Goal: Information Seeking & Learning: Learn about a topic

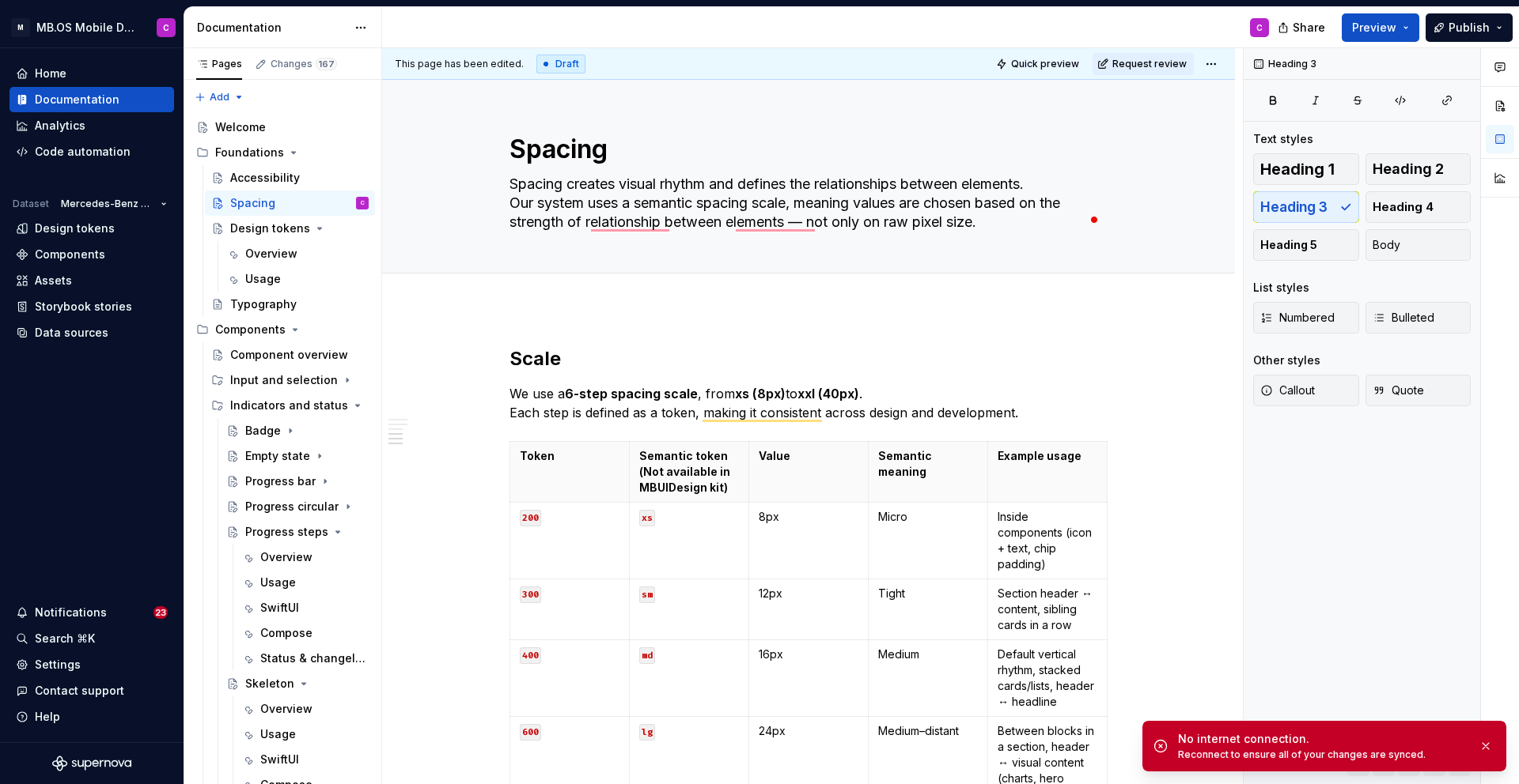
scroll to position [1059, 0]
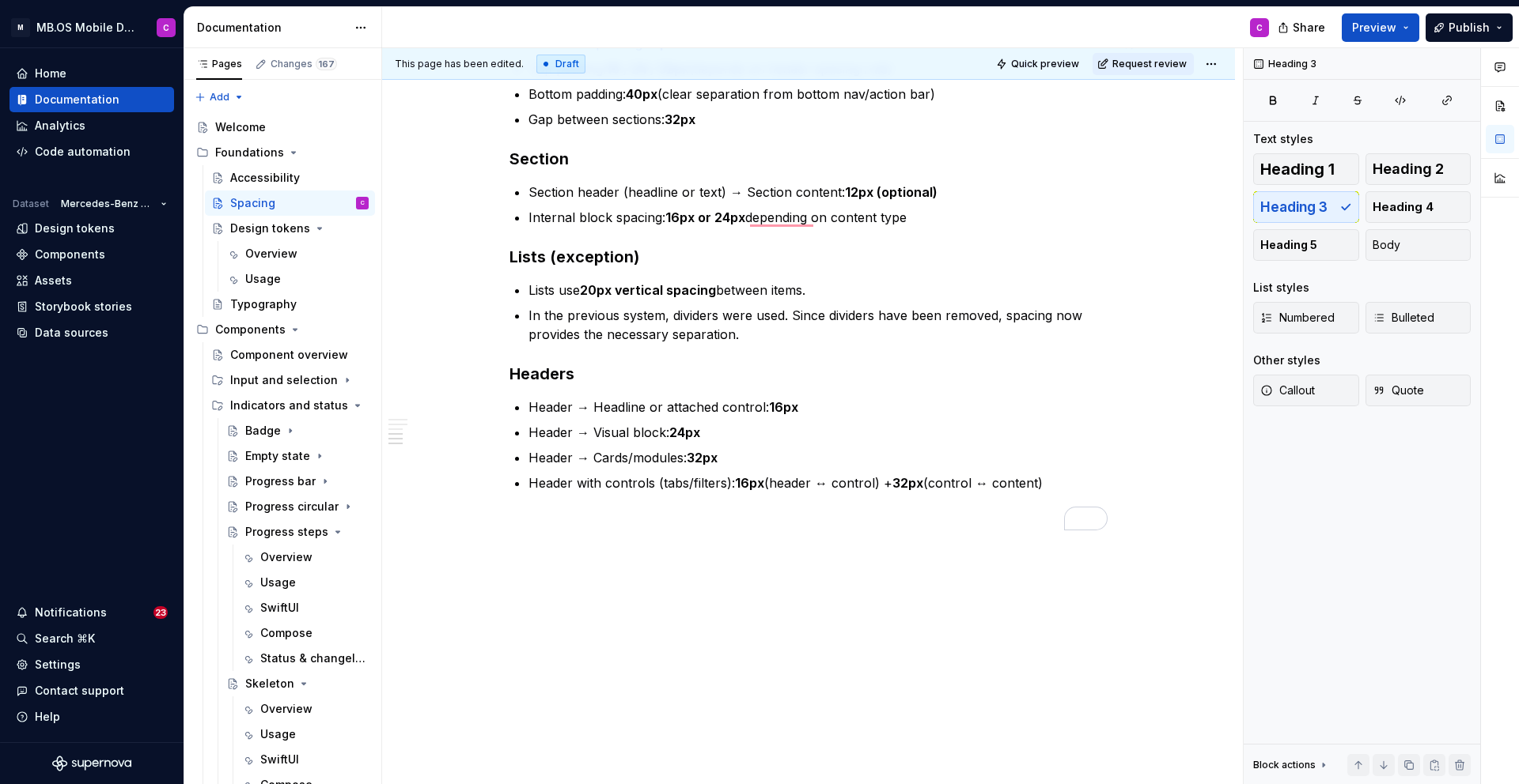
type textarea "*"
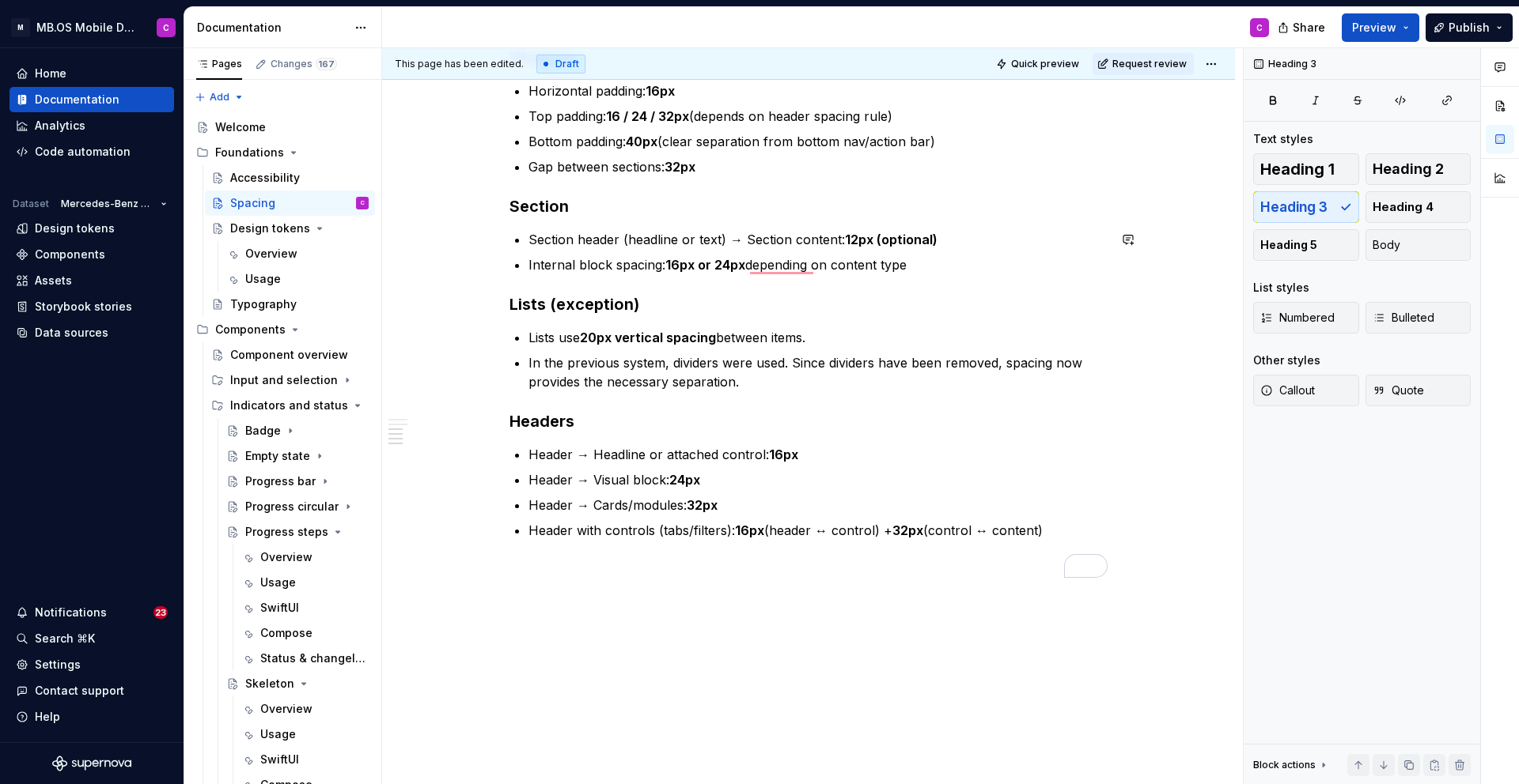
scroll to position [1015, 0]
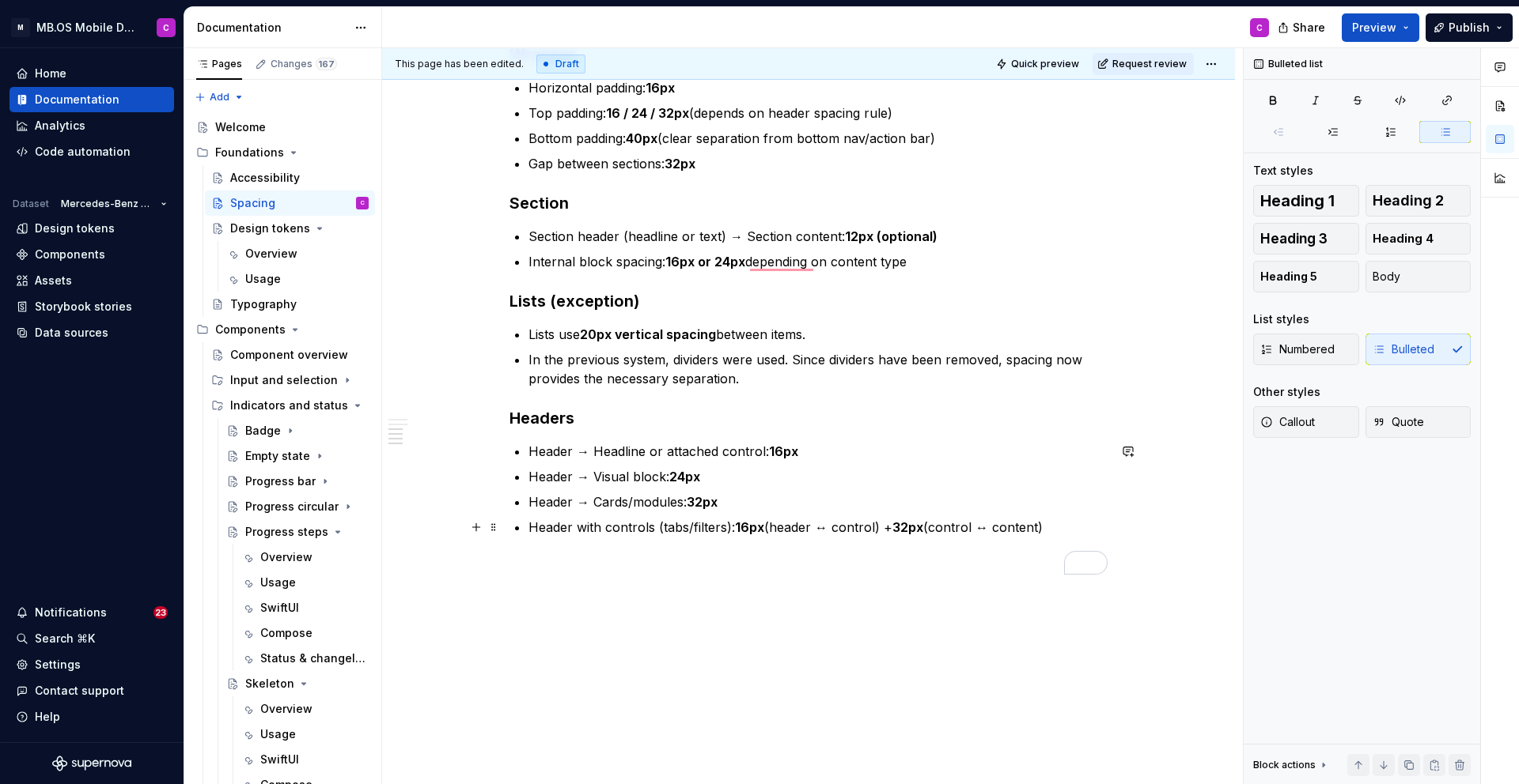
click at [1071, 531] on p "Header with controls (tabs/filters): 16px (header ↔ control) + 32px (control ↔ …" at bounding box center [817, 527] width 579 height 19
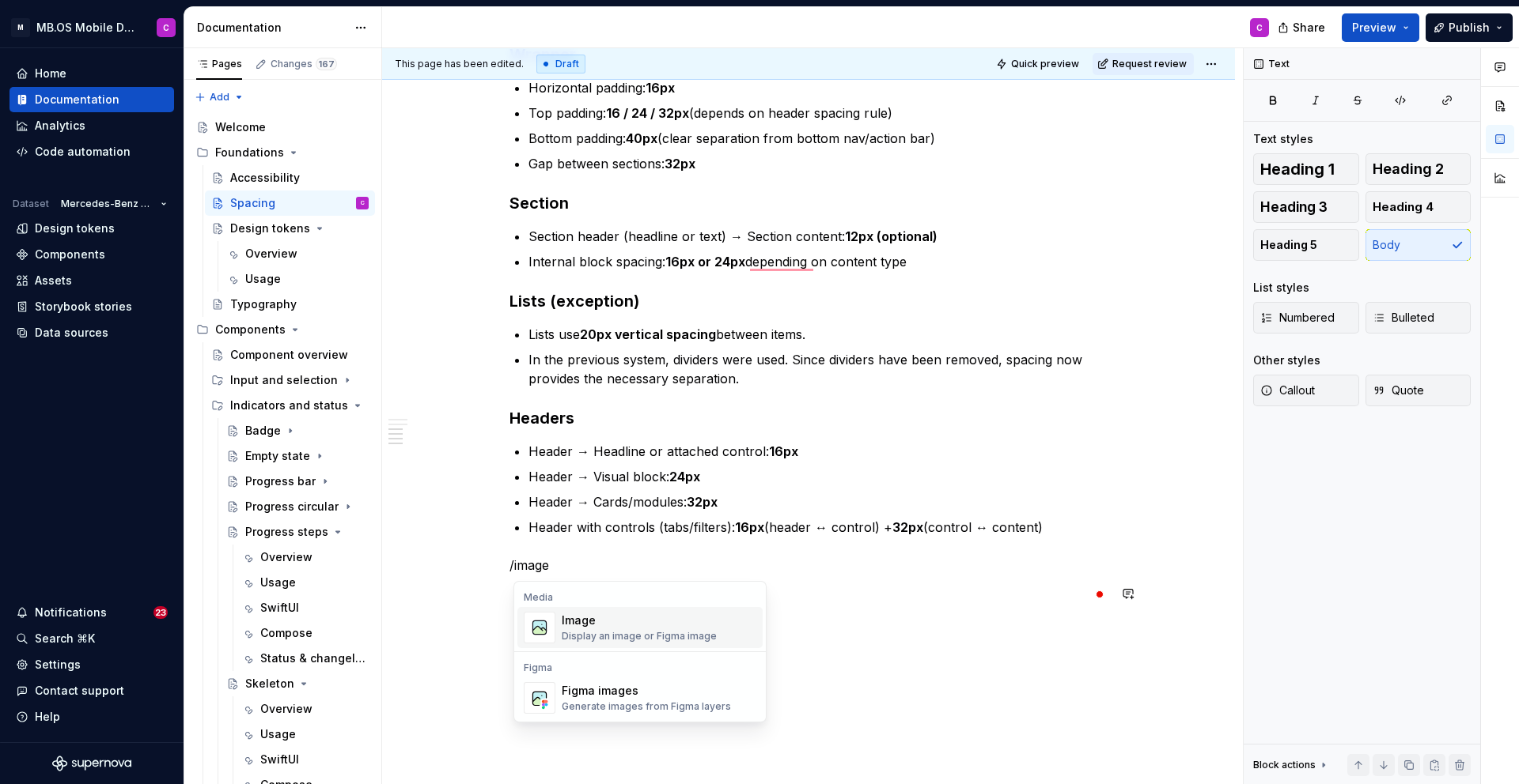
click at [671, 632] on div "Display an image or Figma image" at bounding box center [638, 635] width 155 height 12
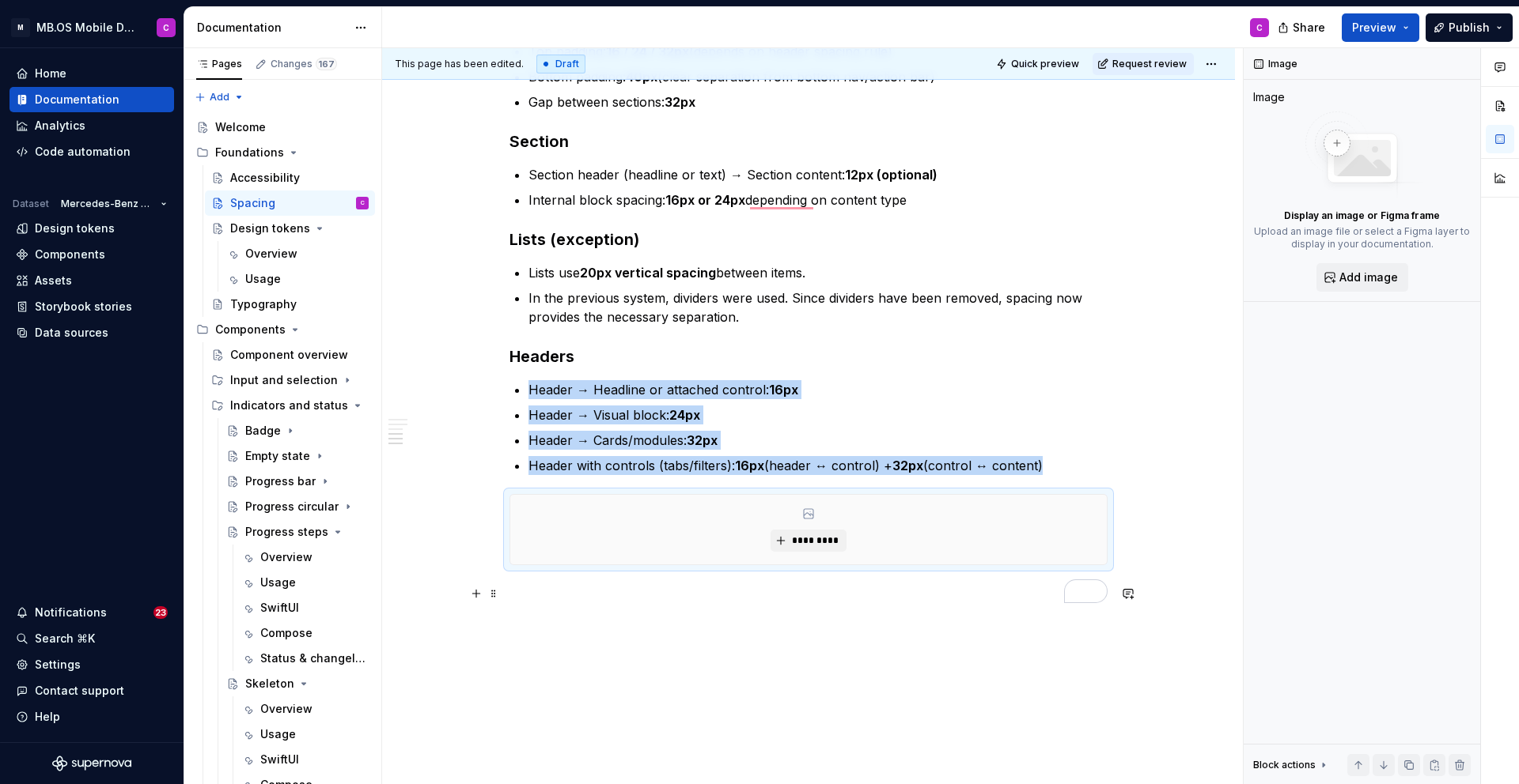
scroll to position [1078, 0]
click at [805, 538] on span "*********" at bounding box center [814, 538] width 48 height 12
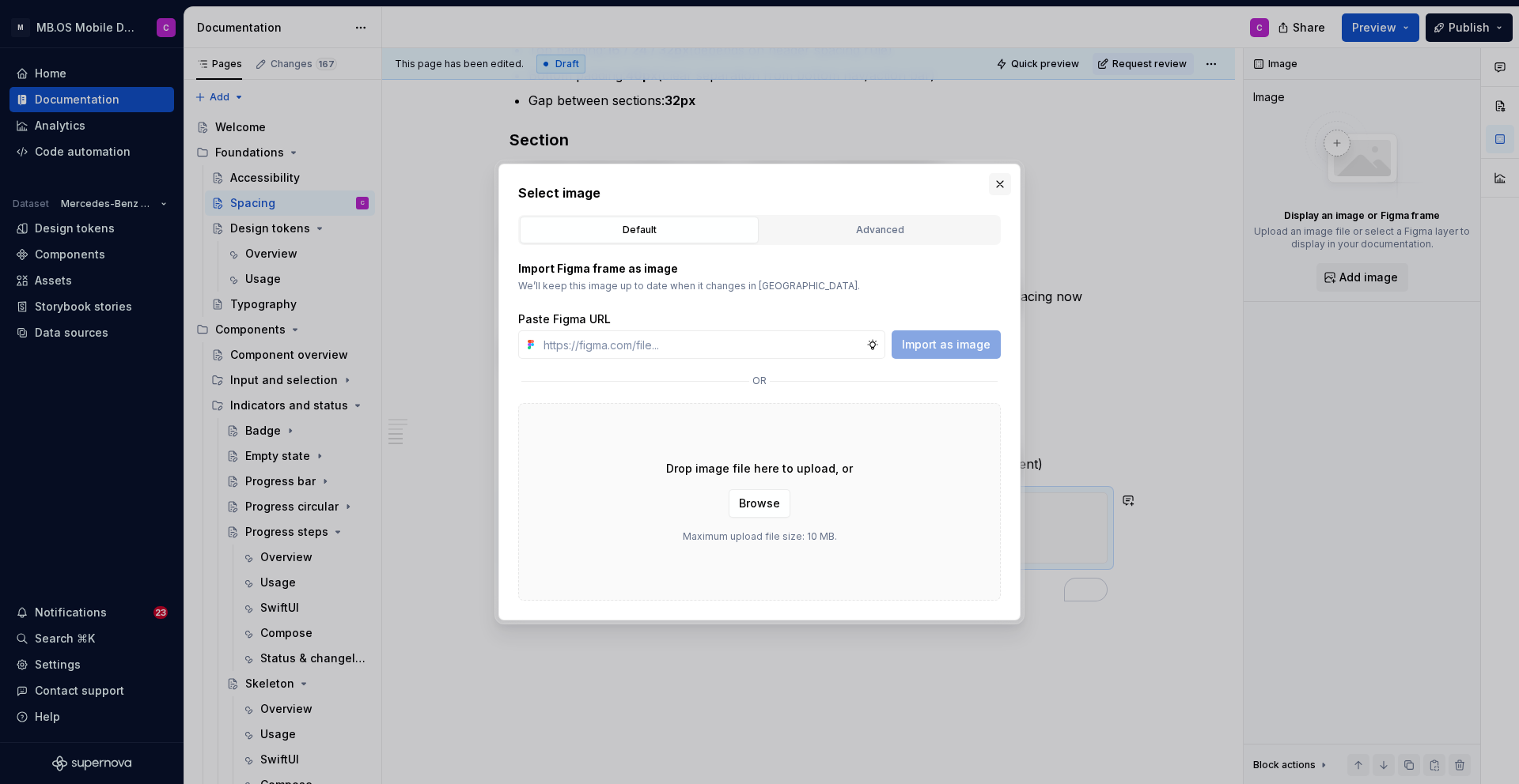
click at [1001, 184] on button "button" at bounding box center [1000, 184] width 23 height 23
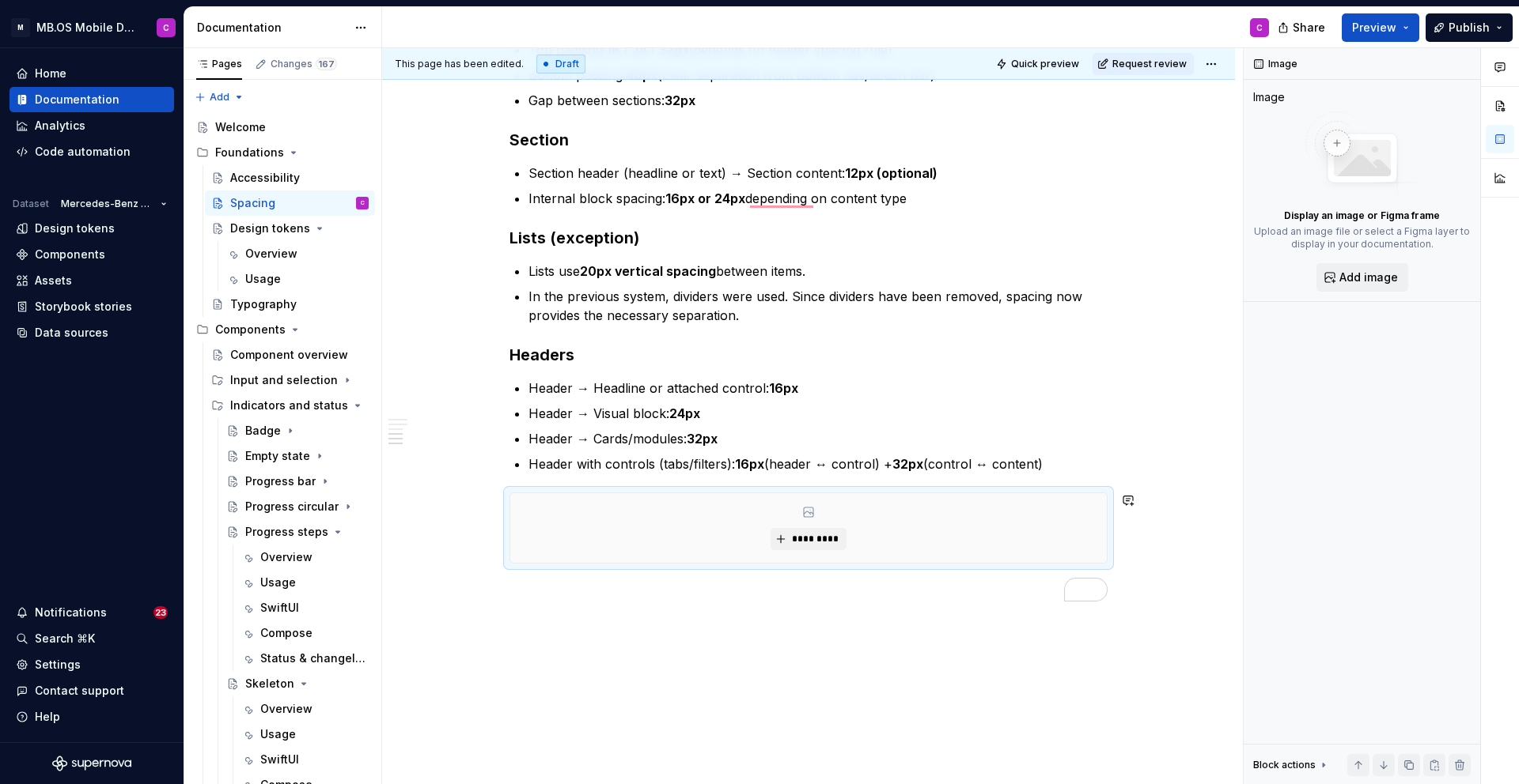
click at [756, 589] on p "To enrich screen reader interactions, please activate Accessibility in Grammarl…" at bounding box center [808, 592] width 598 height 19
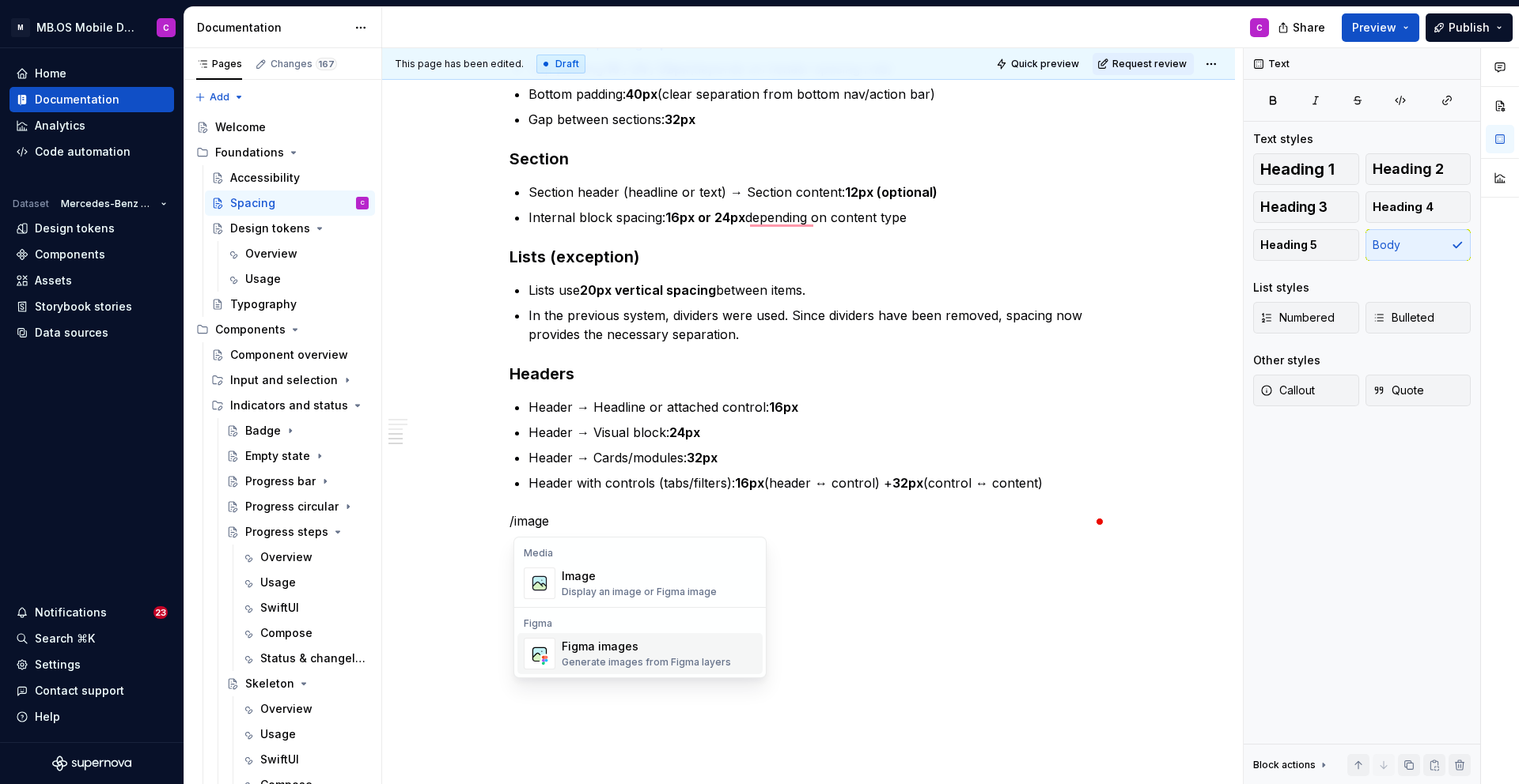
click at [665, 650] on div "Figma images" at bounding box center [646, 647] width 170 height 16
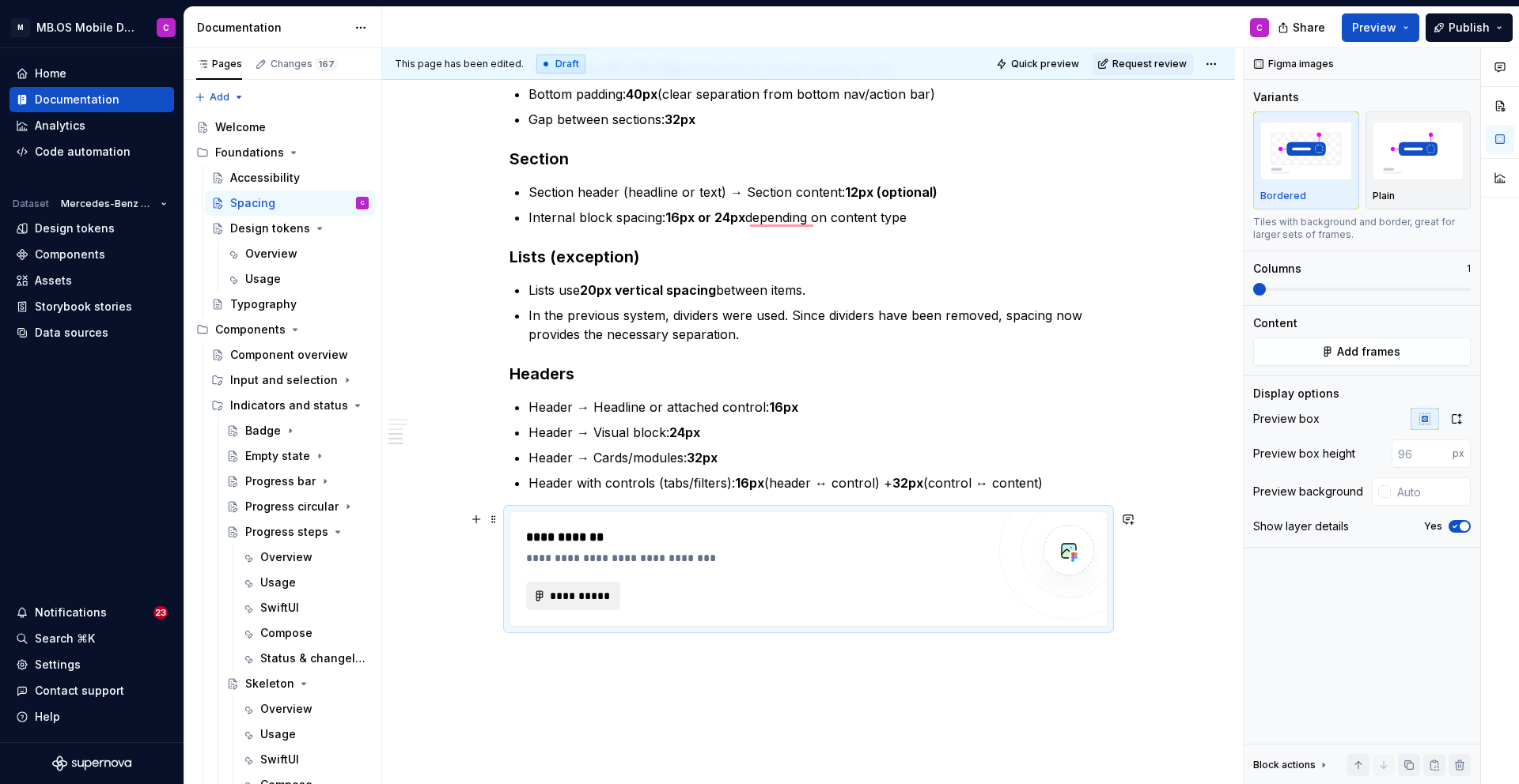
click at [601, 596] on span "**********" at bounding box center [579, 596] width 61 height 16
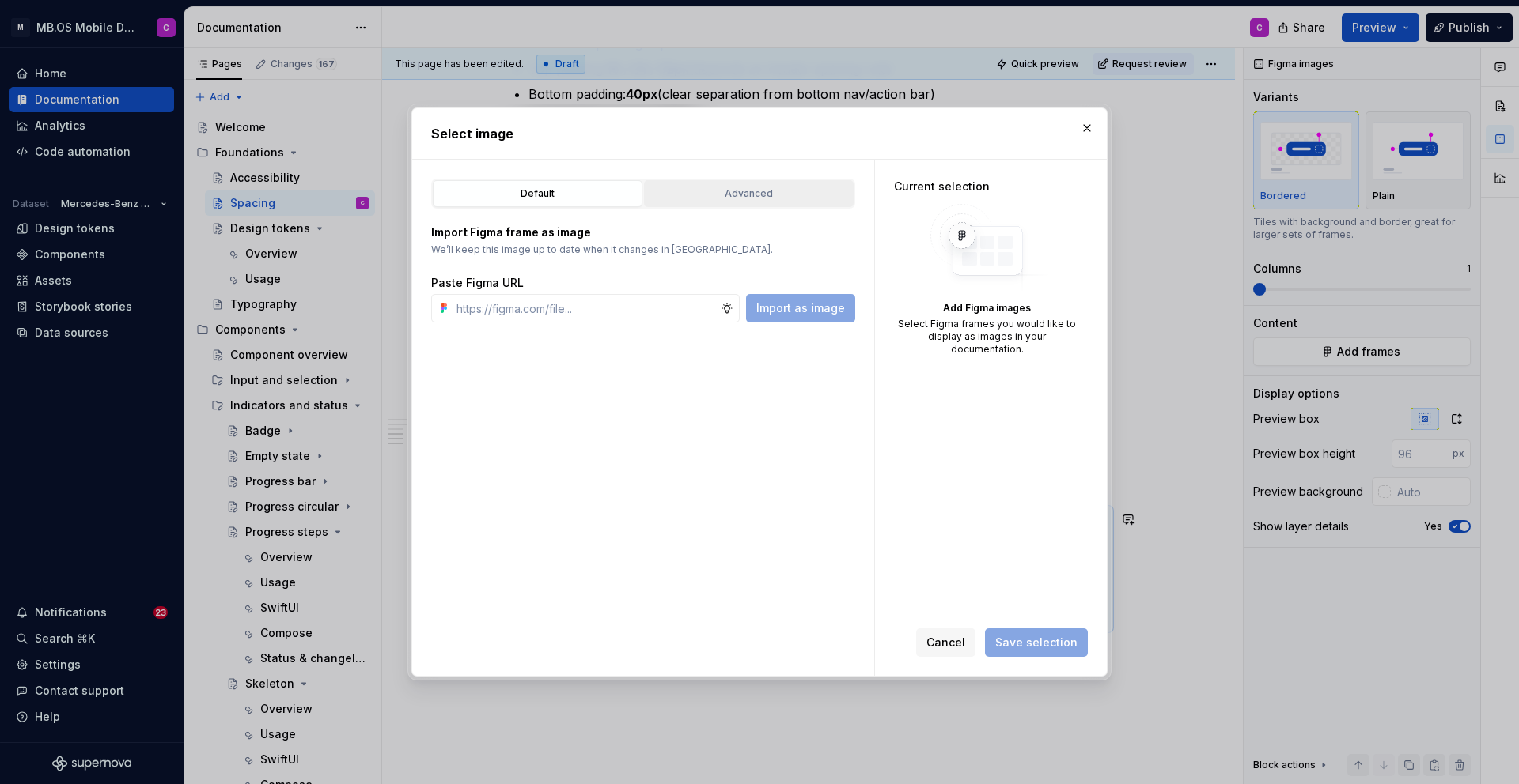
click at [724, 196] on div "Advanced" at bounding box center [749, 193] width 199 height 16
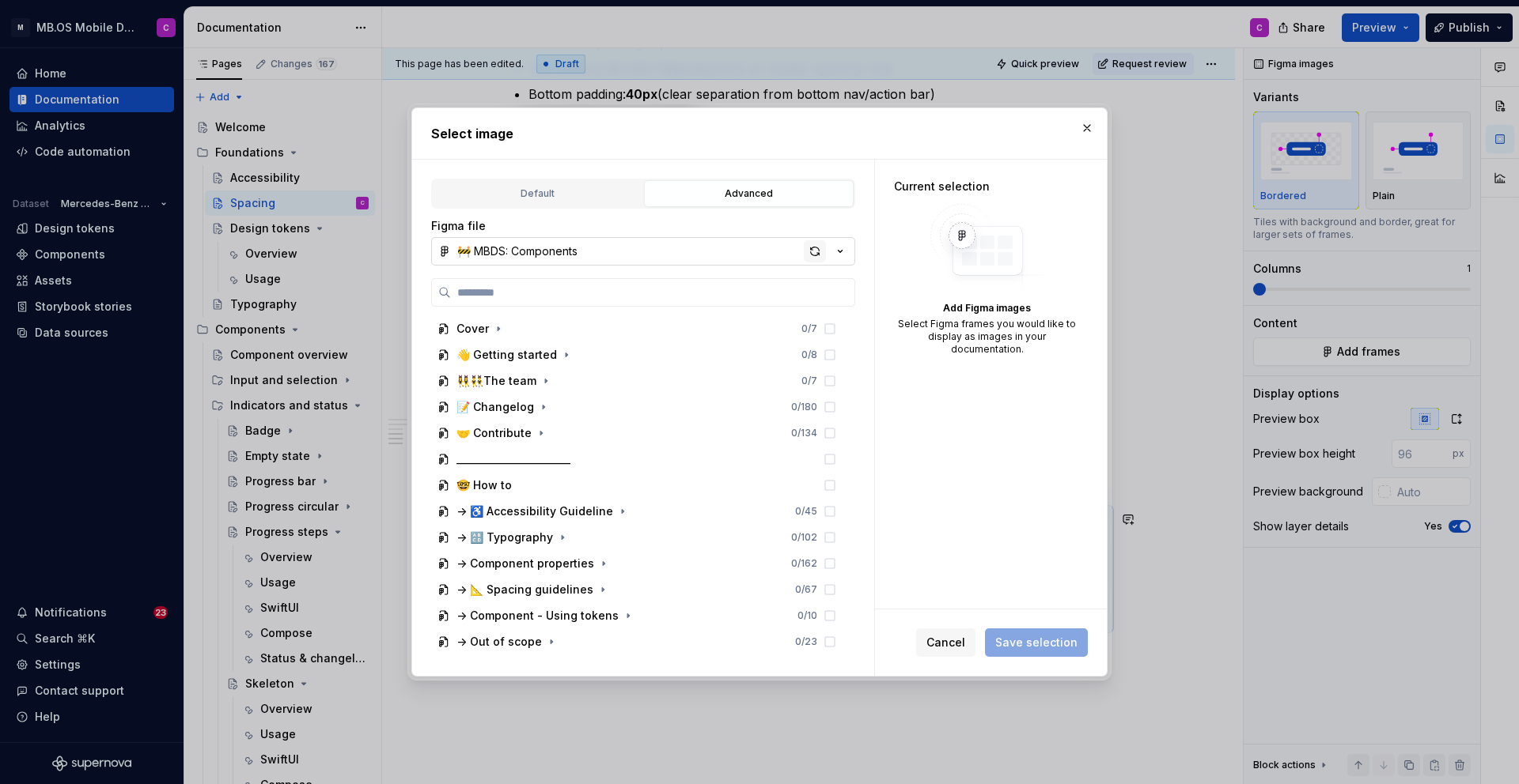
click at [815, 243] on div "button" at bounding box center [815, 251] width 23 height 23
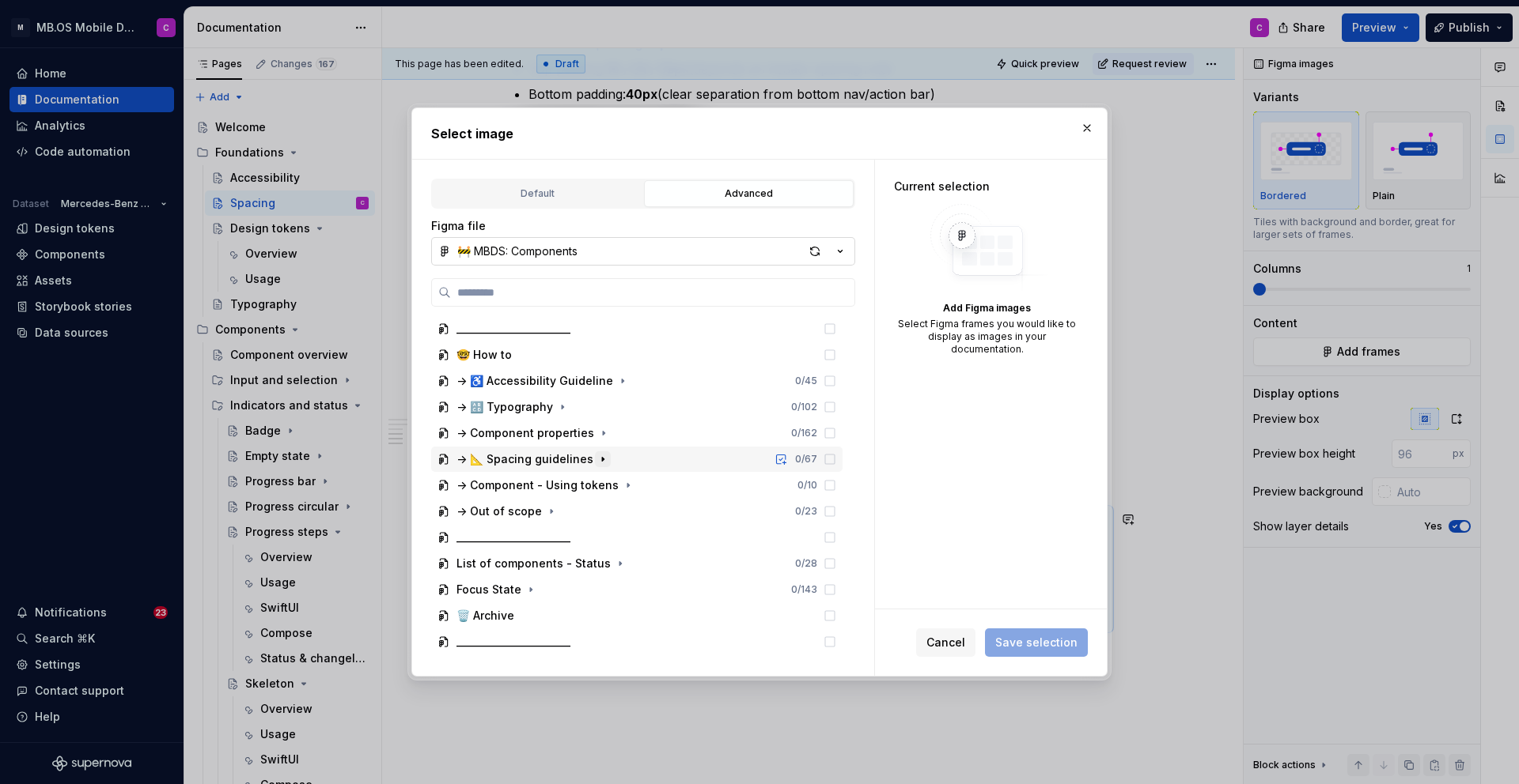
click at [599, 462] on icon "button" at bounding box center [602, 458] width 12 height 12
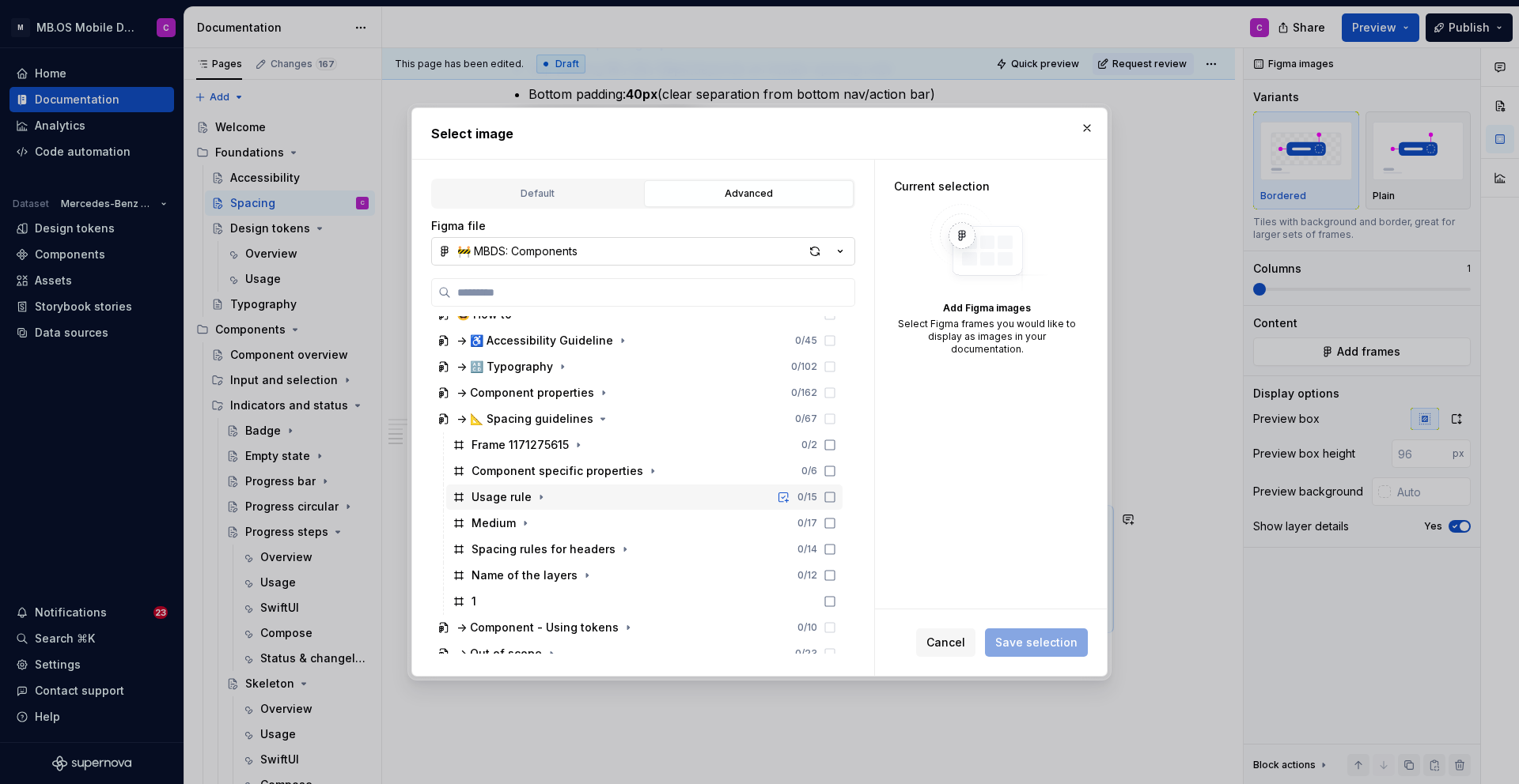
scroll to position [171, 0]
click at [619, 548] on icon "button" at bounding box center [624, 548] width 12 height 12
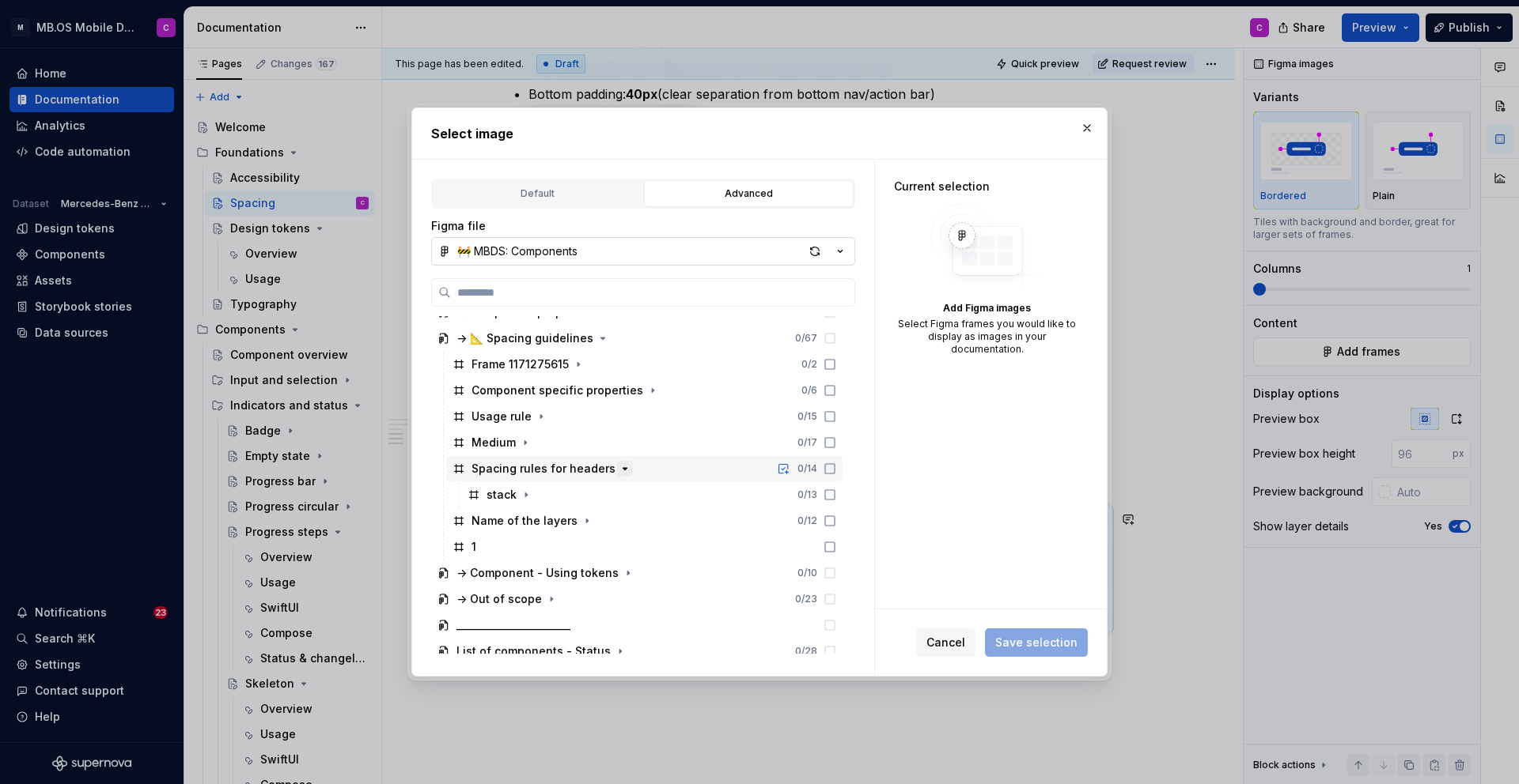
scroll to position [268, 0]
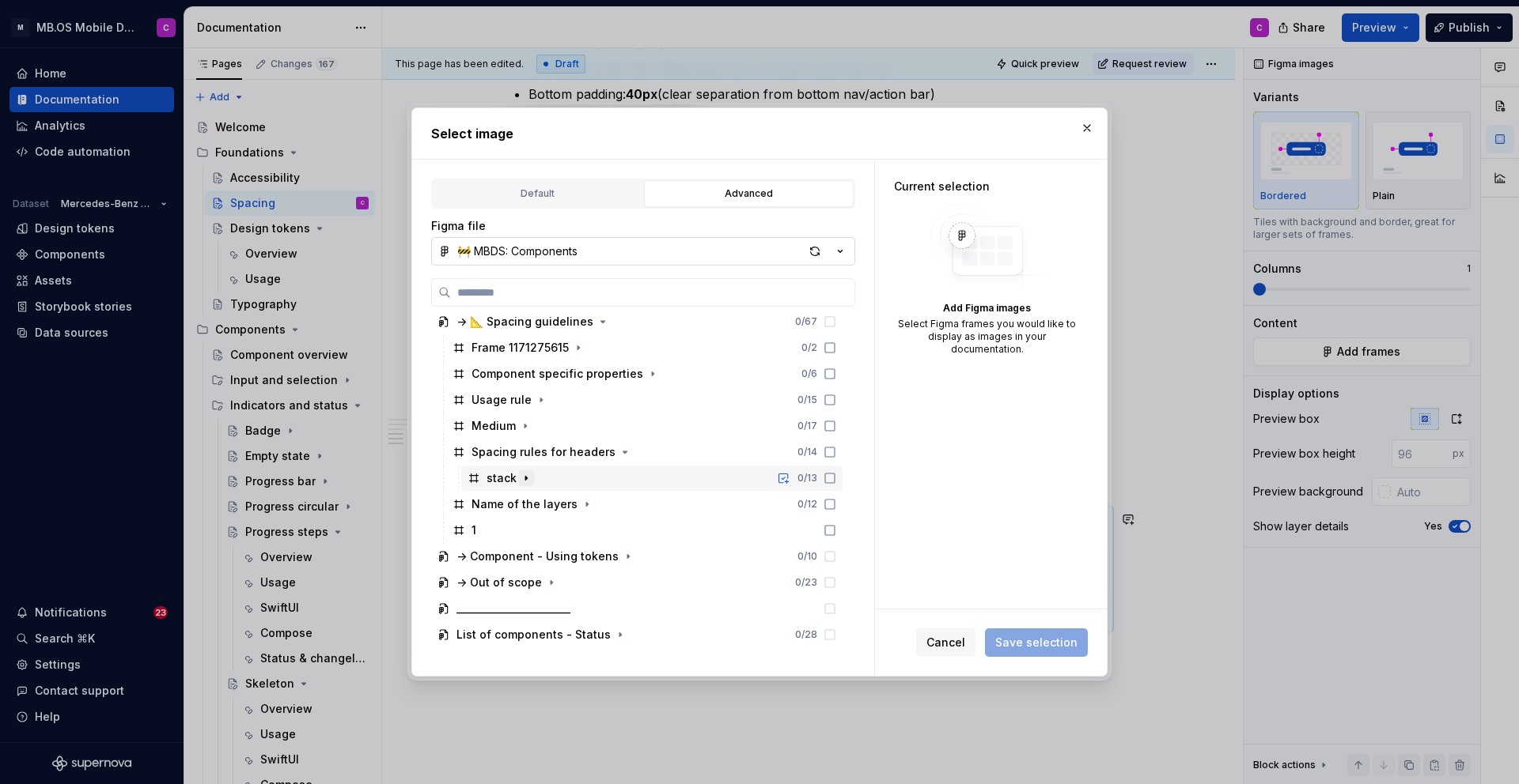
click at [521, 481] on icon "button" at bounding box center [525, 477] width 12 height 12
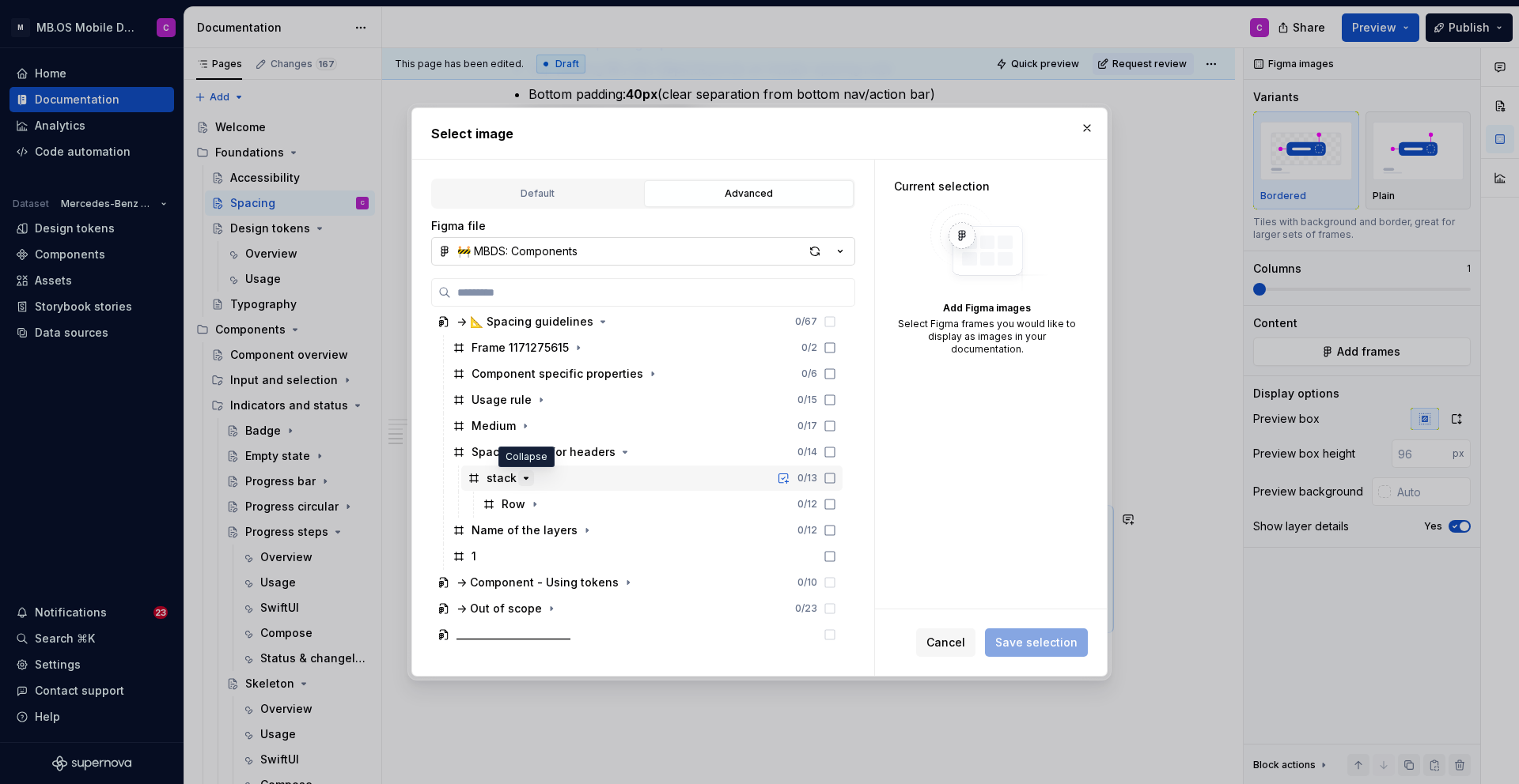
scroll to position [287, 0]
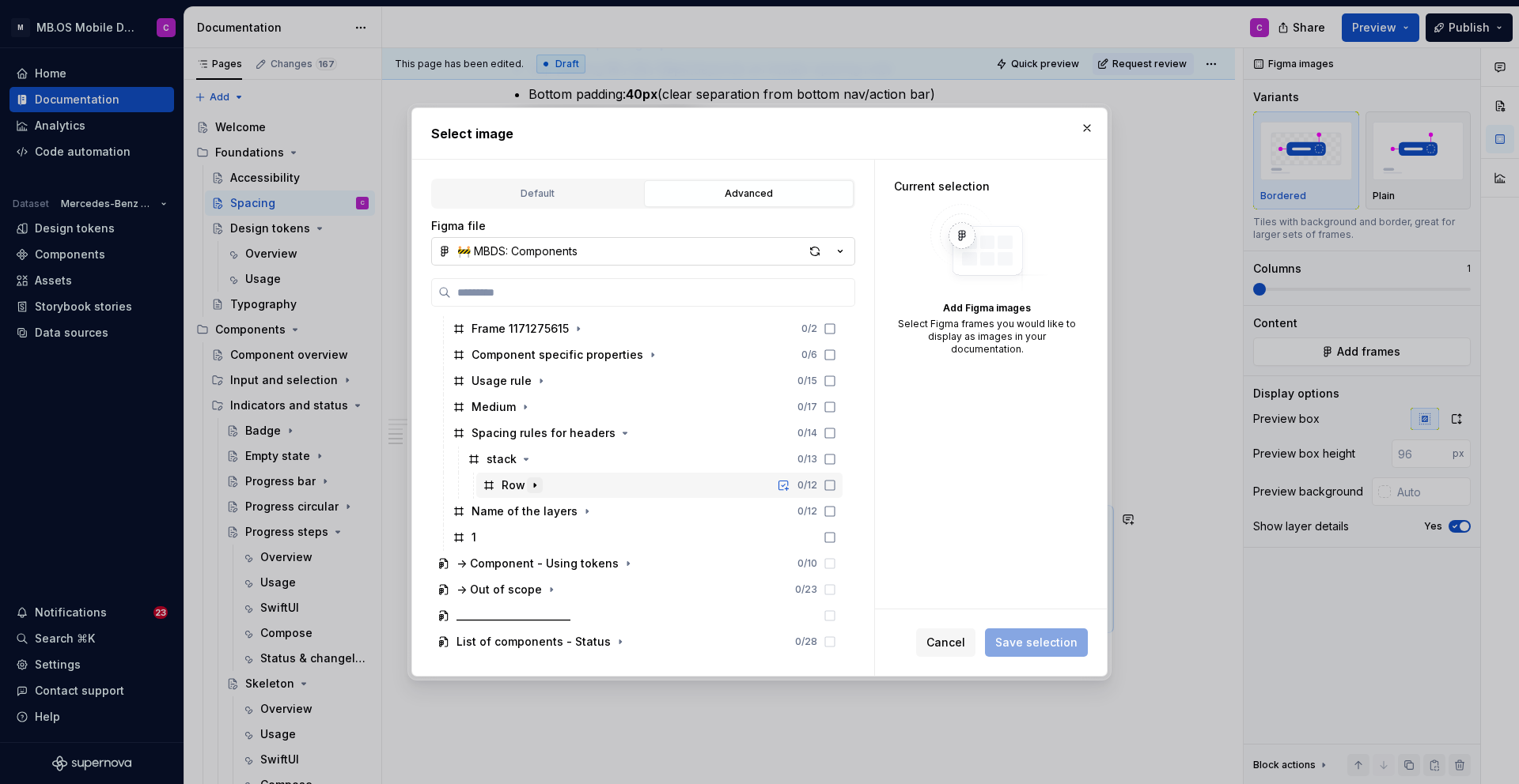
click at [536, 486] on icon "button" at bounding box center [534, 485] width 12 height 12
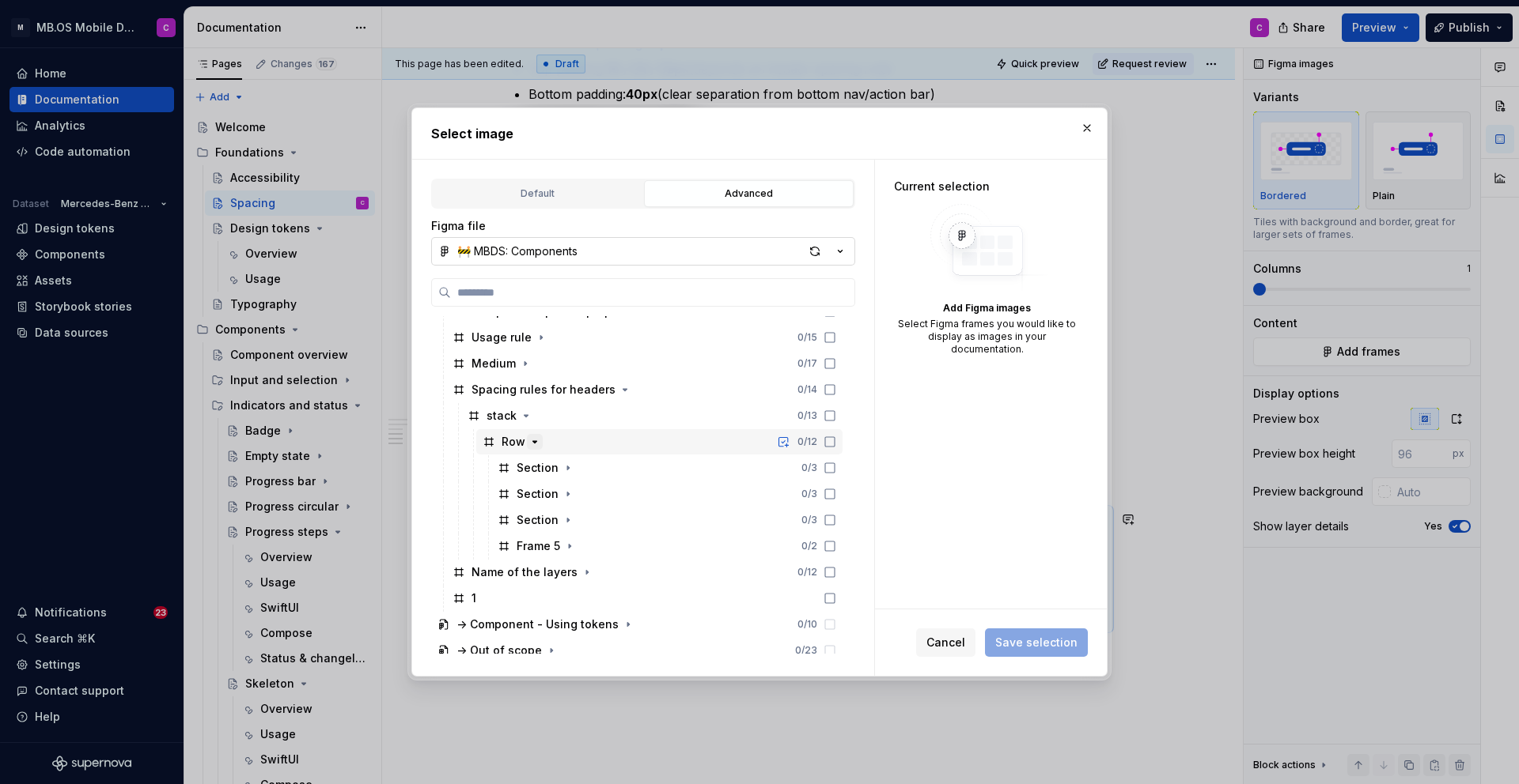
scroll to position [334, 0]
click at [565, 468] on icon "button" at bounding box center [567, 463] width 12 height 12
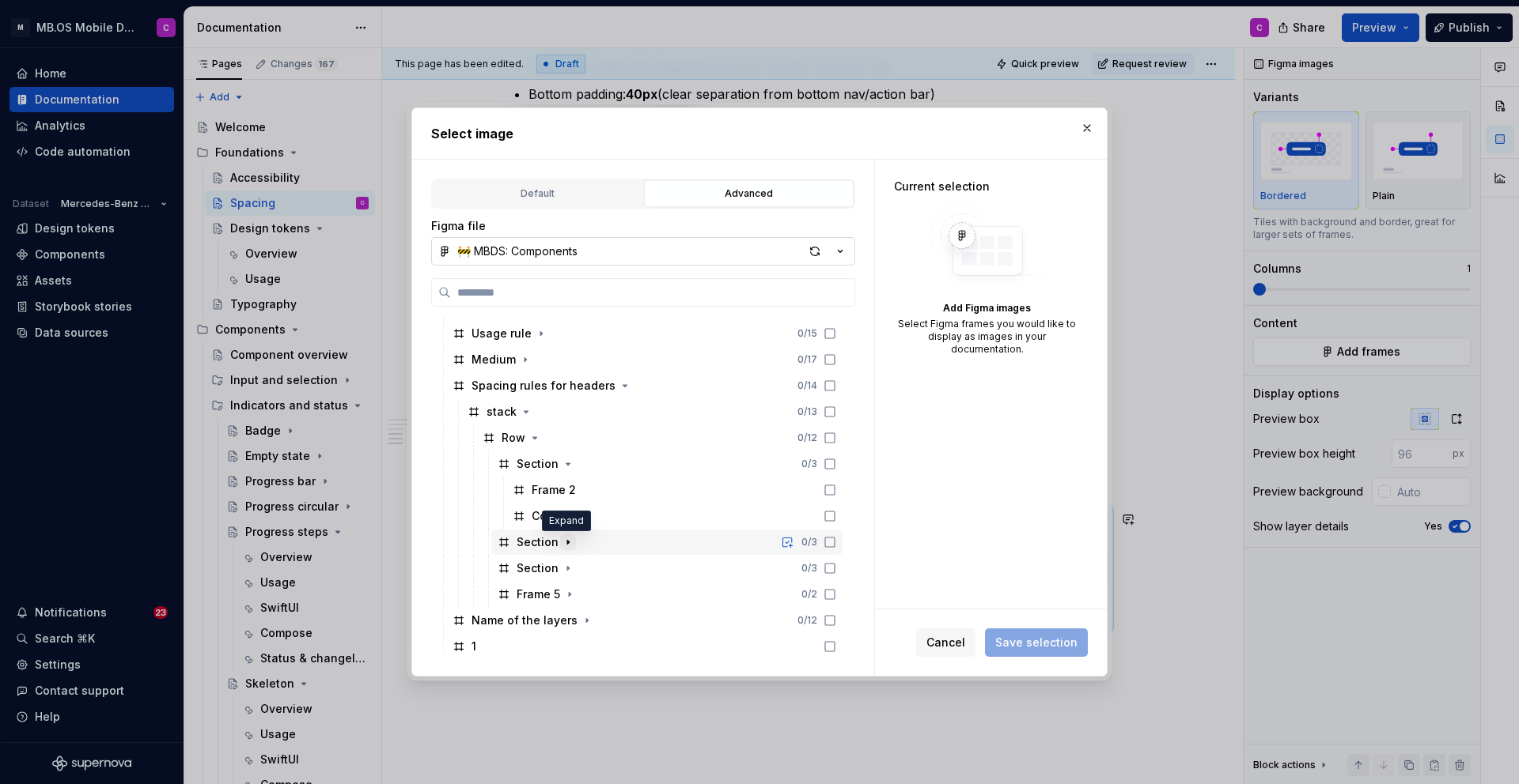
click at [564, 544] on icon "button" at bounding box center [567, 542] width 12 height 12
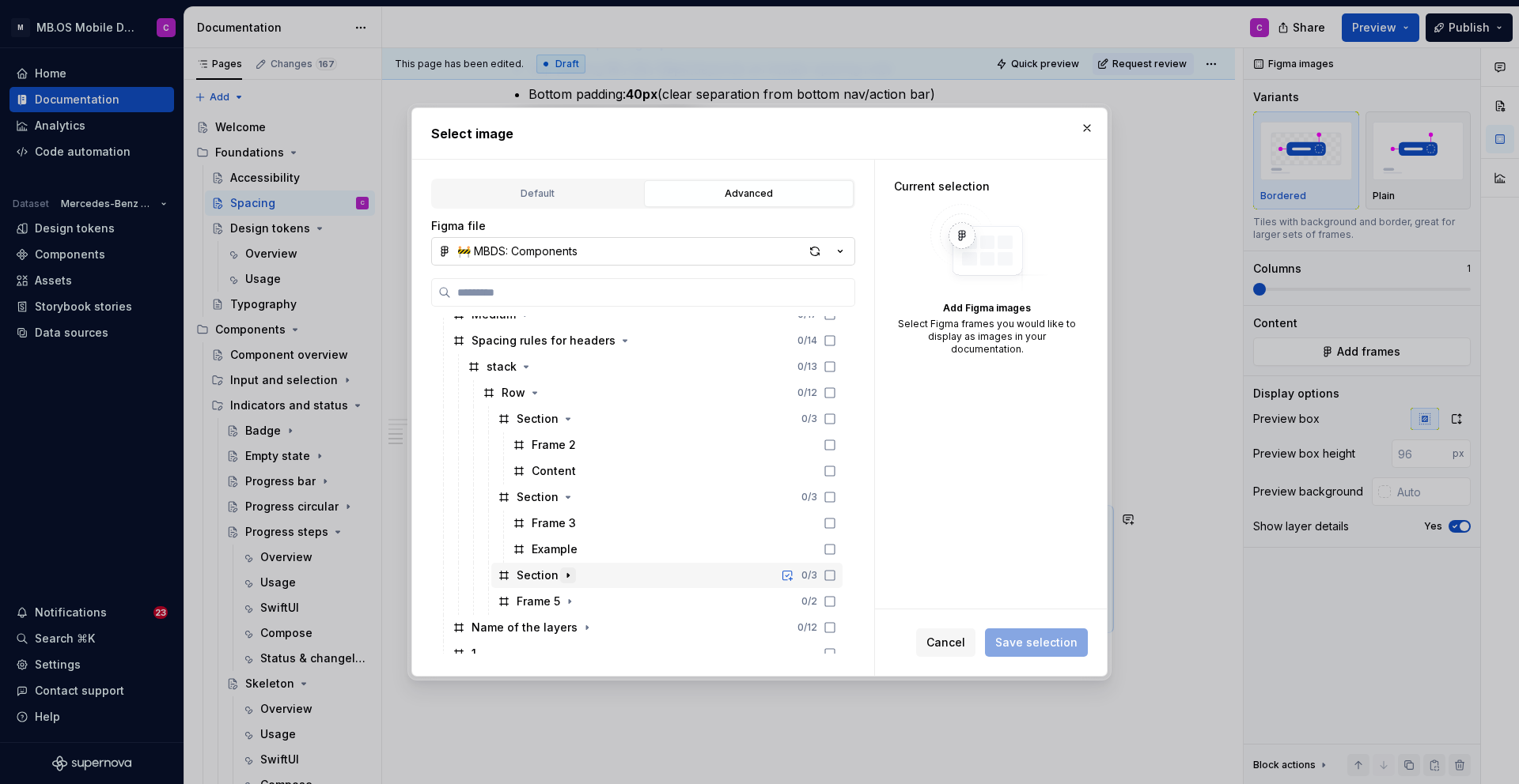
click at [561, 578] on icon "button" at bounding box center [567, 575] width 12 height 12
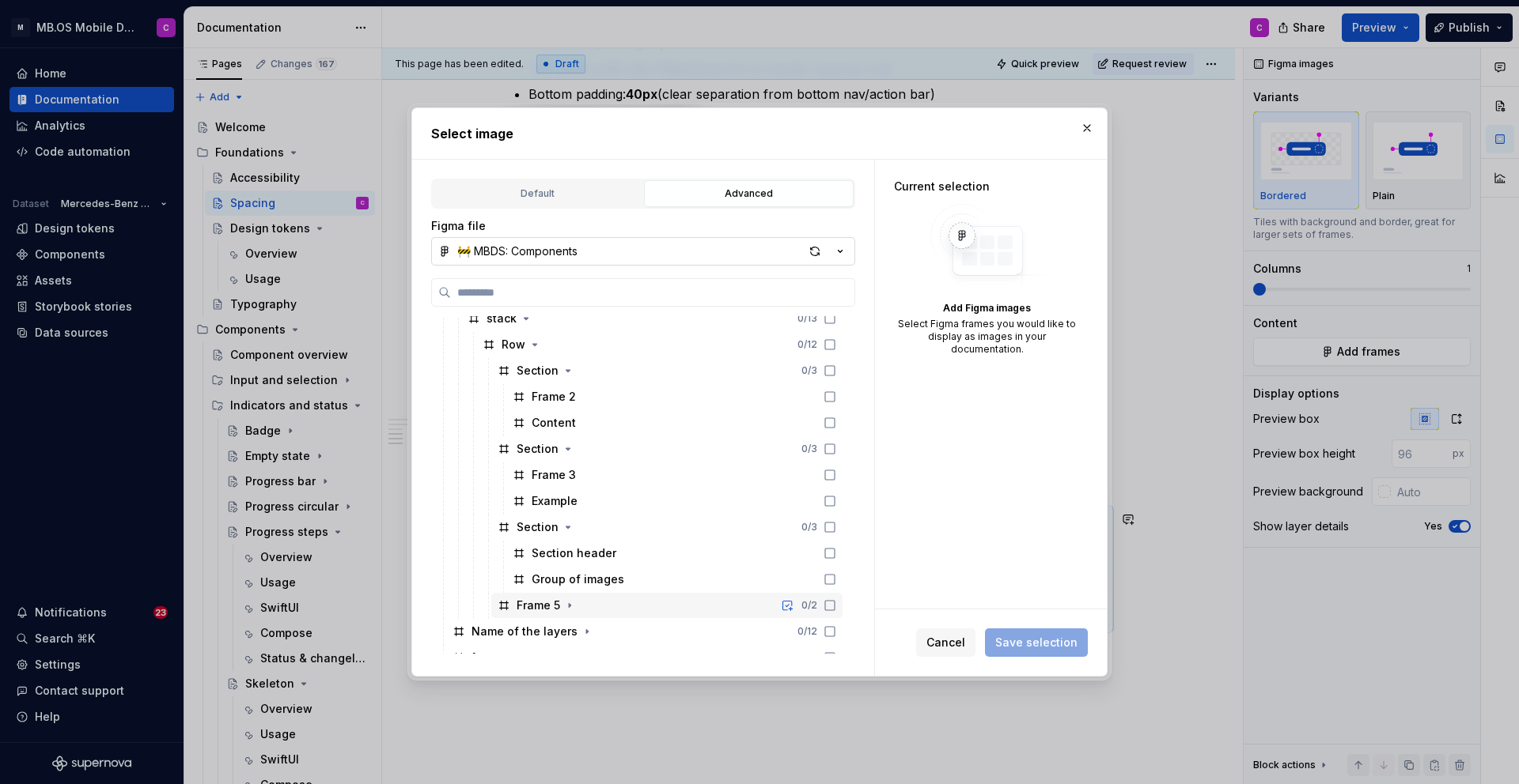
scroll to position [436, 0]
click at [818, 249] on div "button" at bounding box center [815, 251] width 23 height 23
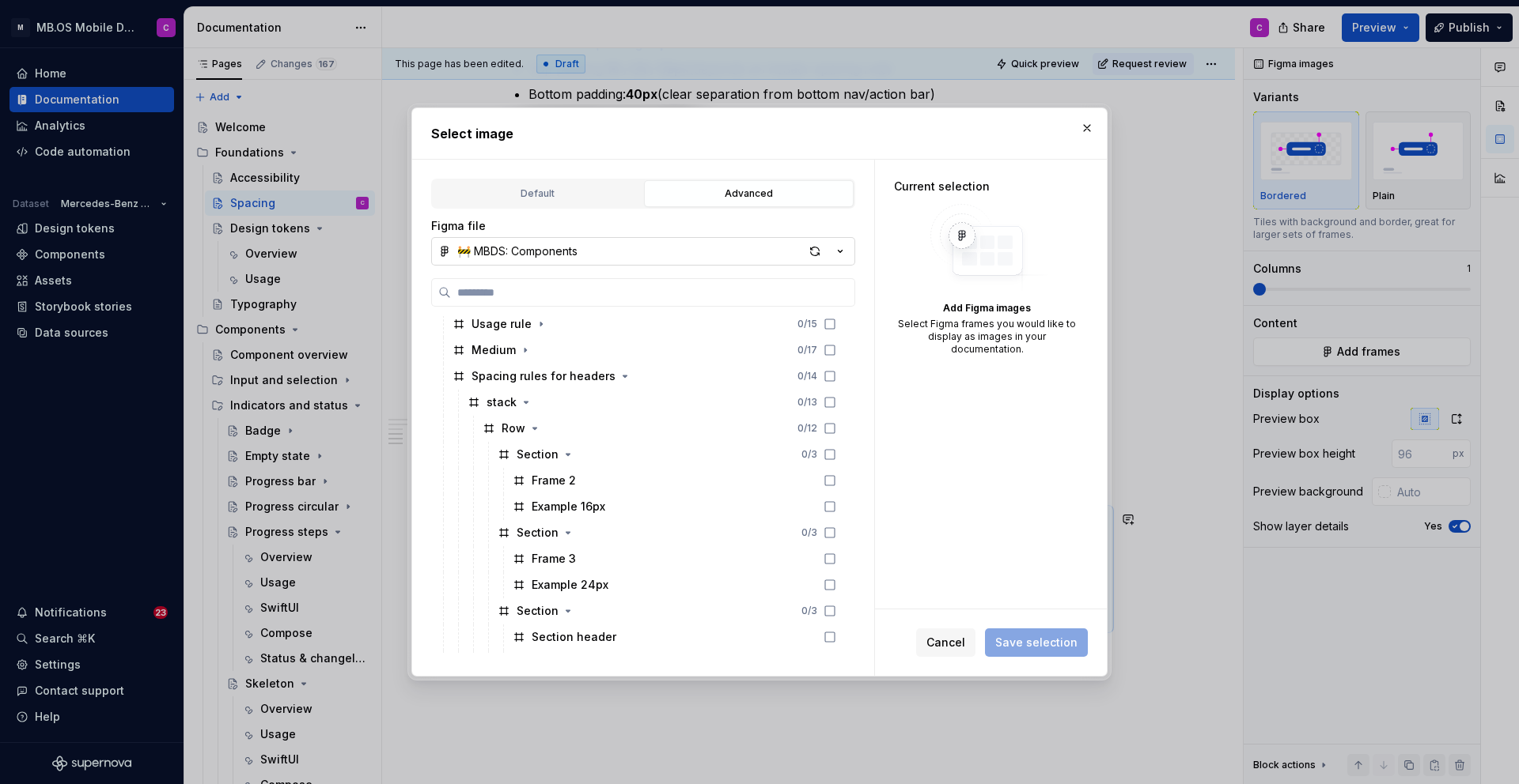
scroll to position [345, 0]
click at [607, 505] on div "Example 16px" at bounding box center [674, 504] width 336 height 25
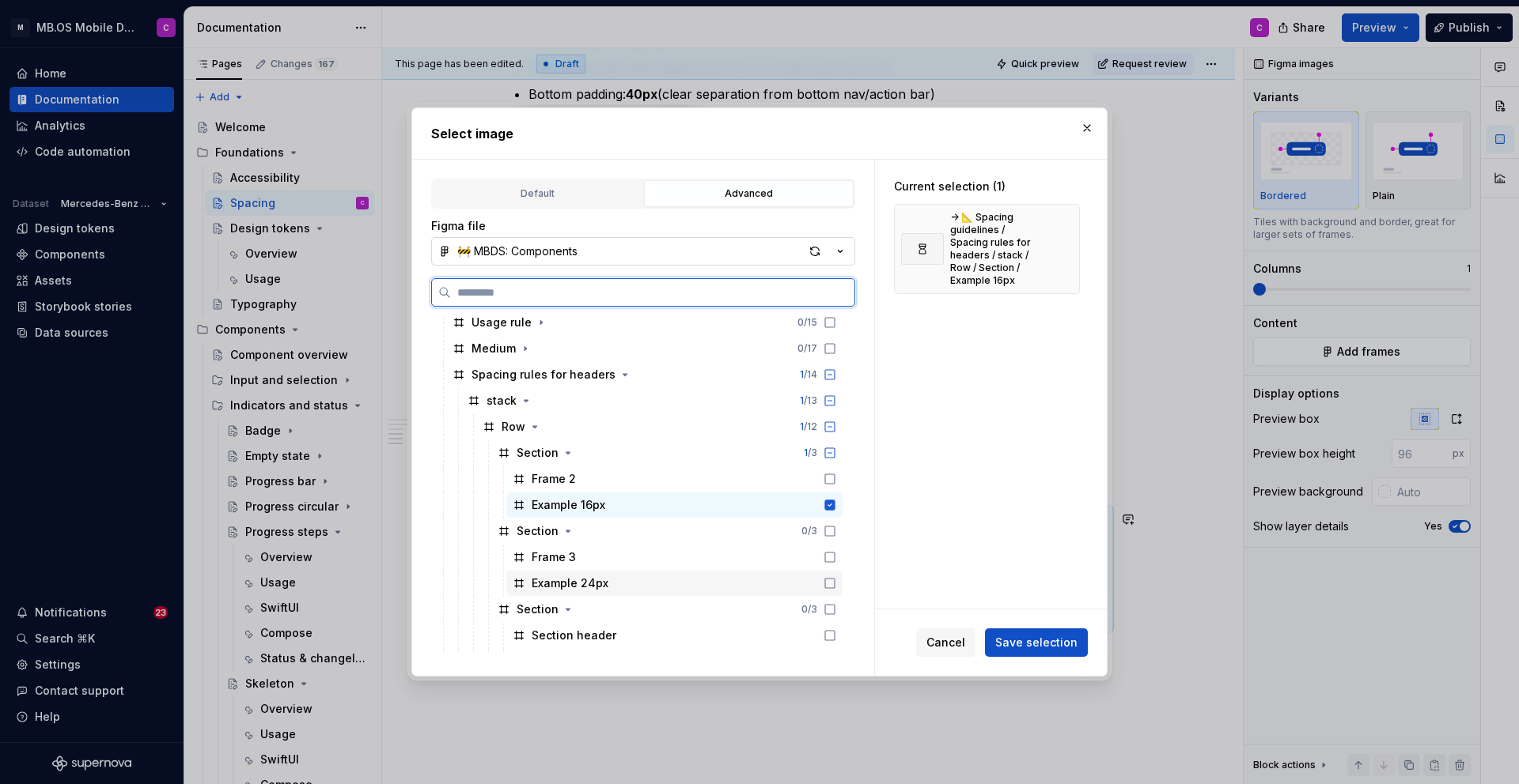
click at [734, 581] on div "Example 24px" at bounding box center [674, 583] width 336 height 25
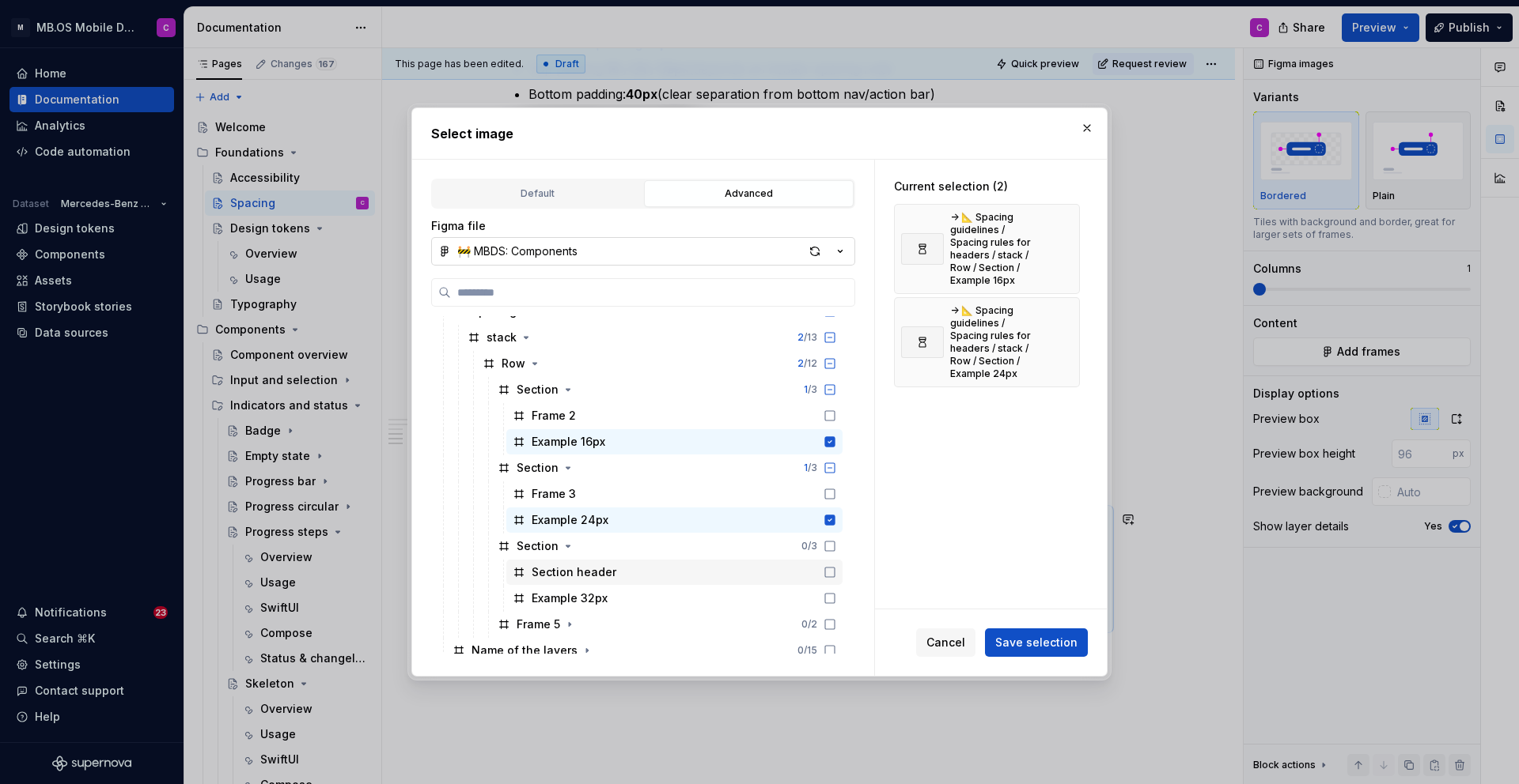
scroll to position [439, 0]
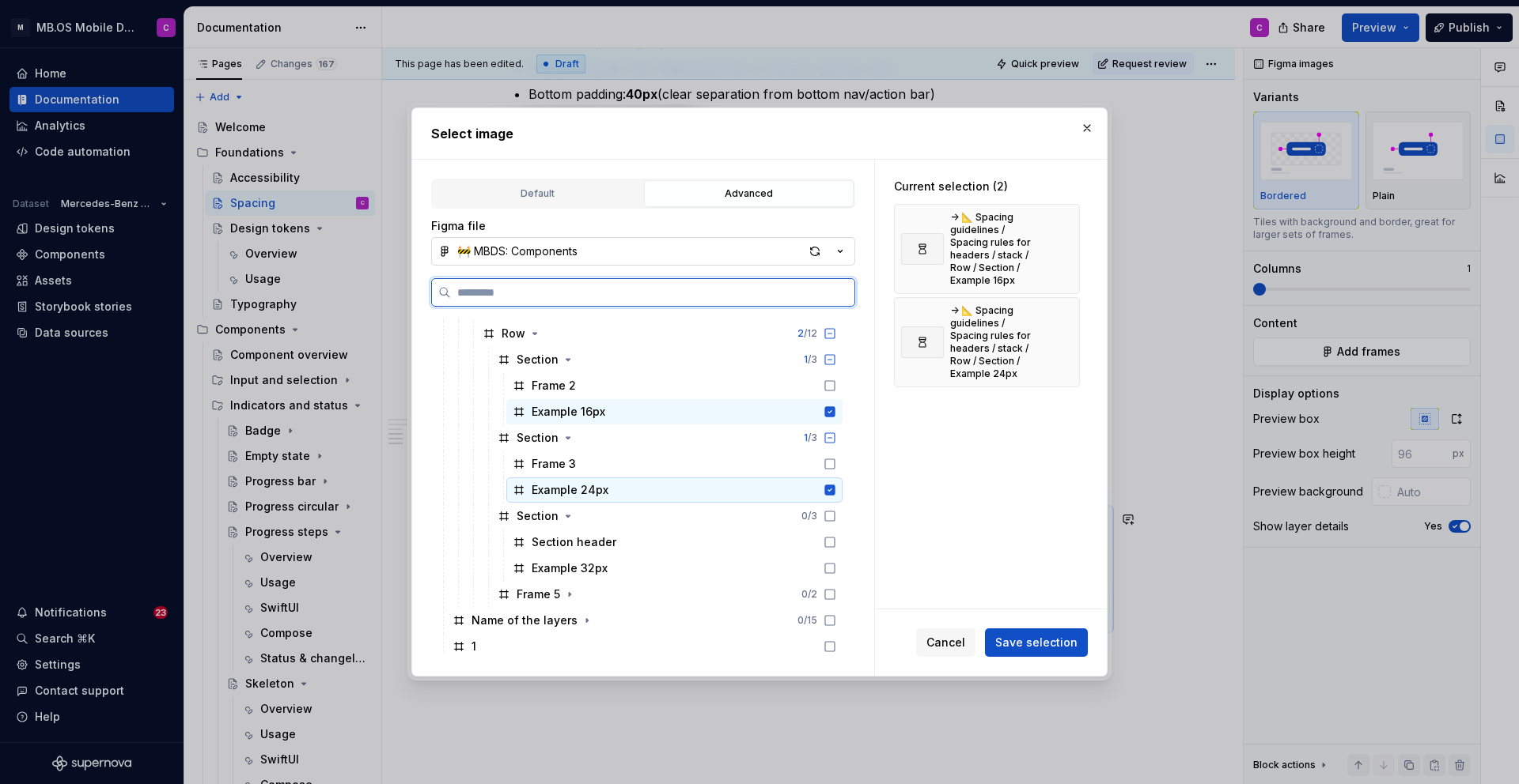
click at [726, 494] on div "Example 24px" at bounding box center [674, 489] width 336 height 25
click at [721, 570] on div "Example 32px" at bounding box center [674, 568] width 336 height 25
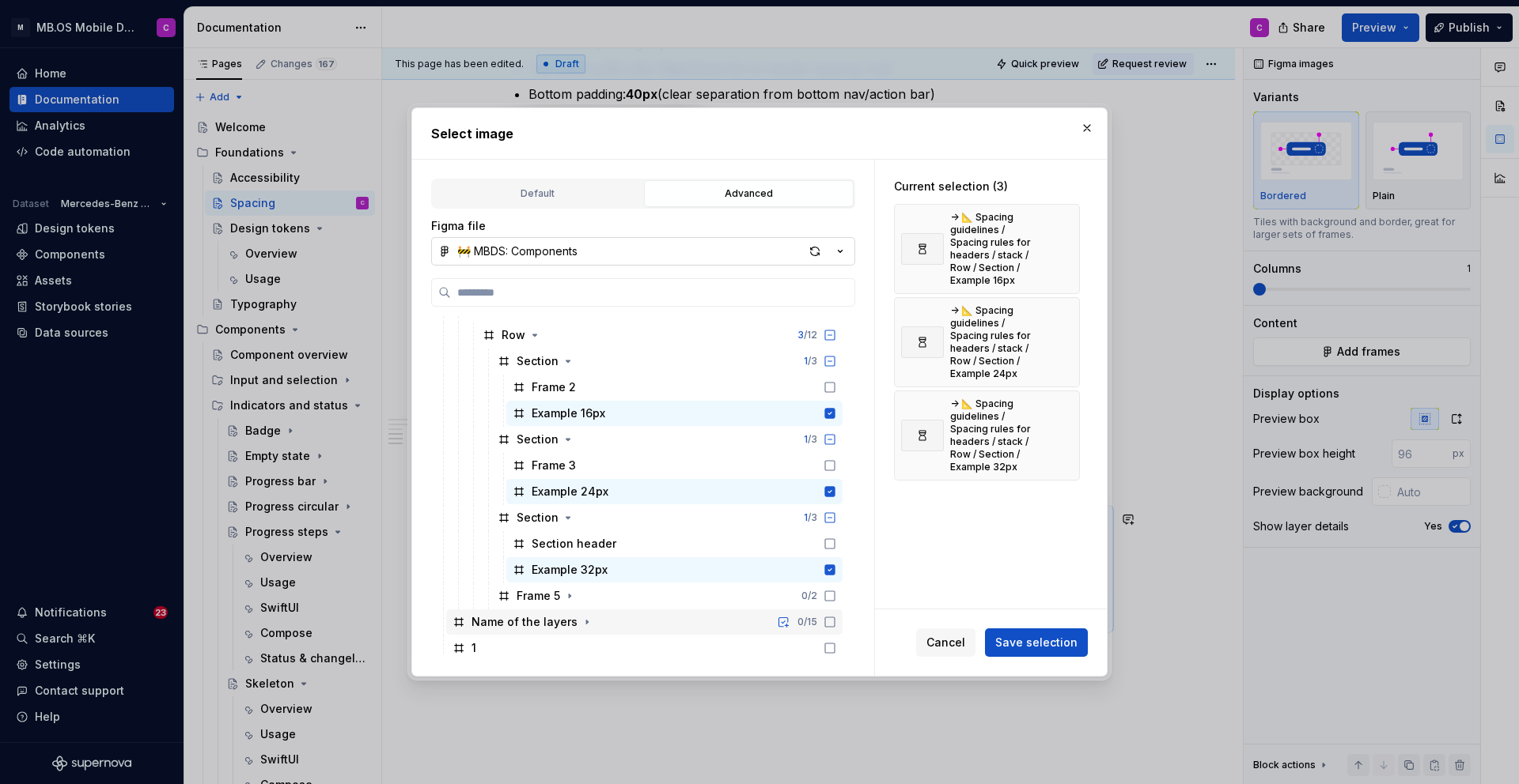
scroll to position [432, 0]
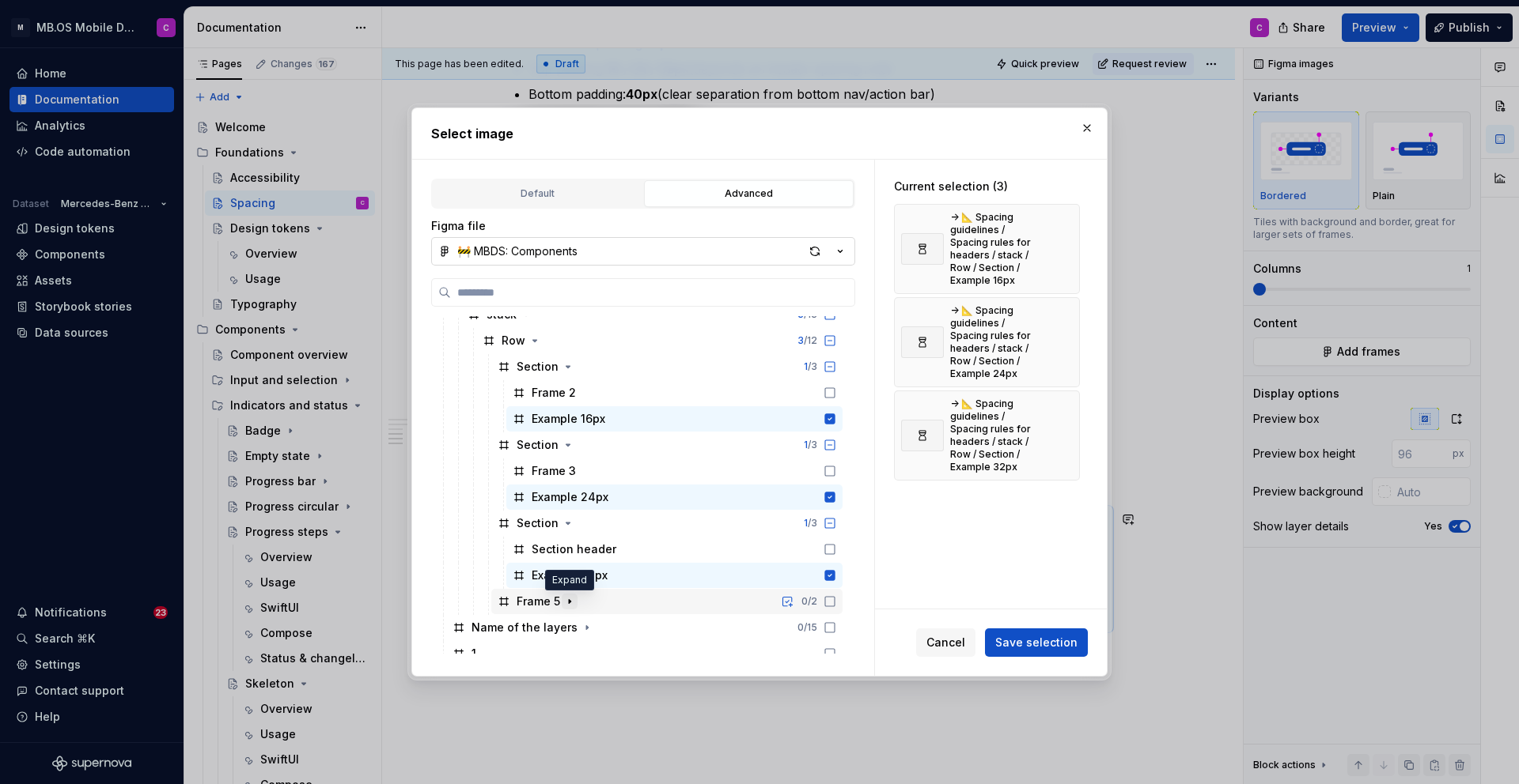
click at [575, 600] on button "button" at bounding box center [569, 601] width 16 height 16
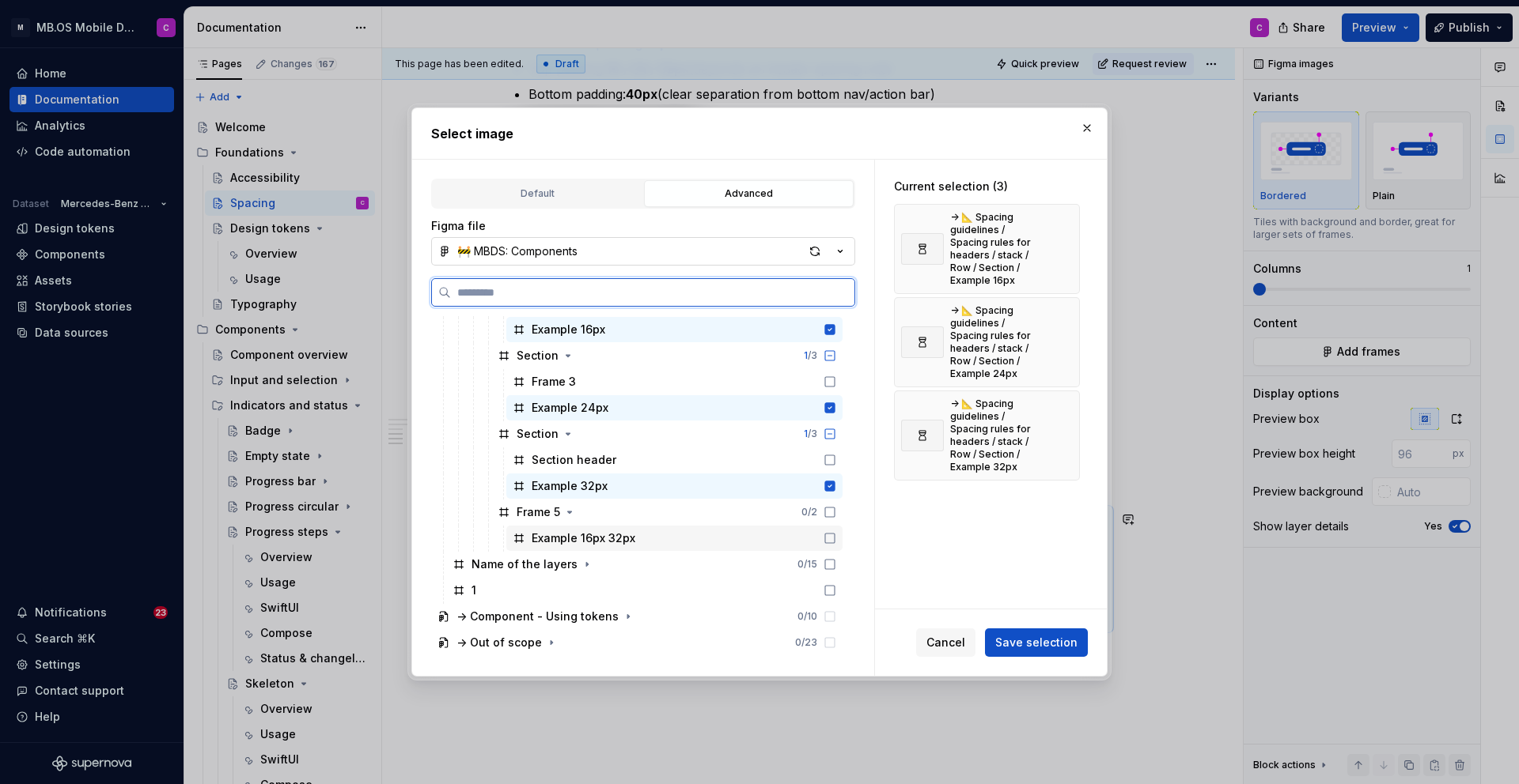
click at [681, 536] on div "Example 16px 32px" at bounding box center [674, 538] width 336 height 25
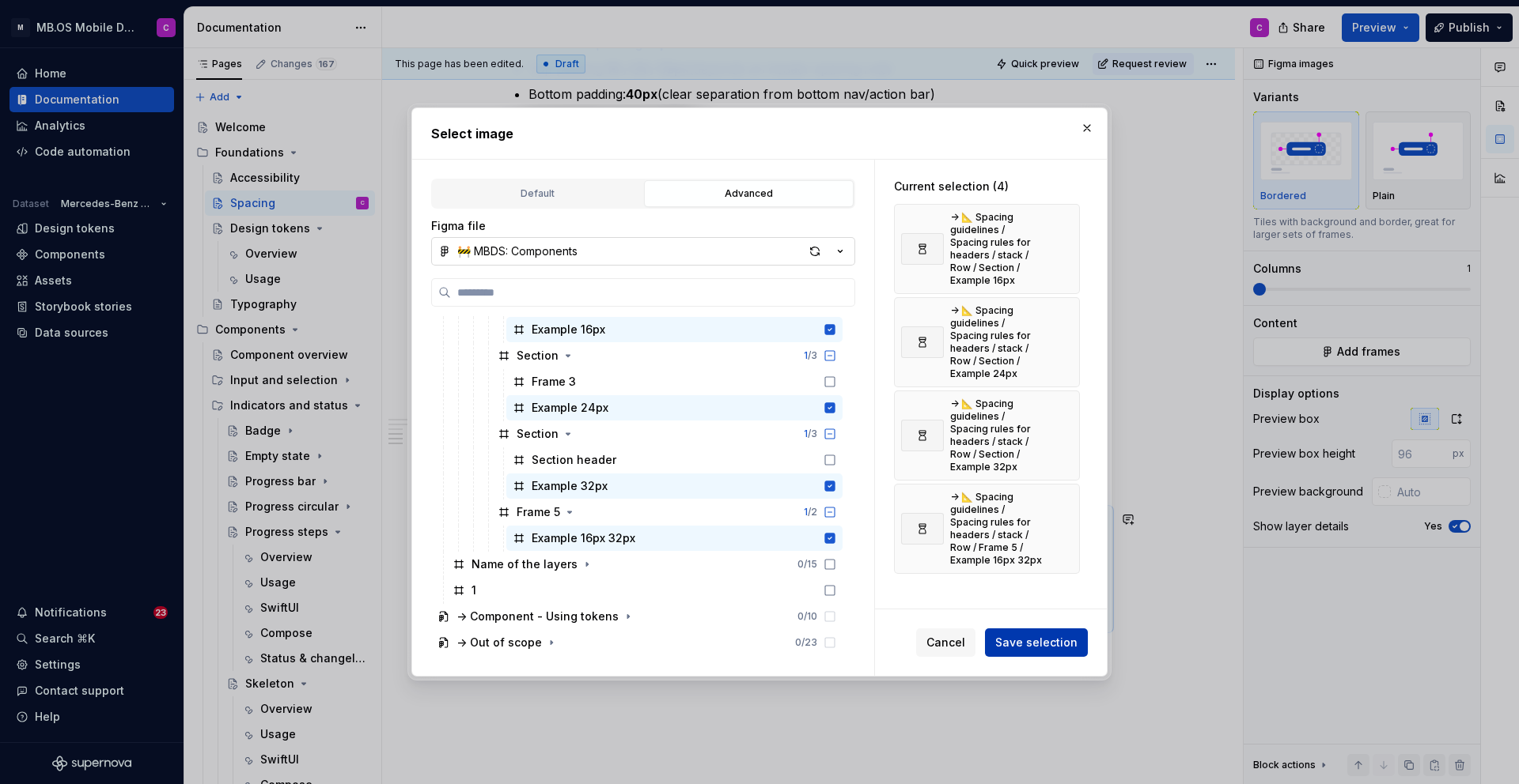
click at [1031, 648] on span "Save selection" at bounding box center [1036, 643] width 82 height 16
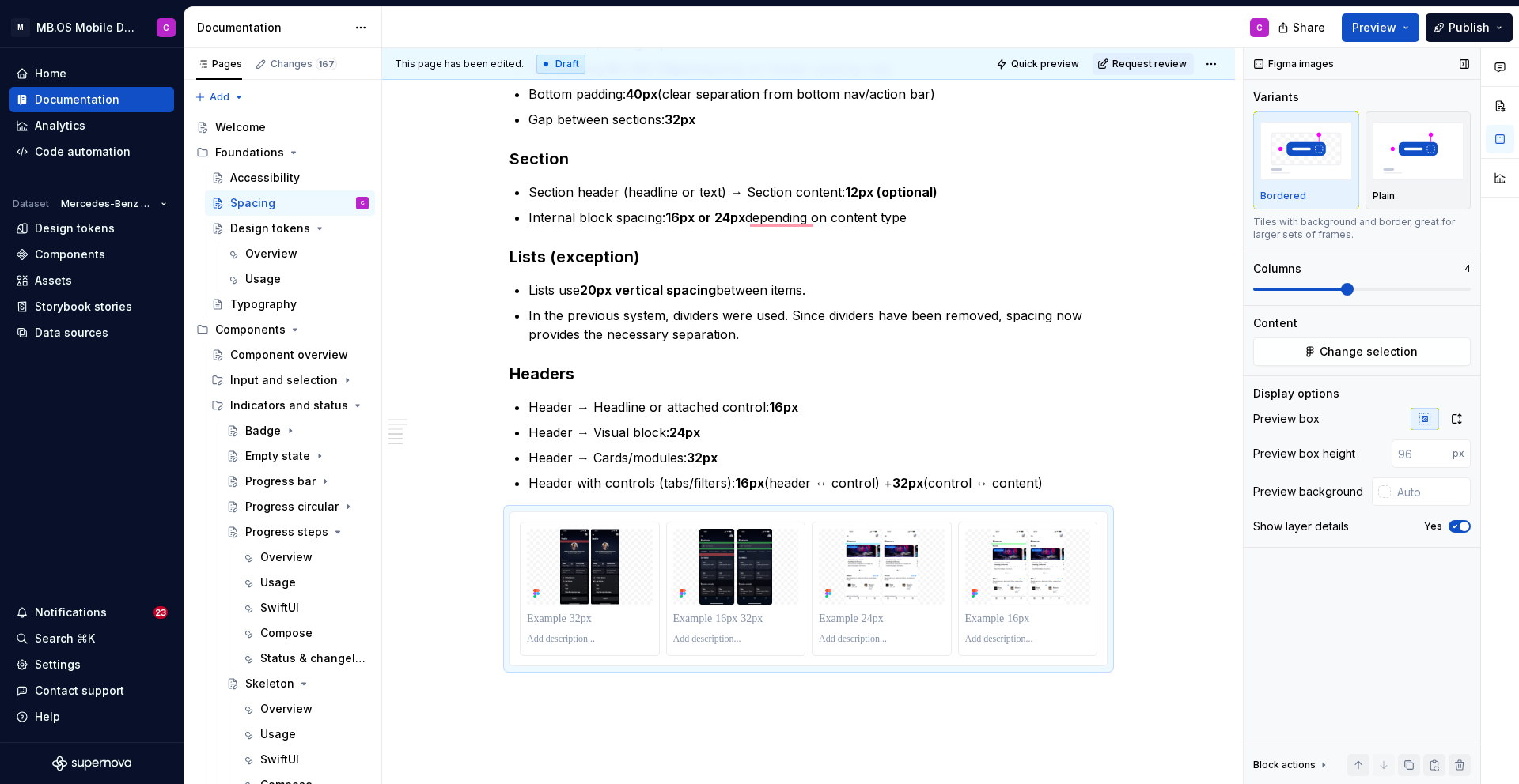
click at [1457, 407] on div "Display options Preview box Preview box height px Preview background Show layer…" at bounding box center [1362, 466] width 218 height 161
click at [1457, 412] on icon "button" at bounding box center [1456, 418] width 12 height 12
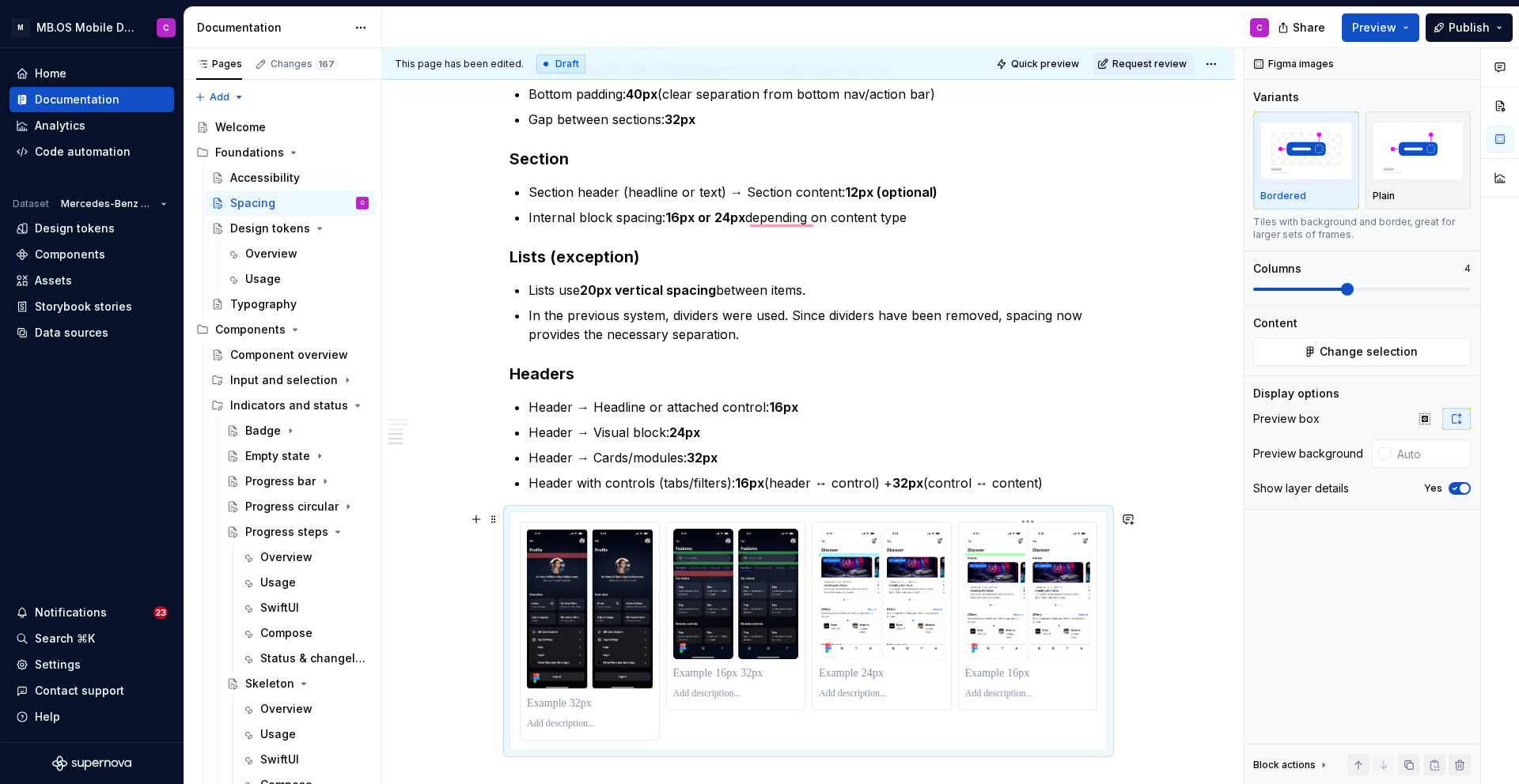
click at [1021, 669] on p "To enrich screen reader interactions, please activate Accessibility in Grammarl…" at bounding box center [1028, 673] width 126 height 16
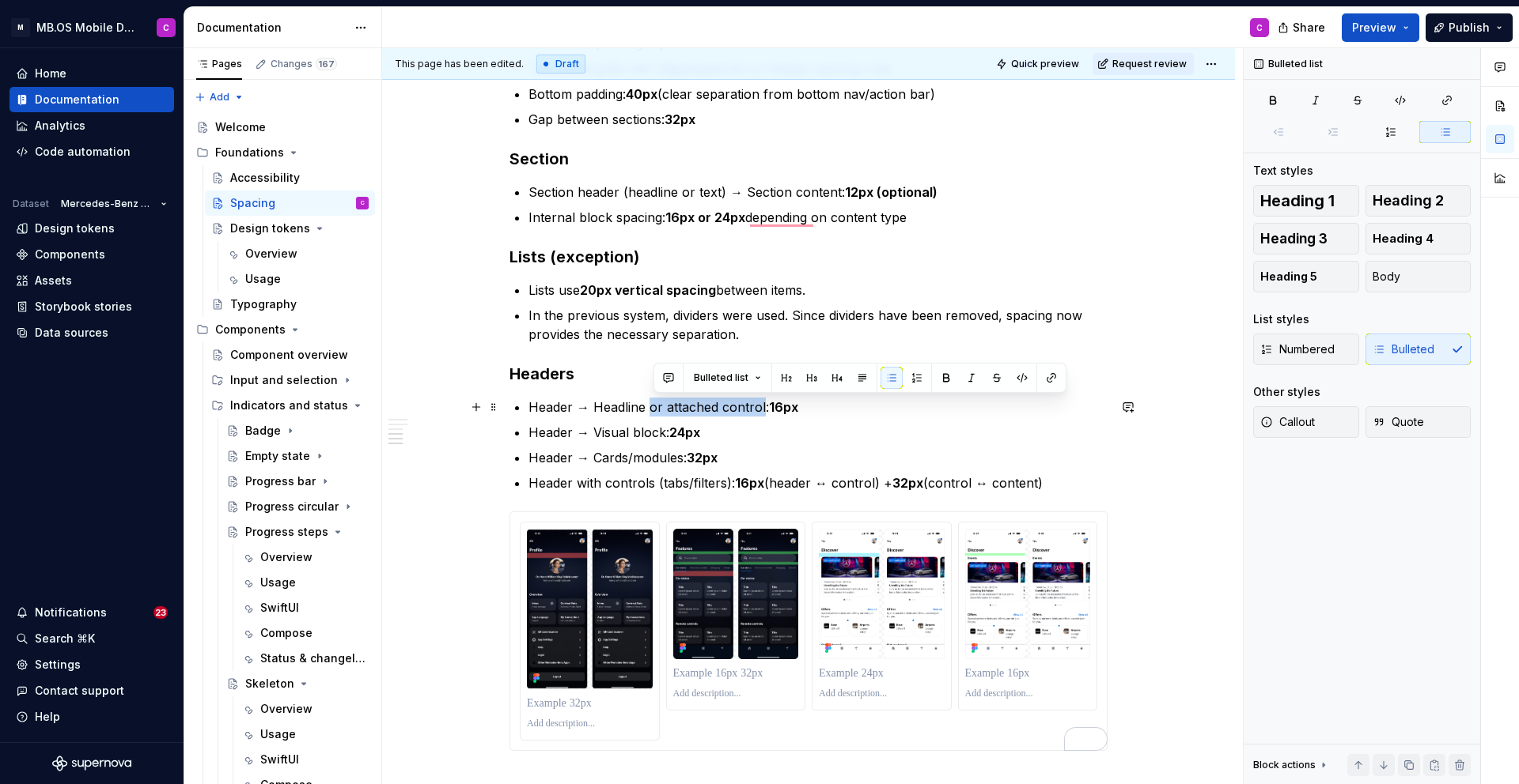
drag, startPoint x: 768, startPoint y: 407, endPoint x: 655, endPoint y: 407, distance: 113.0
click at [655, 407] on p "Header → Headline or attached control: 16px" at bounding box center [817, 408] width 579 height 19
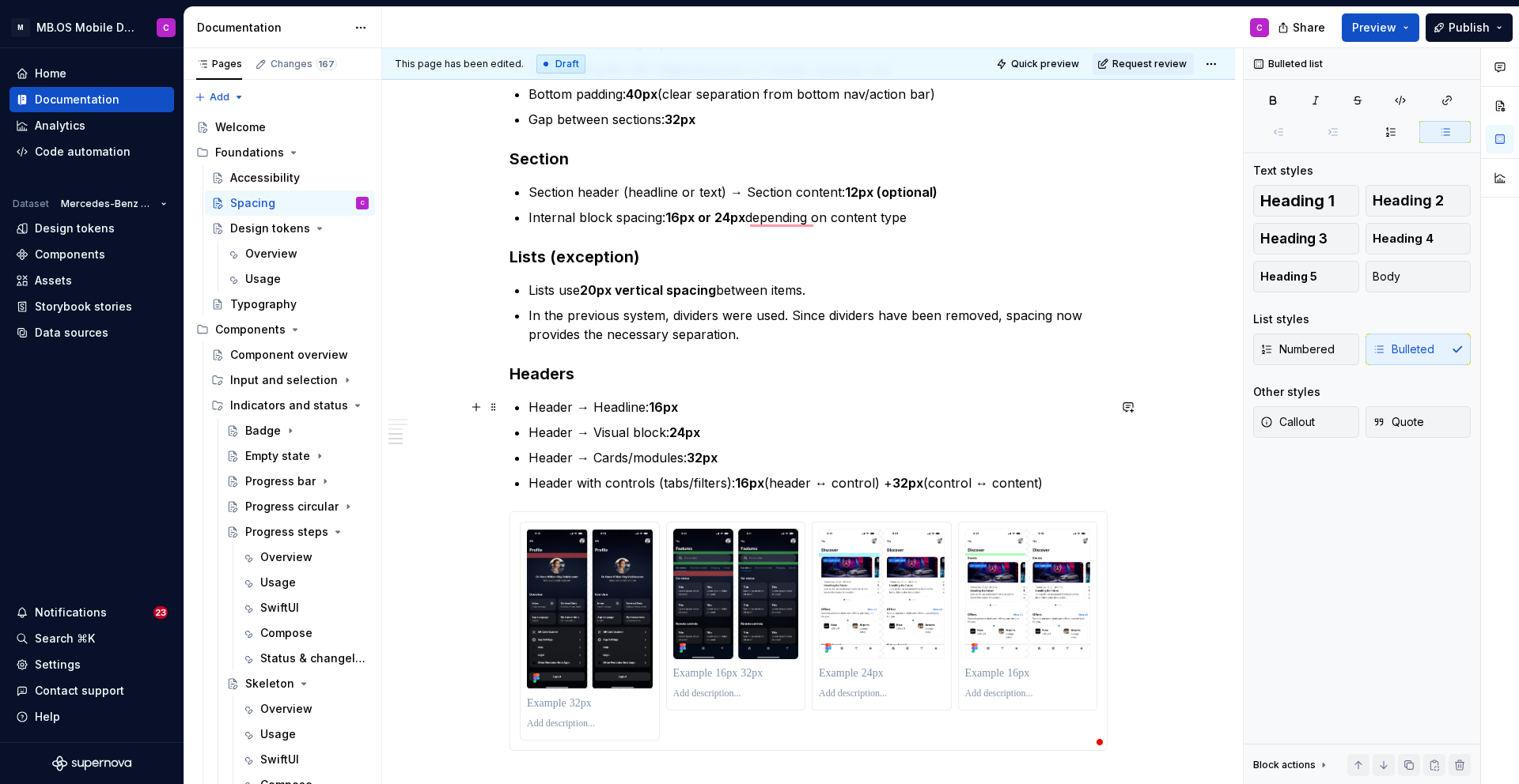
click at [647, 410] on p "Header → Headline: 16px" at bounding box center [817, 408] width 579 height 19
click at [655, 410] on strong "16px" at bounding box center [663, 407] width 29 height 16
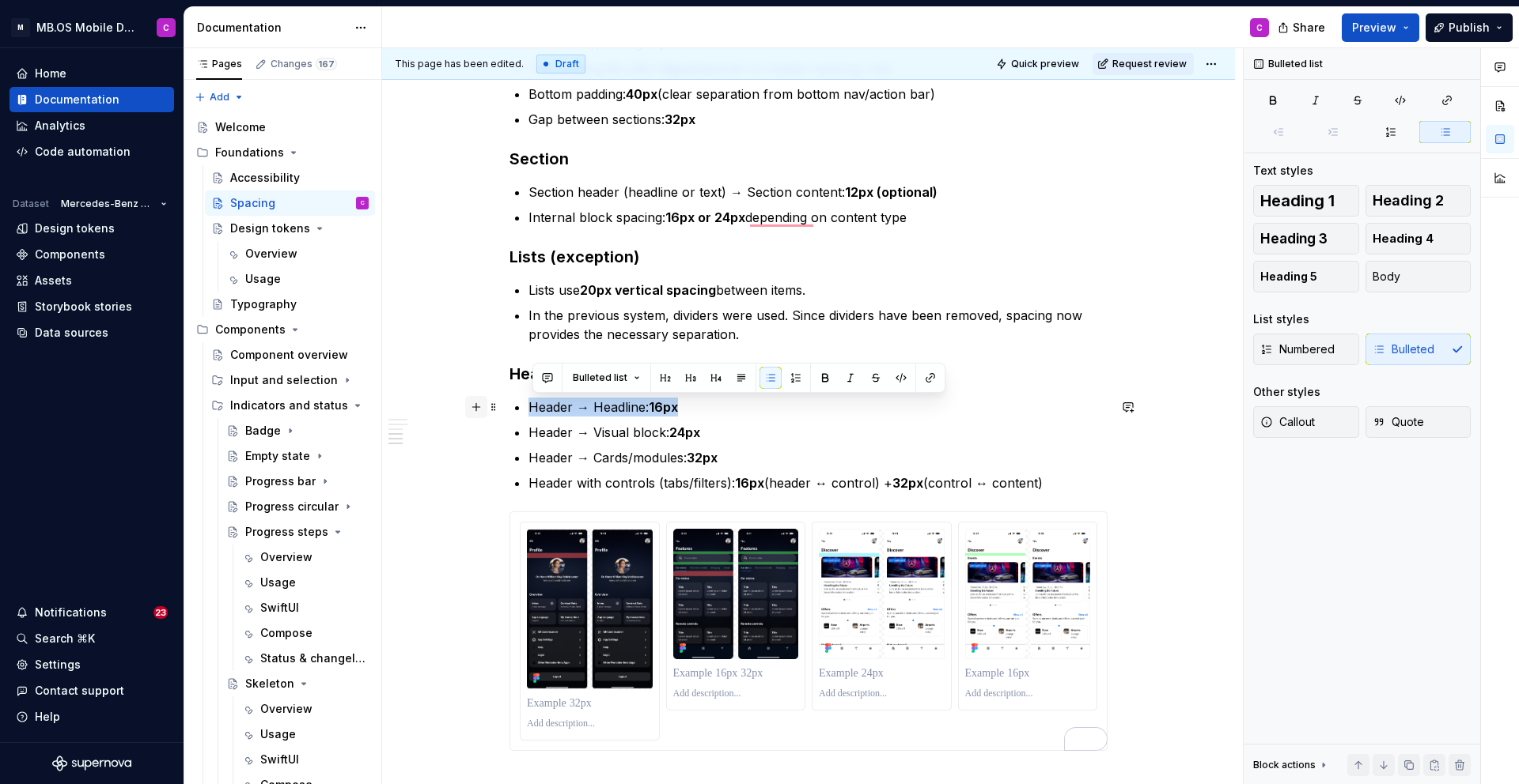
drag, startPoint x: 688, startPoint y: 408, endPoint x: 483, endPoint y: 412, distance: 205.0
click at [509, 412] on div "Scale We use a 6-step spacing scale , from xs (8px) to xxl (40px) . Each step i…" at bounding box center [808, 28] width 598 height 1482
copy p "Header → Headline: 16px"
click at [1007, 675] on p "To enrich screen reader interactions, please activate Accessibility in Grammarl…" at bounding box center [1028, 673] width 126 height 16
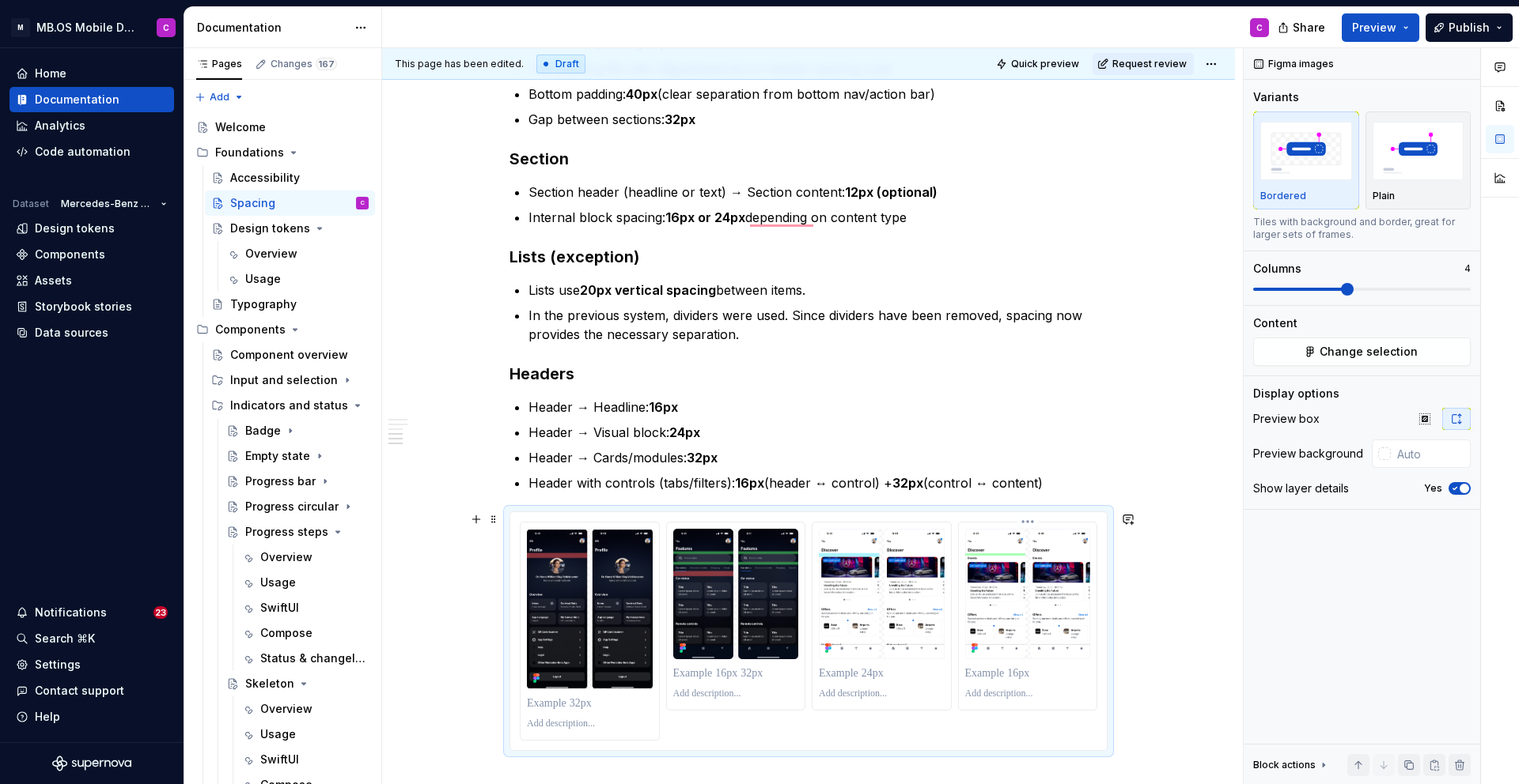
type textarea "*"
click at [1011, 709] on p "To enrich screen reader interactions, please activate Accessibility in Grammarl…" at bounding box center [1028, 710] width 126 height 12
drag, startPoint x: 1000, startPoint y: 688, endPoint x: 961, endPoint y: 688, distance: 39.0
click at [961, 688] on div "**********" at bounding box center [1027, 624] width 140 height 205
click at [990, 694] on p "To enrich screen reader interactions, please activate Accessibility in Grammarl…" at bounding box center [1028, 694] width 126 height 12
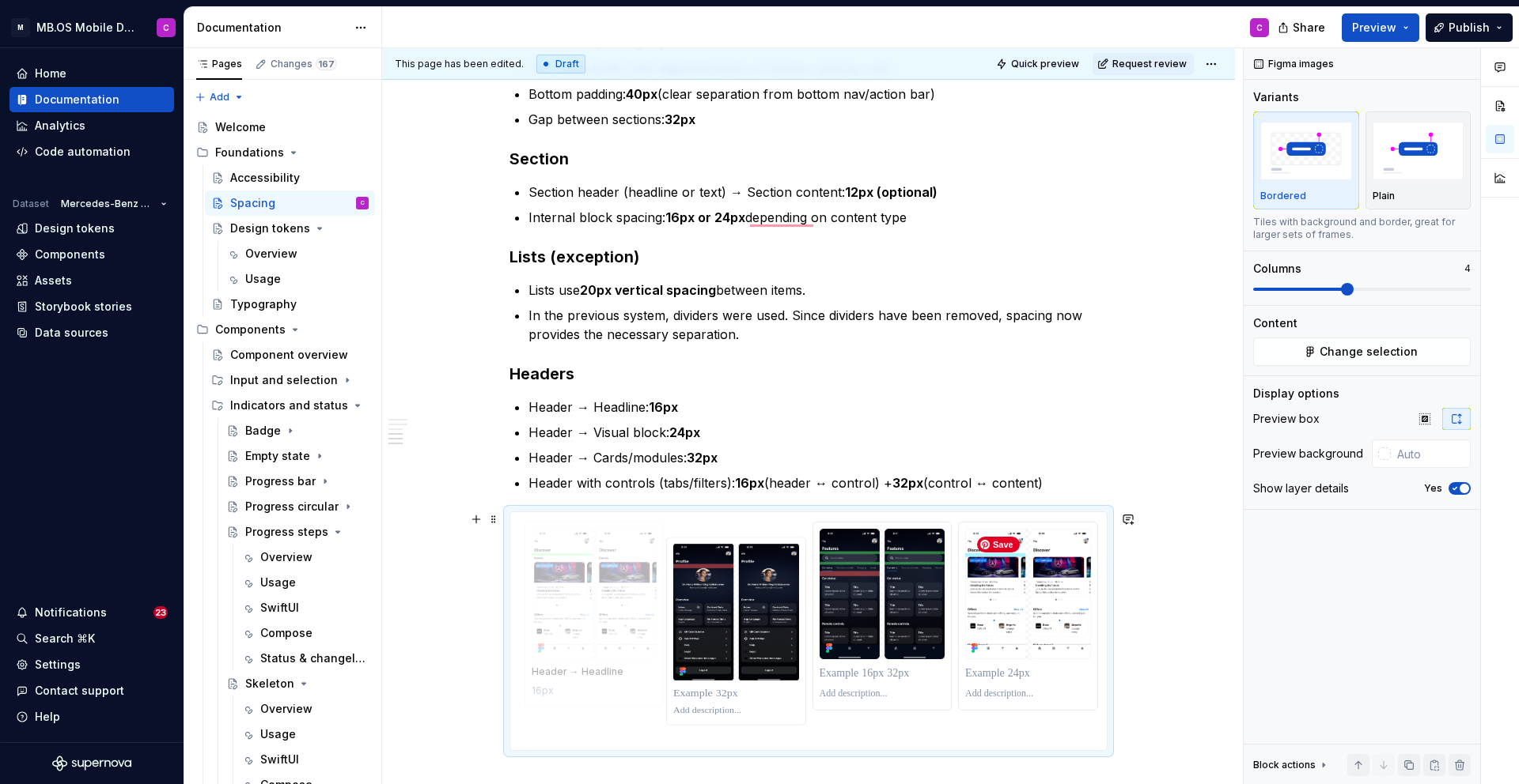
drag, startPoint x: 1006, startPoint y: 616, endPoint x: 583, endPoint y: 618, distance: 423.0
click at [583, 618] on body "M MB.OS Mobile Design System C Home Documentation Analytics Code automation Dat…" at bounding box center [759, 392] width 1519 height 784
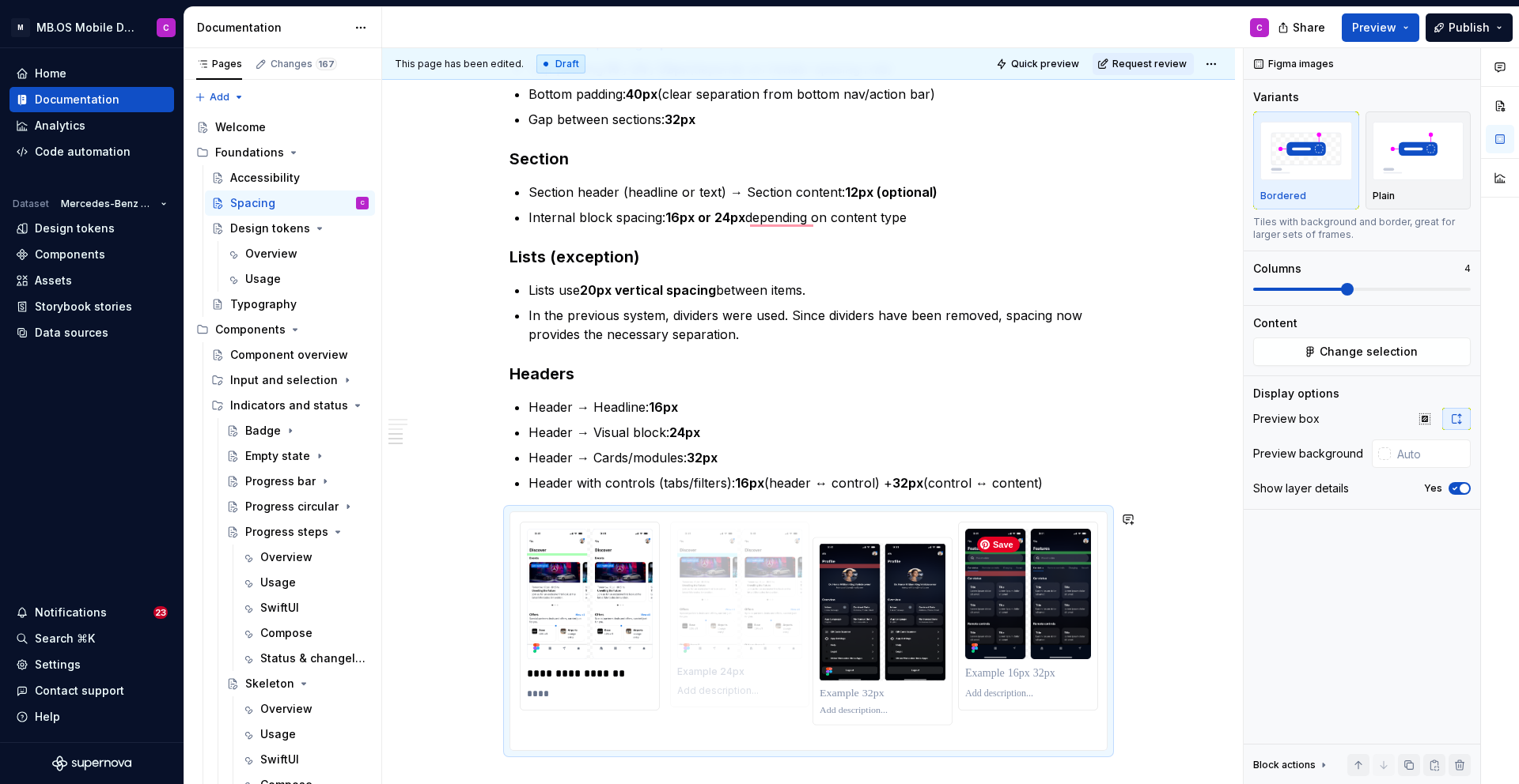
drag, startPoint x: 1063, startPoint y: 602, endPoint x: 798, endPoint y: 608, distance: 265.1
click at [798, 608] on body "M MB.OS Mobile Design System C Home Documentation Analytics Code automation Dat…" at bounding box center [759, 392] width 1519 height 784
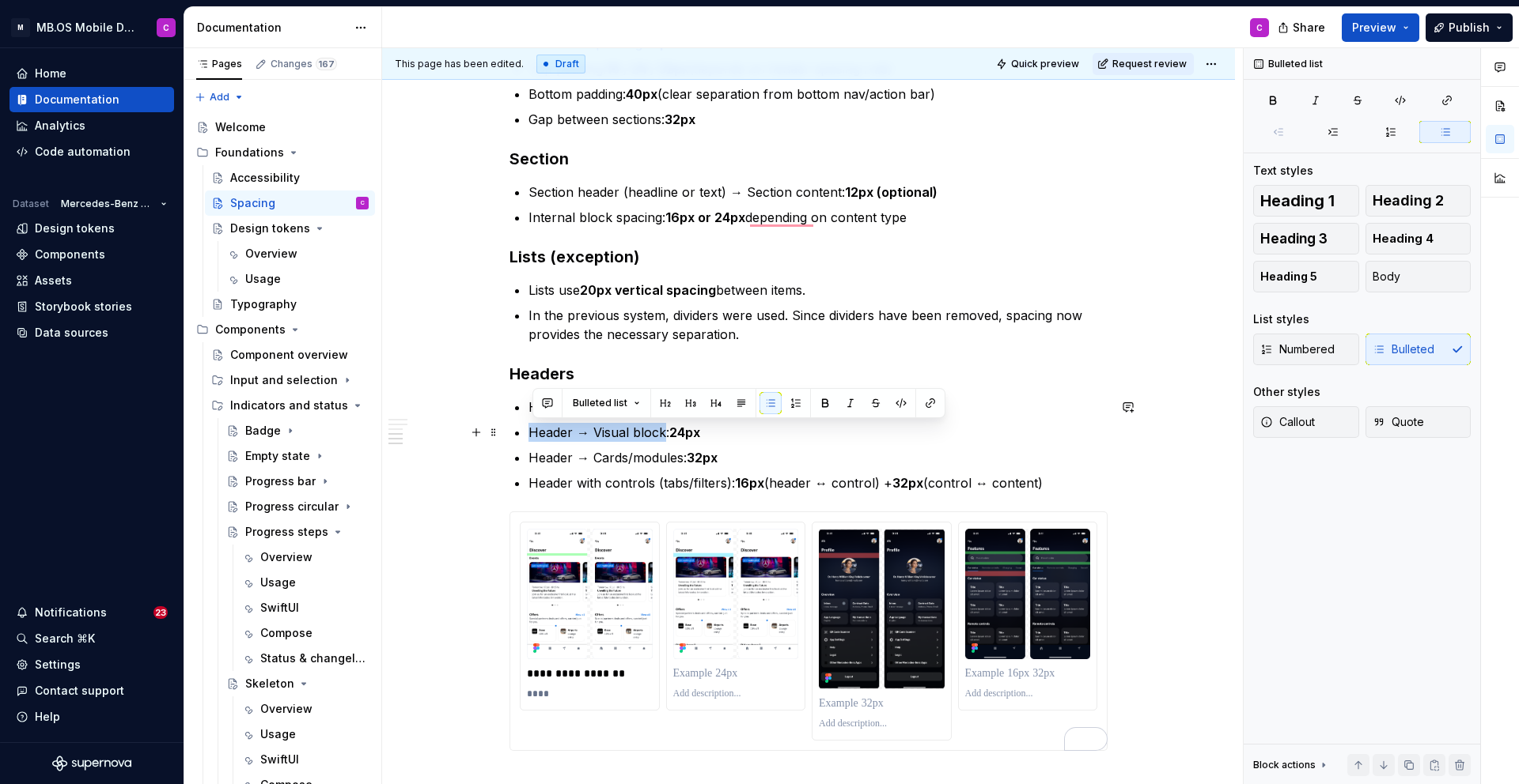
drag, startPoint x: 670, startPoint y: 433, endPoint x: 531, endPoint y: 436, distance: 139.0
click at [531, 436] on div "Scale We use a 6-step spacing scale , from xs (8px) to xxl (40px) . Each step i…" at bounding box center [808, 19] width 598 height 1464
copy p "Header → Visual block"
click at [696, 677] on p "To enrich screen reader interactions, please activate Accessibility in Grammarl…" at bounding box center [736, 673] width 126 height 16
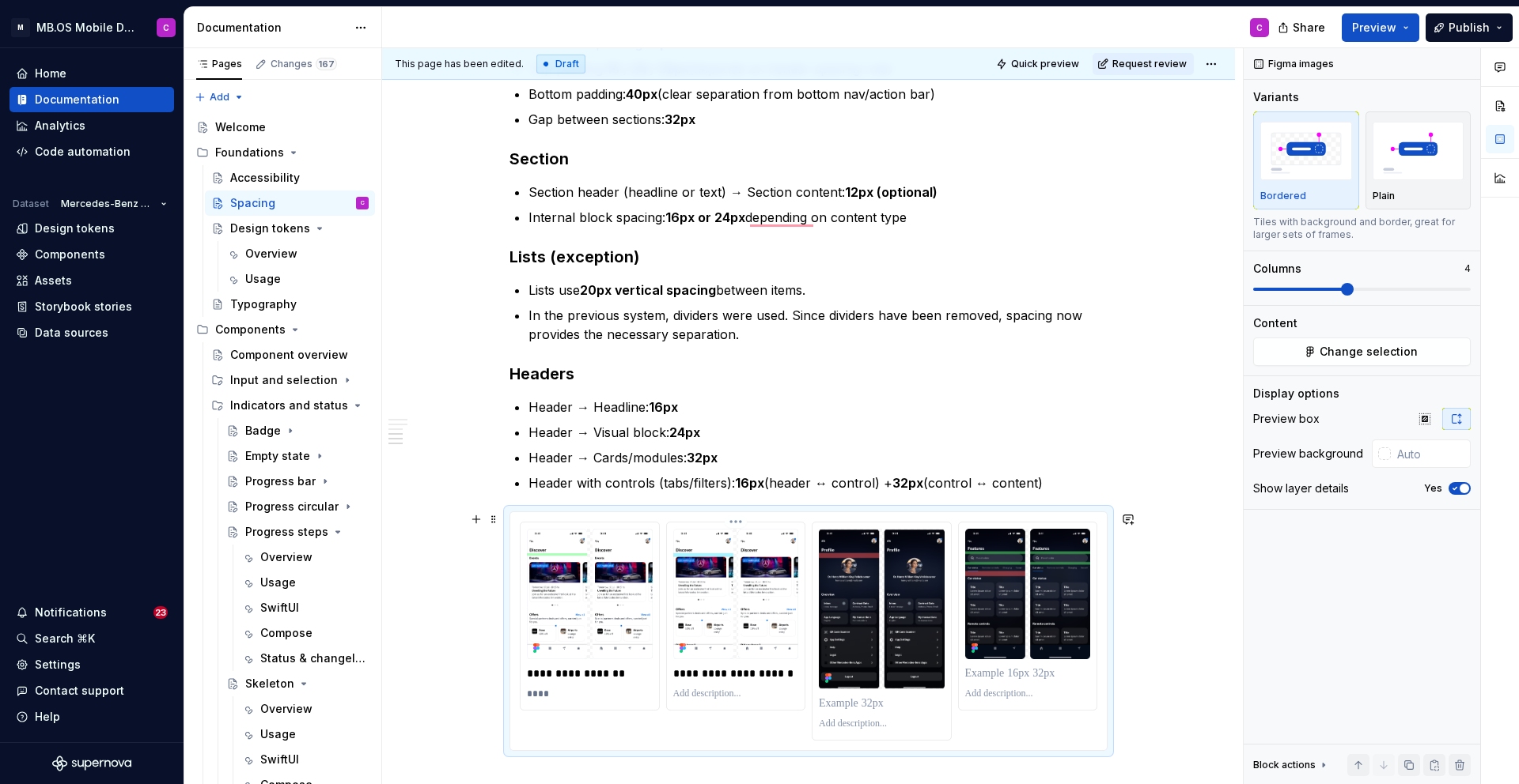
click at [695, 695] on p "To enrich screen reader interactions, please activate Accessibility in Grammarl…" at bounding box center [736, 694] width 126 height 12
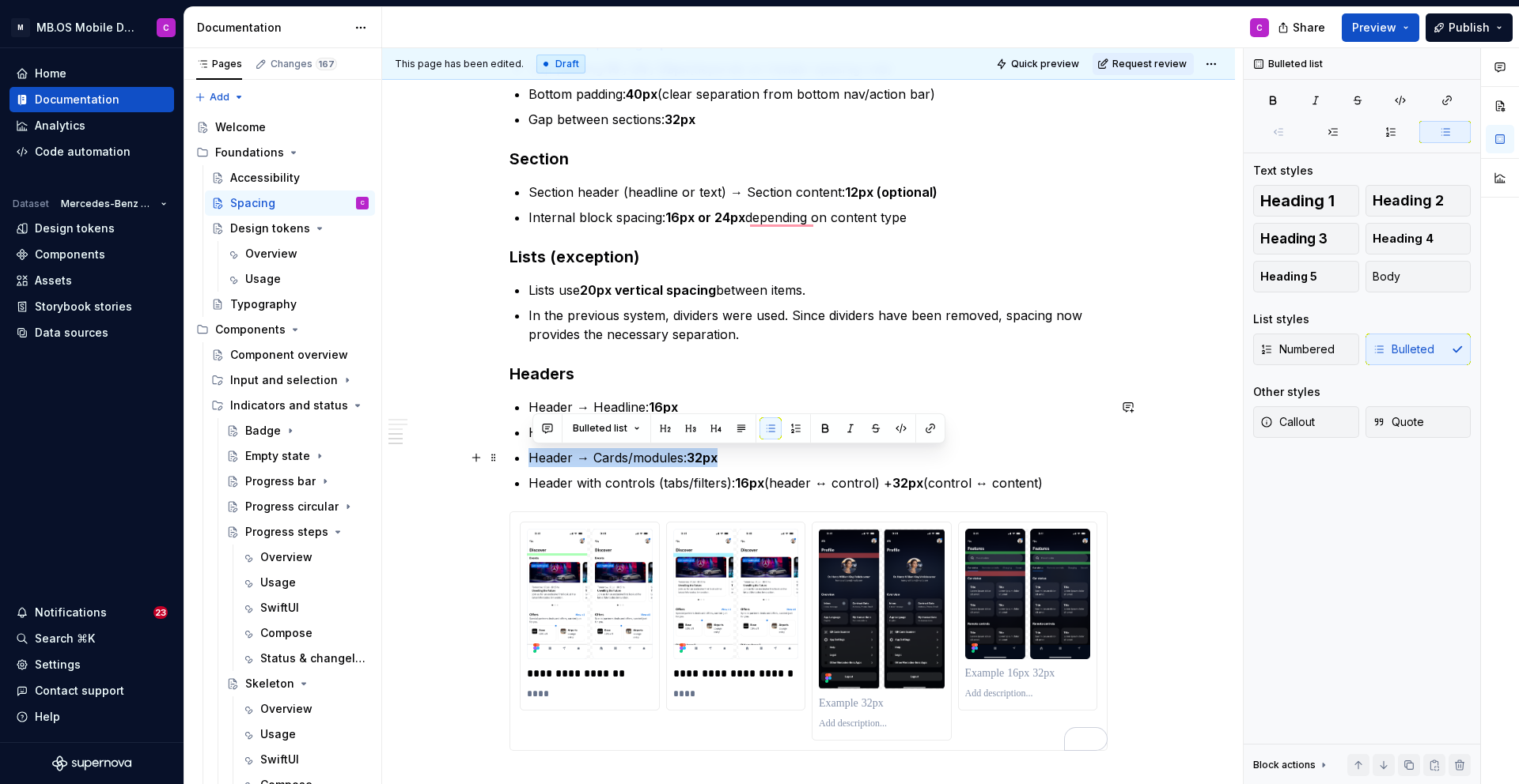
drag, startPoint x: 731, startPoint y: 459, endPoint x: 532, endPoint y: 464, distance: 199.1
click at [532, 464] on p "Header → Cards/modules: 32px" at bounding box center [817, 457] width 579 height 19
copy p "Header → Cards/modules: 32px"
click at [858, 706] on p "To enrich screen reader interactions, please activate Accessibility in Grammarl…" at bounding box center [881, 703] width 126 height 16
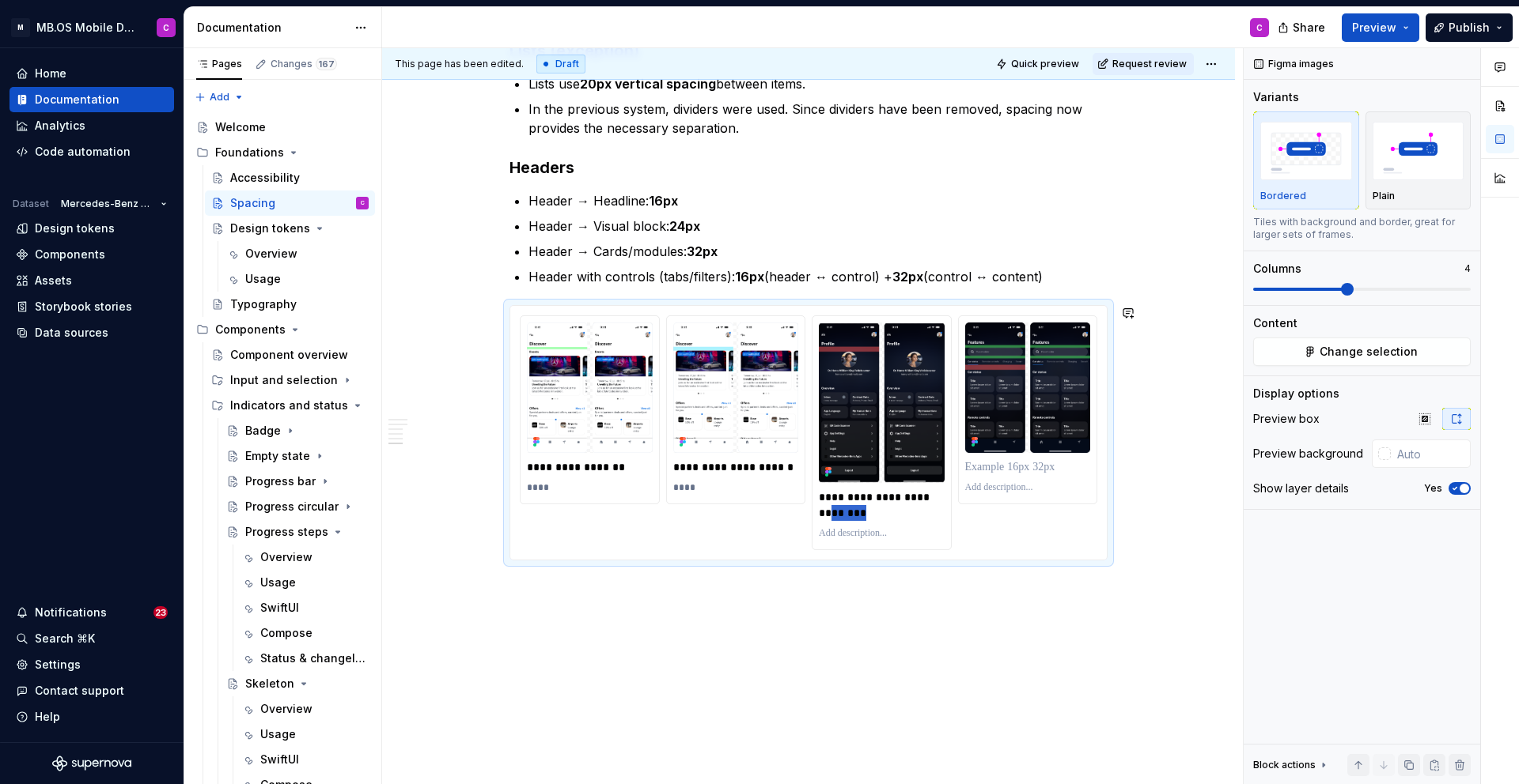
scroll to position [1295, 0]
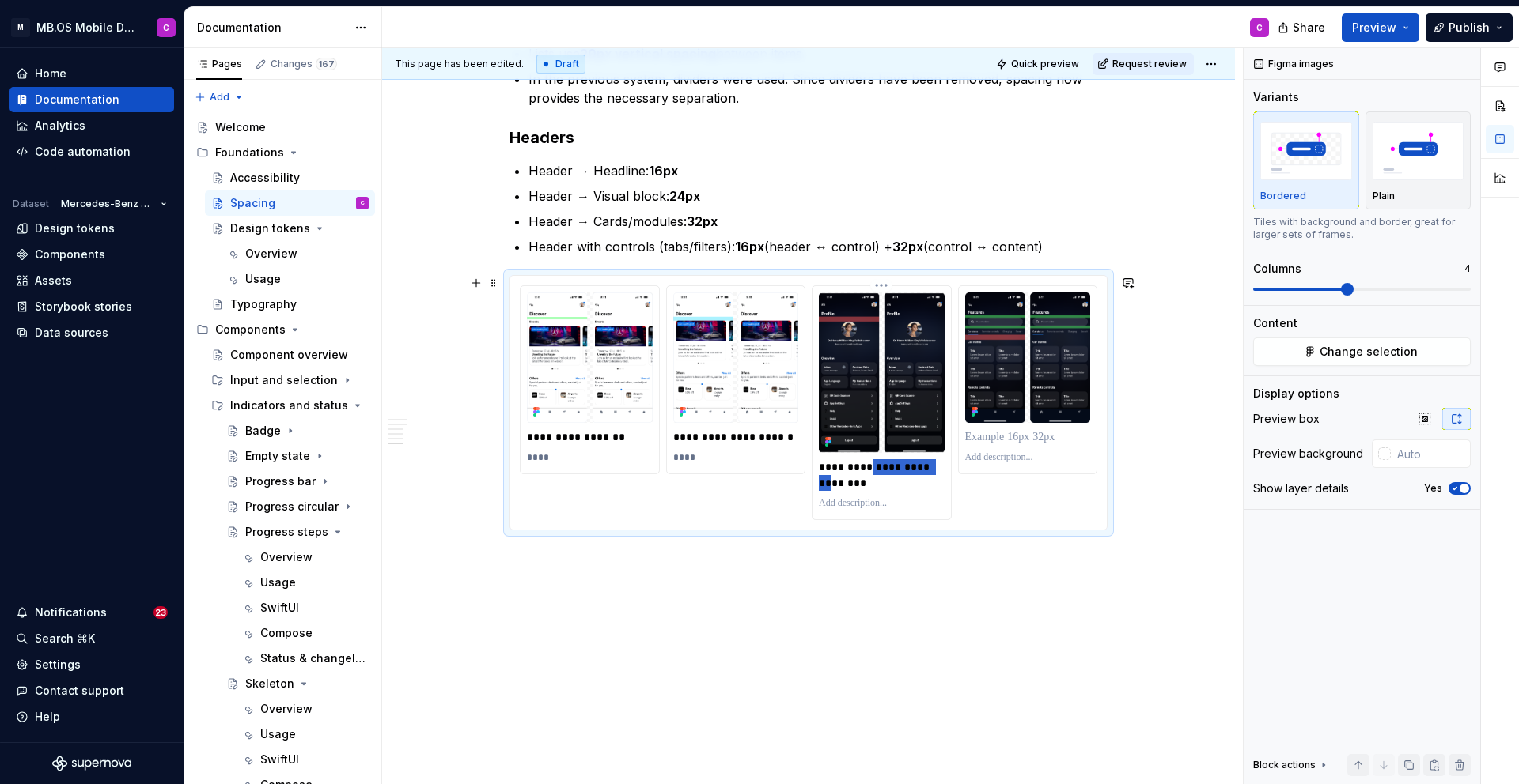
drag, startPoint x: 902, startPoint y: 718, endPoint x: 819, endPoint y: 482, distance: 250.2
click at [819, 482] on div "**********" at bounding box center [881, 403] width 138 height 233
drag, startPoint x: 858, startPoint y: 501, endPoint x: 822, endPoint y: 497, distance: 36.2
click at [822, 497] on p "**********" at bounding box center [881, 483] width 126 height 47
click at [865, 508] on p "To enrich screen reader interactions, please activate Accessibility in Grammarl…" at bounding box center [881, 503] width 126 height 12
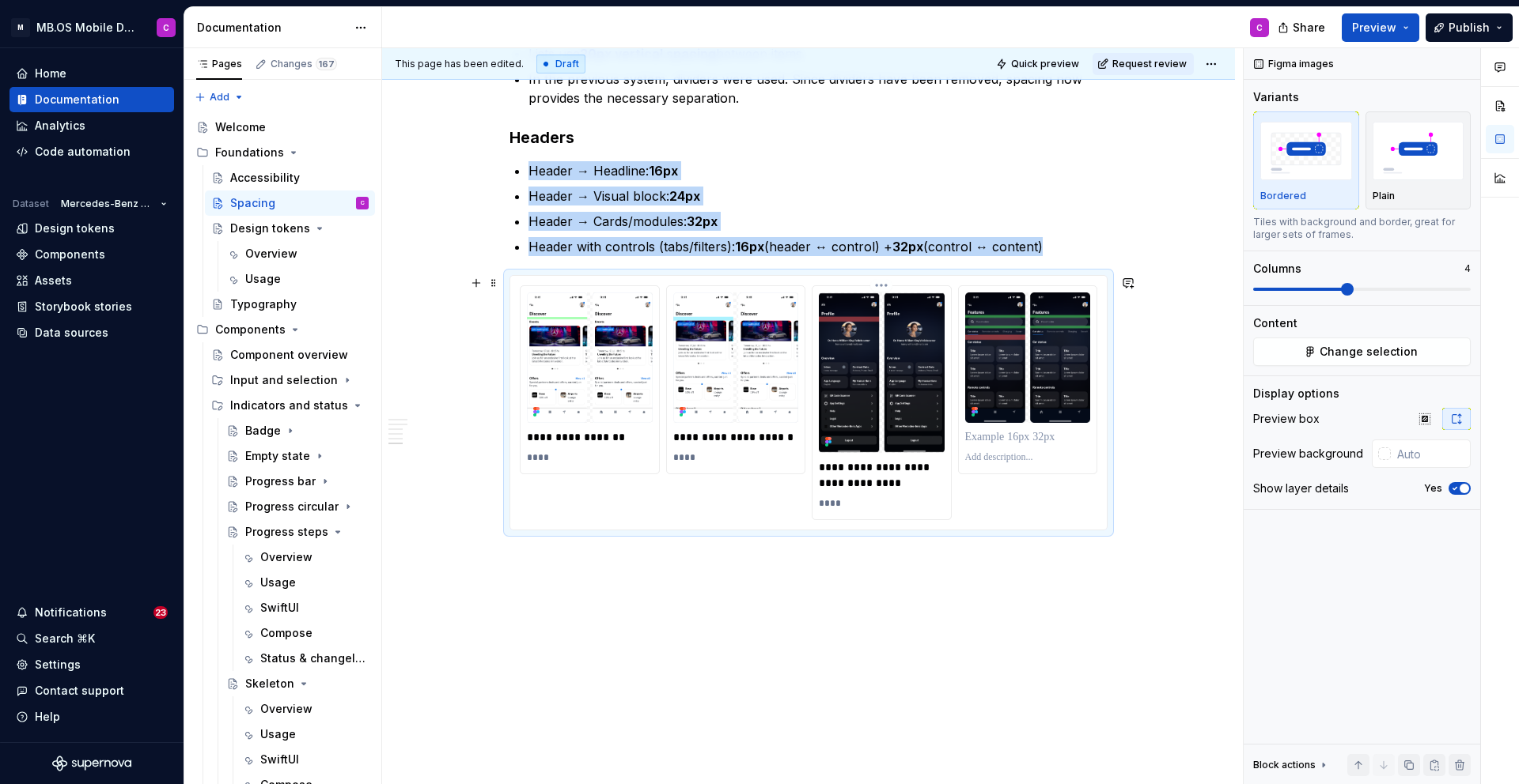
click at [821, 498] on div "**********" at bounding box center [881, 403] width 138 height 233
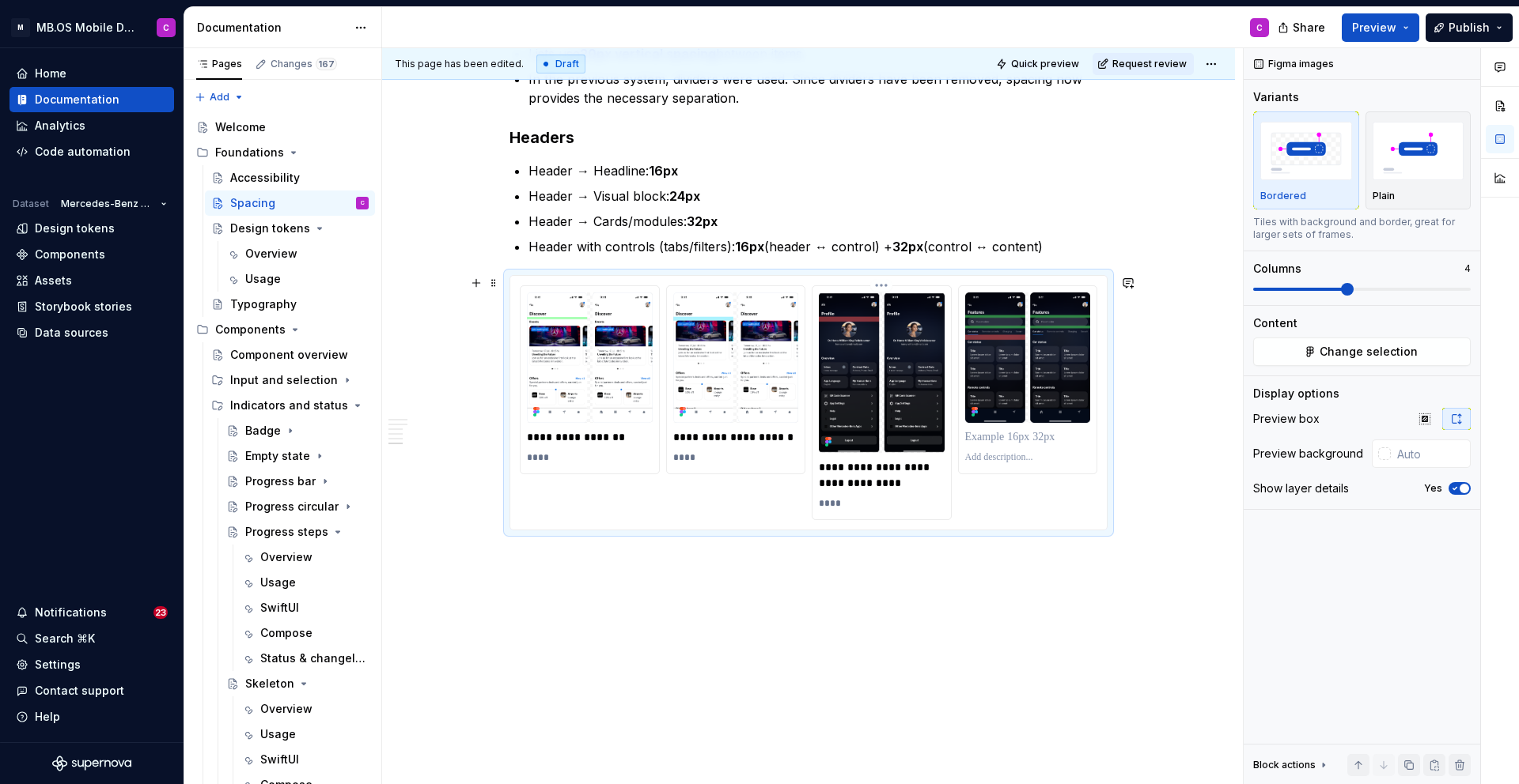
click at [828, 502] on p "****" at bounding box center [881, 503] width 126 height 12
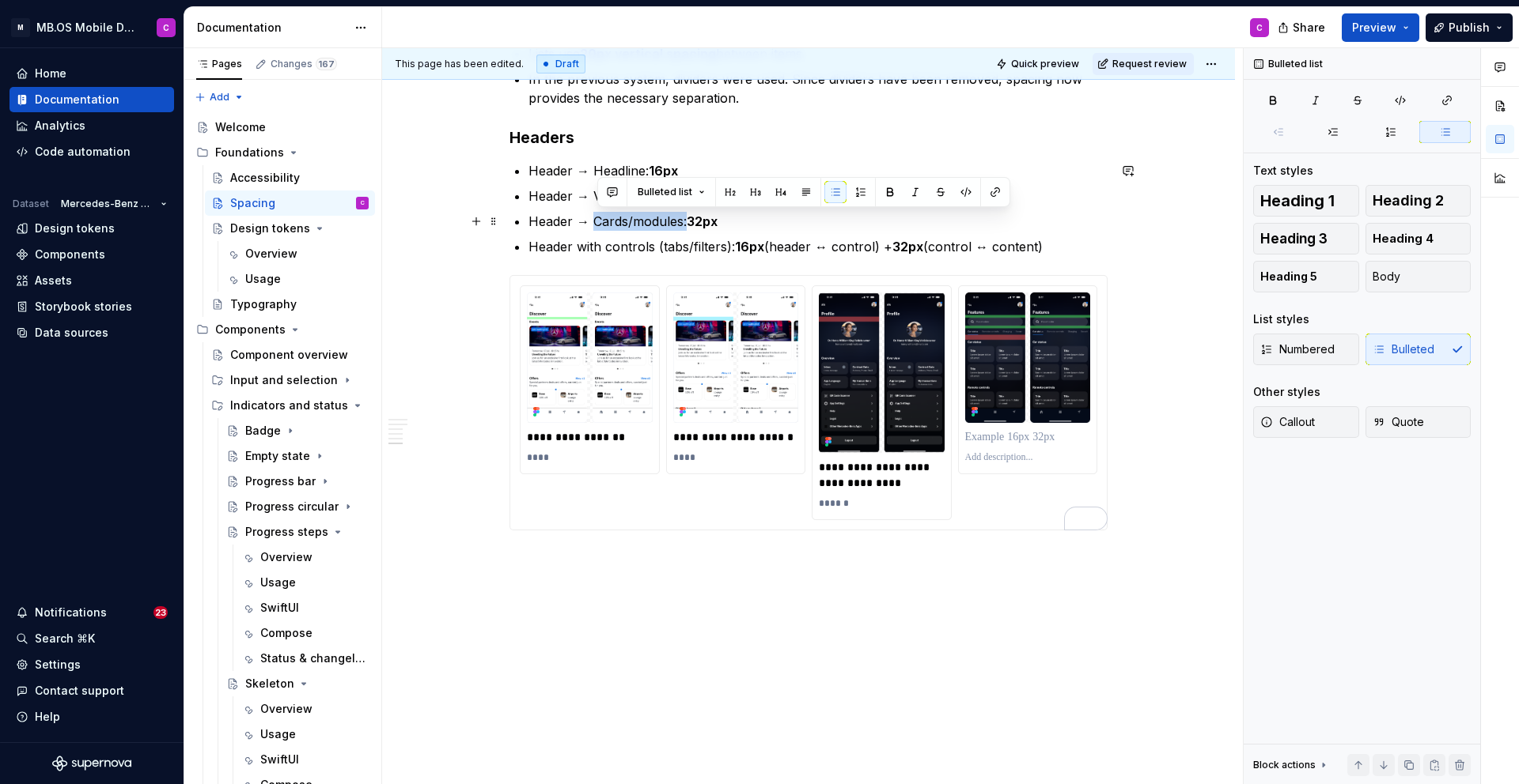
drag, startPoint x: 689, startPoint y: 222, endPoint x: 597, endPoint y: 224, distance: 92.0
click at [597, 224] on p "Header → Cards/modules: 32px" at bounding box center [817, 221] width 579 height 19
click at [668, 195] on p "Header → Visual block: 24px" at bounding box center [817, 196] width 579 height 19
click at [978, 436] on p "To enrich screen reader interactions, please activate Accessibility in Grammarl…" at bounding box center [1028, 437] width 126 height 16
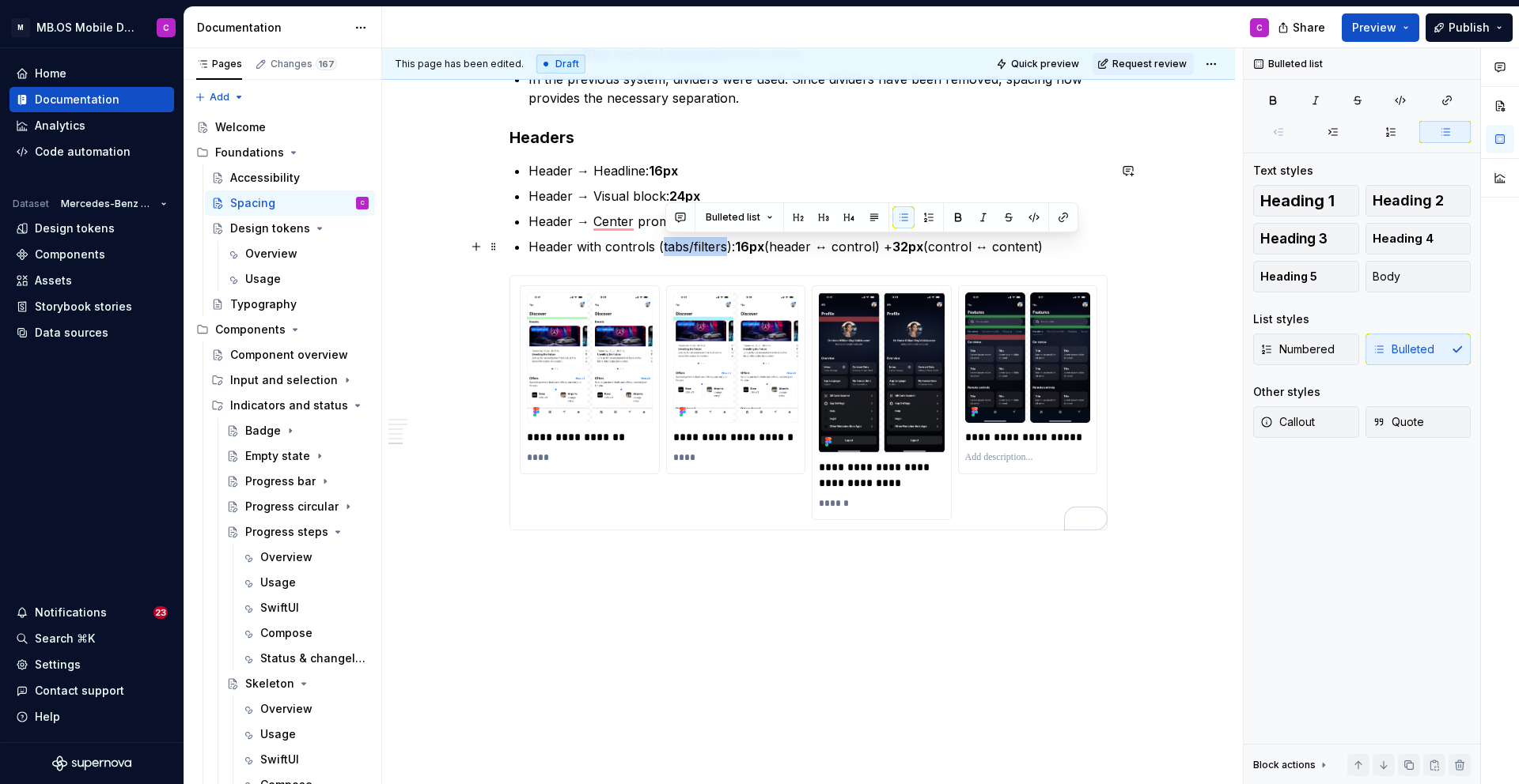
drag, startPoint x: 727, startPoint y: 248, endPoint x: 667, endPoint y: 248, distance: 60.0
click at [667, 248] on p "Header with controls (tabs/filters): 16px (header ↔ control) + 32px (control ↔ …" at bounding box center [817, 247] width 579 height 19
drag, startPoint x: 660, startPoint y: 248, endPoint x: 1061, endPoint y: 266, distance: 401.4
copy p "(tabs/filters): 16px (header ↔ control) + 32px (control ↔ content)"
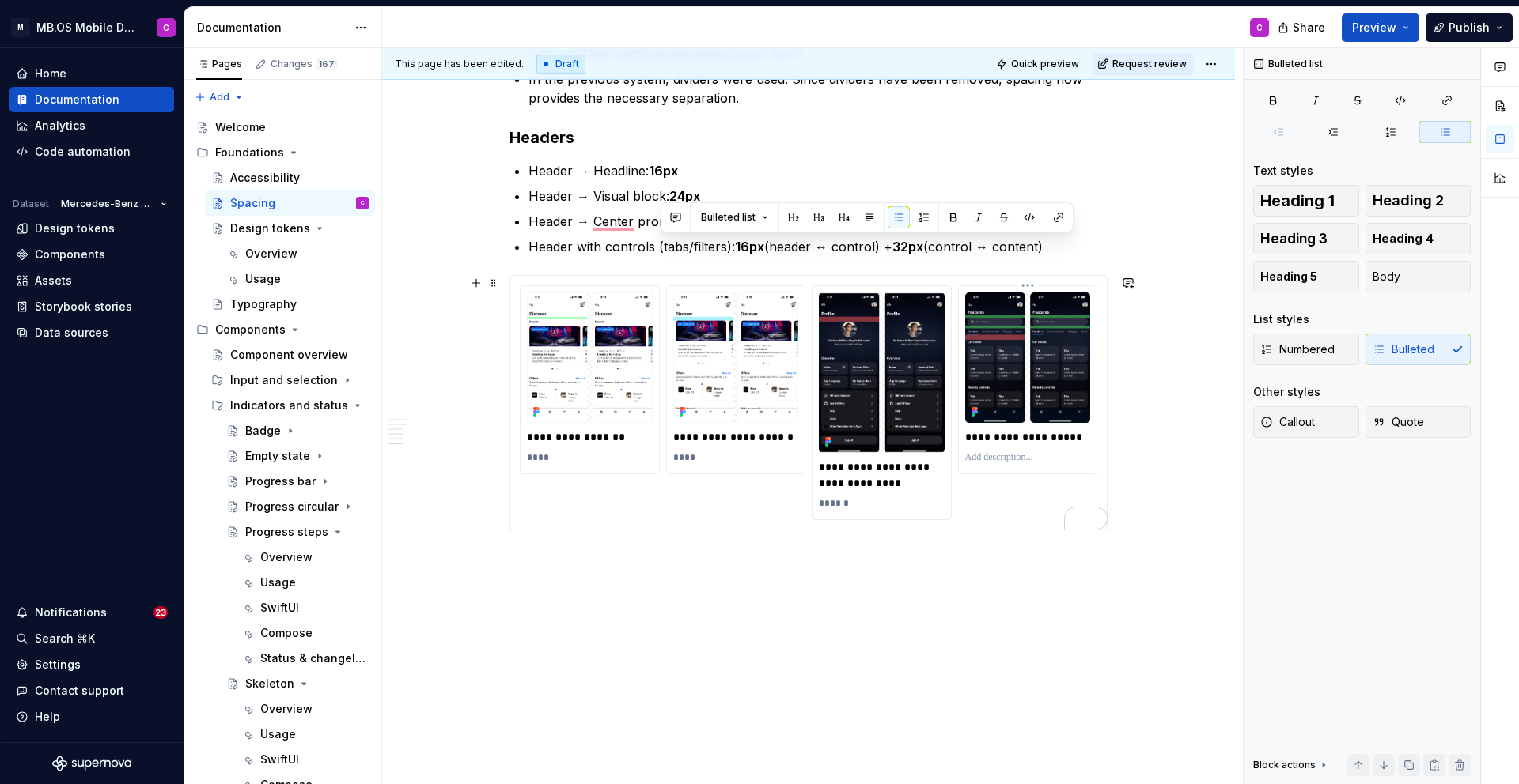
click at [1010, 458] on p "To enrich screen reader interactions, please activate Accessibility in Grammarl…" at bounding box center [1028, 457] width 126 height 12
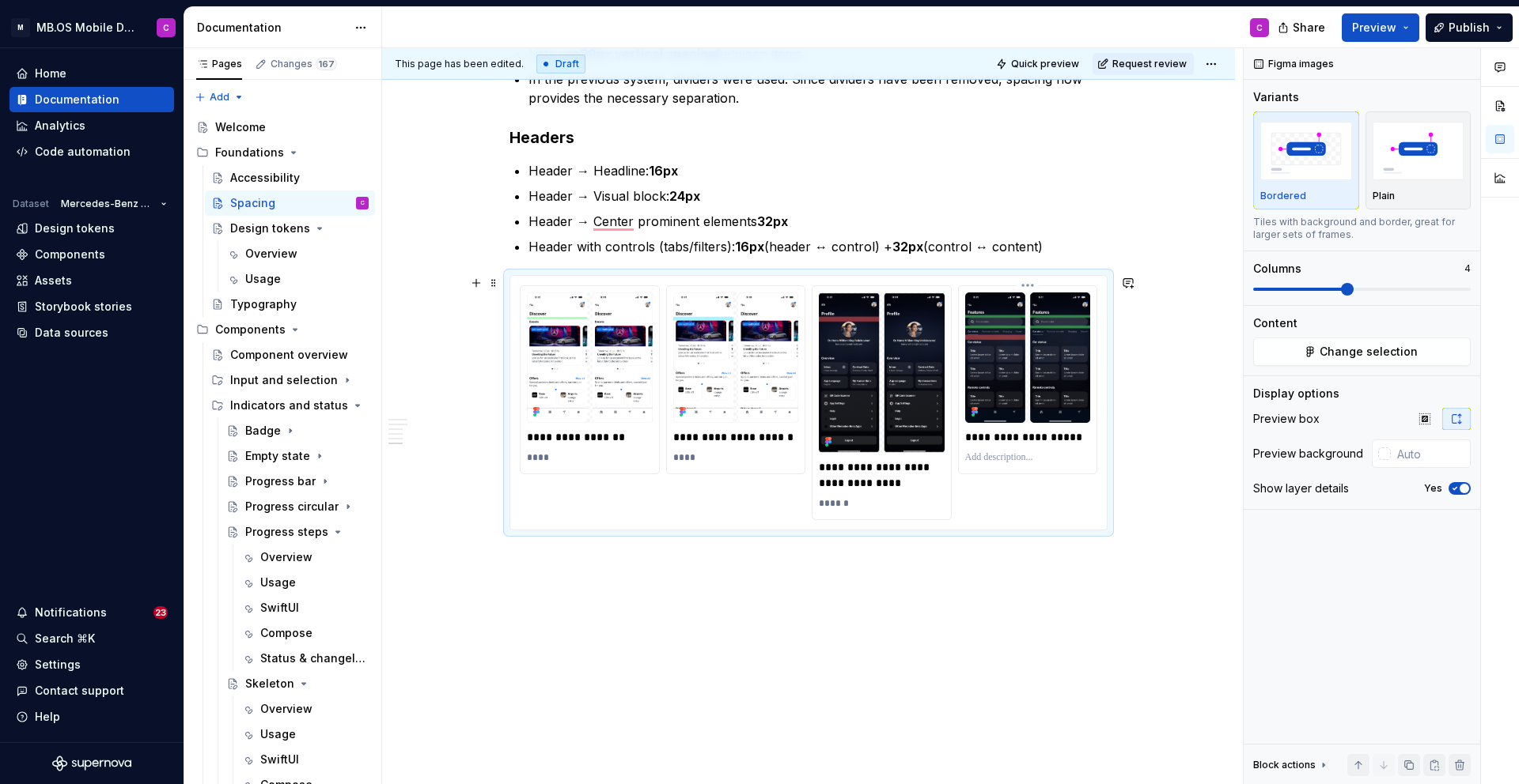
type textarea "*"
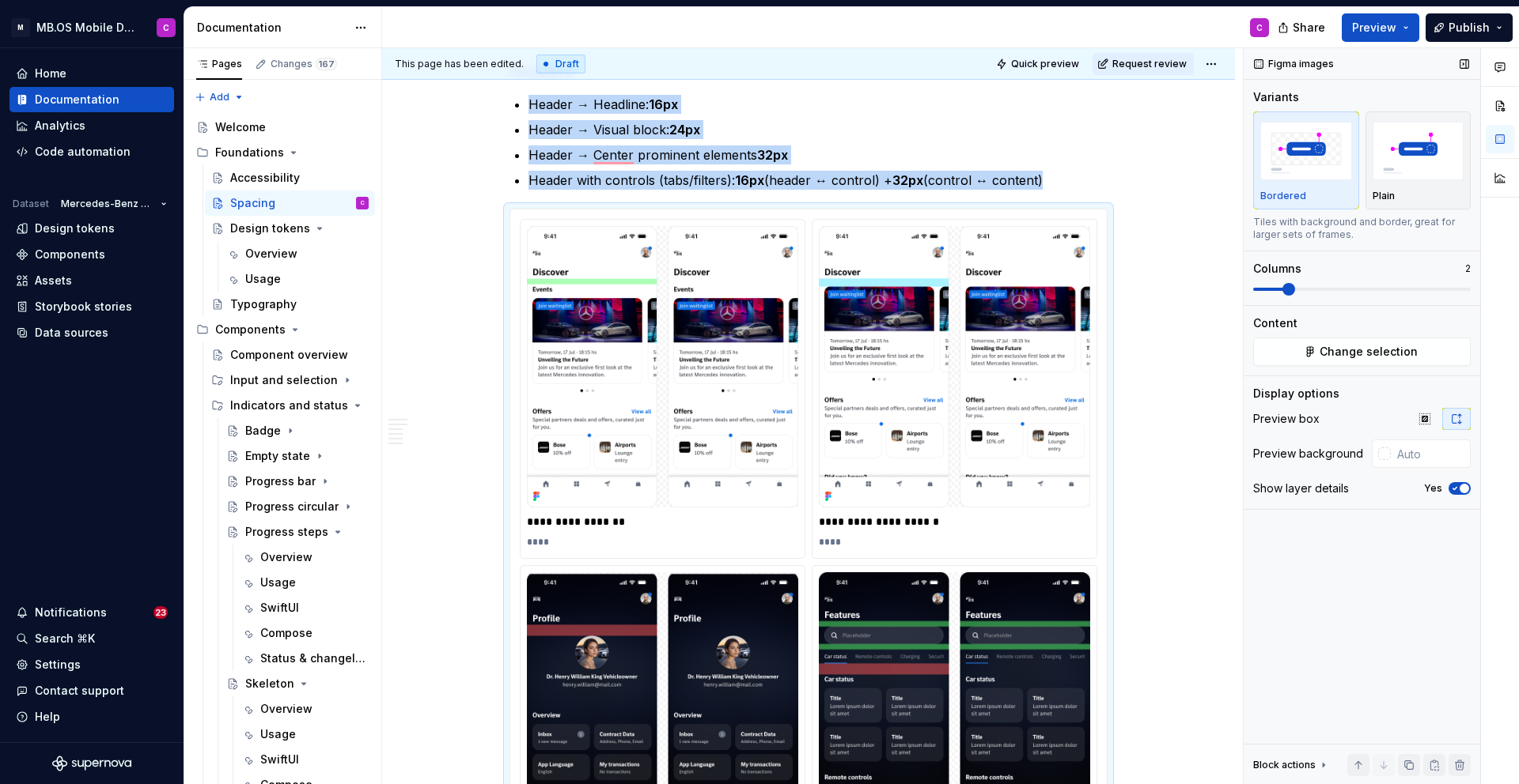
scroll to position [1522, 0]
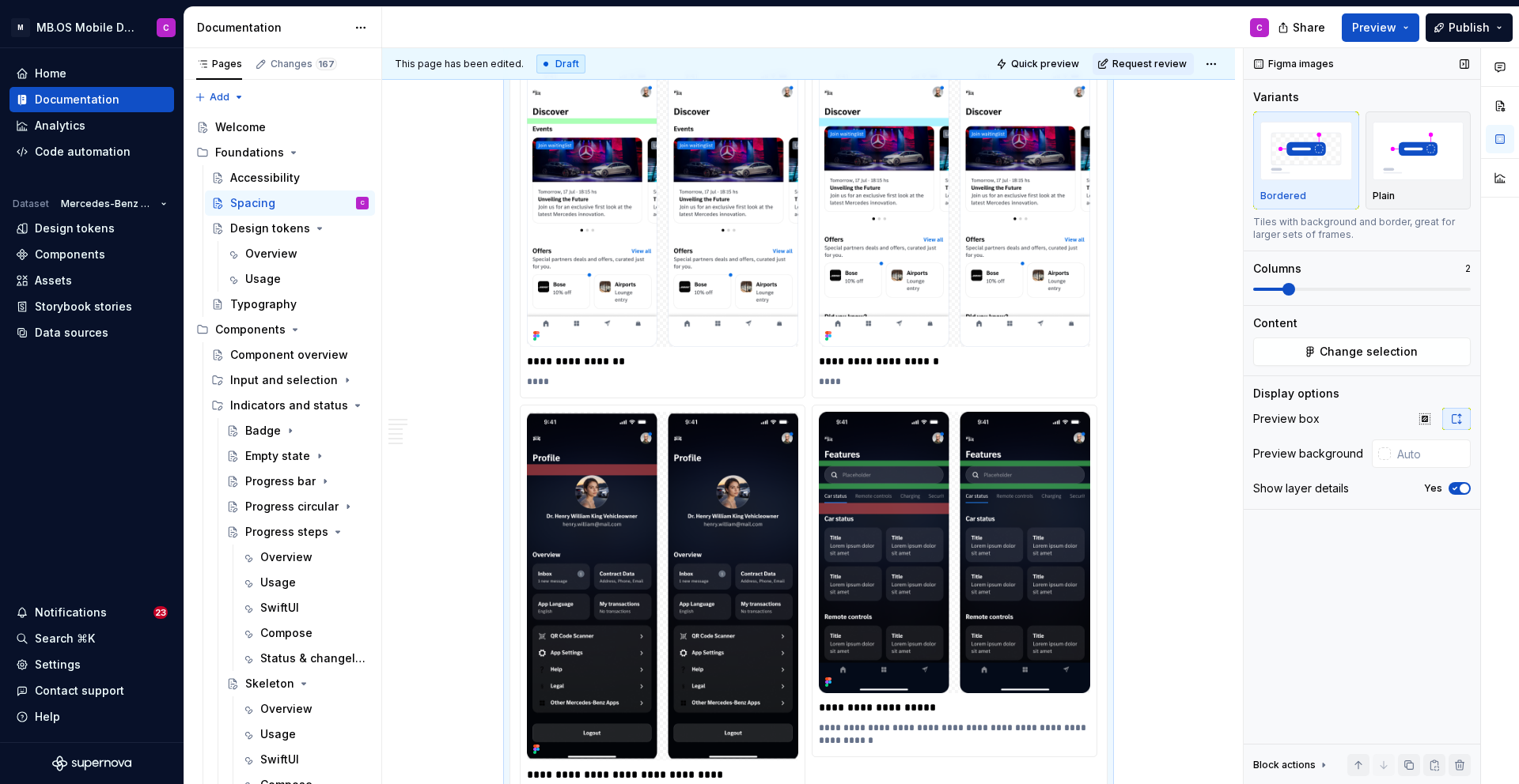
click at [1283, 285] on span at bounding box center [1288, 289] width 12 height 12
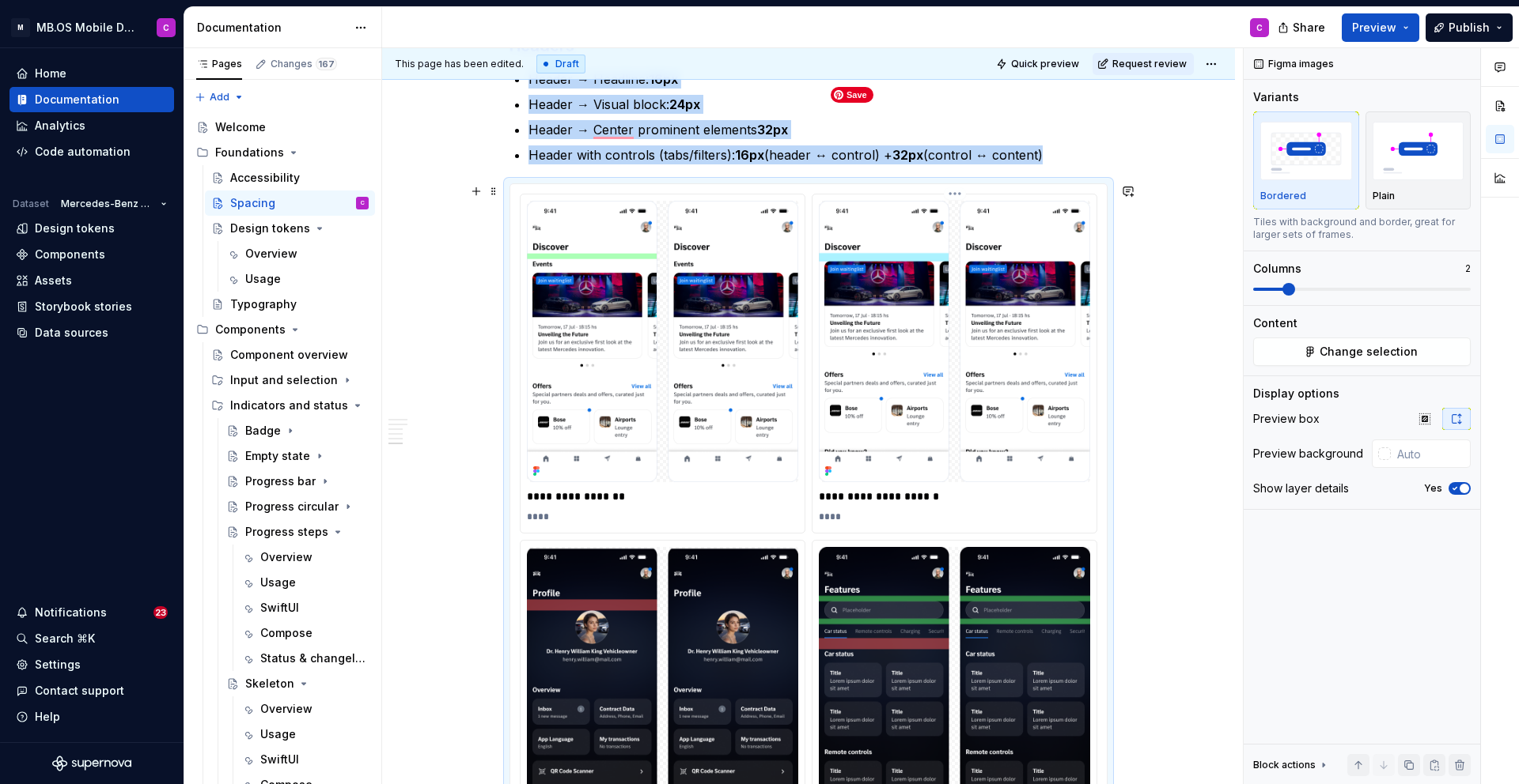
scroll to position [1377, 0]
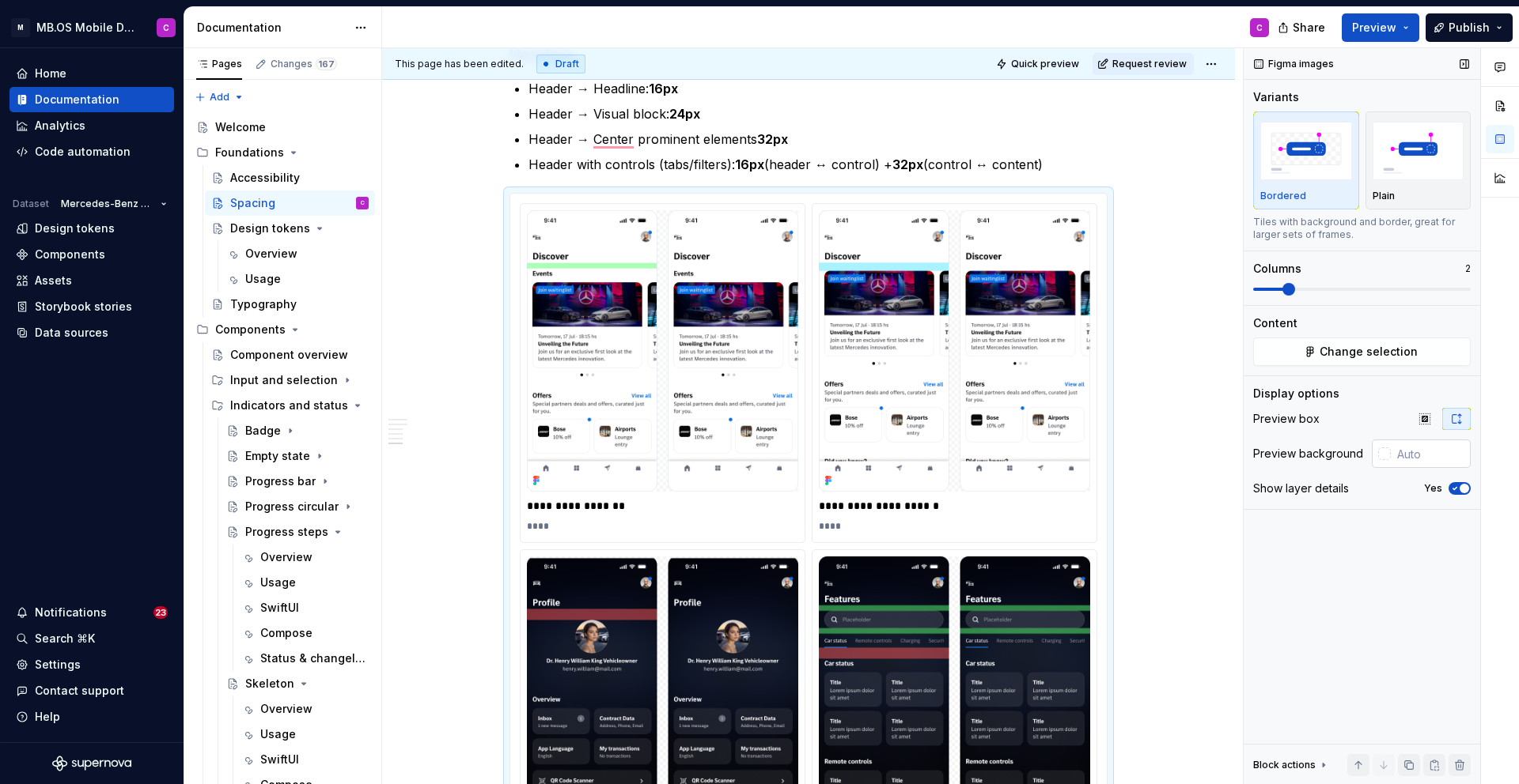
click at [1410, 457] on input "text" at bounding box center [1430, 454] width 80 height 28
type input "#FFFFFF"
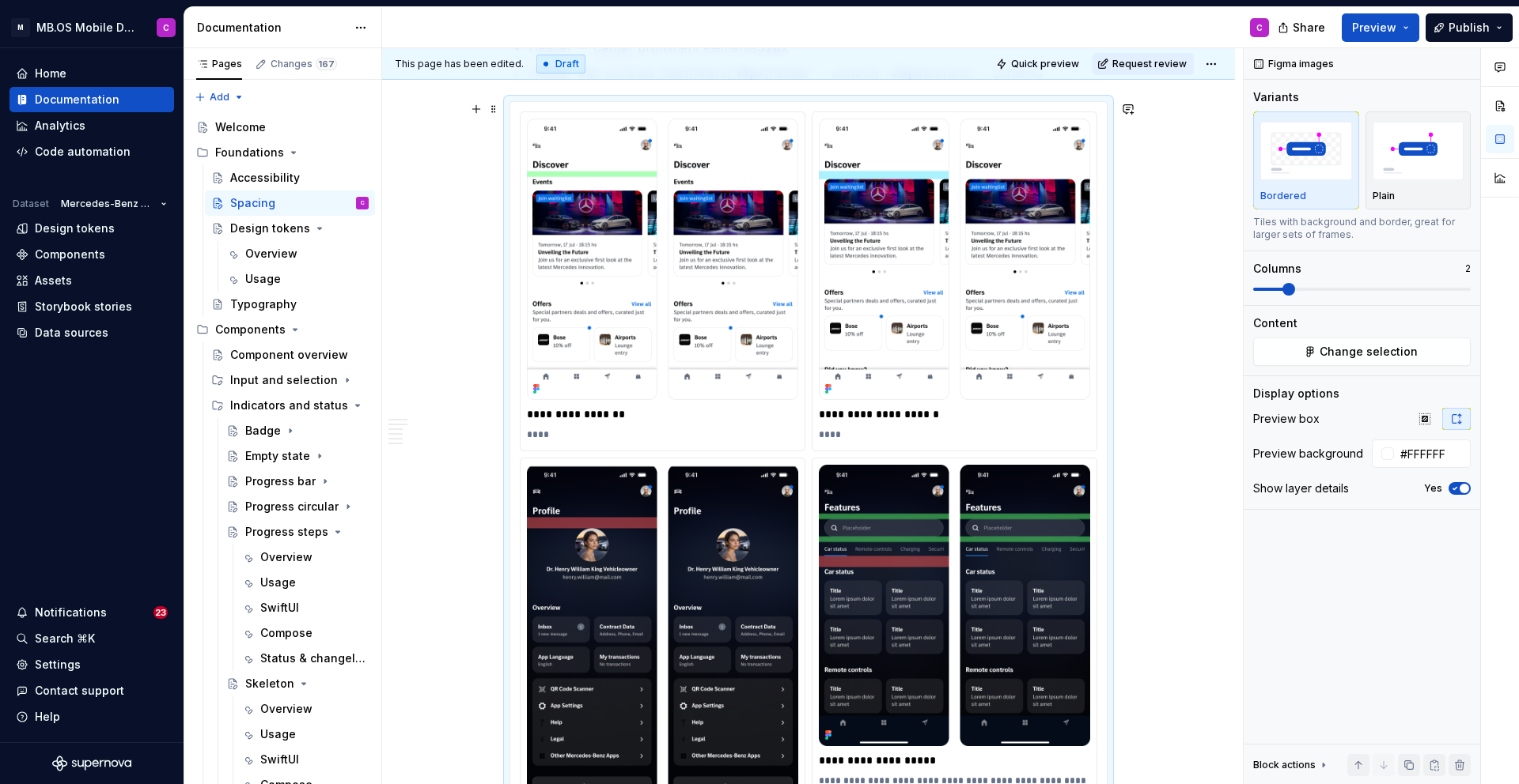
scroll to position [1439, 0]
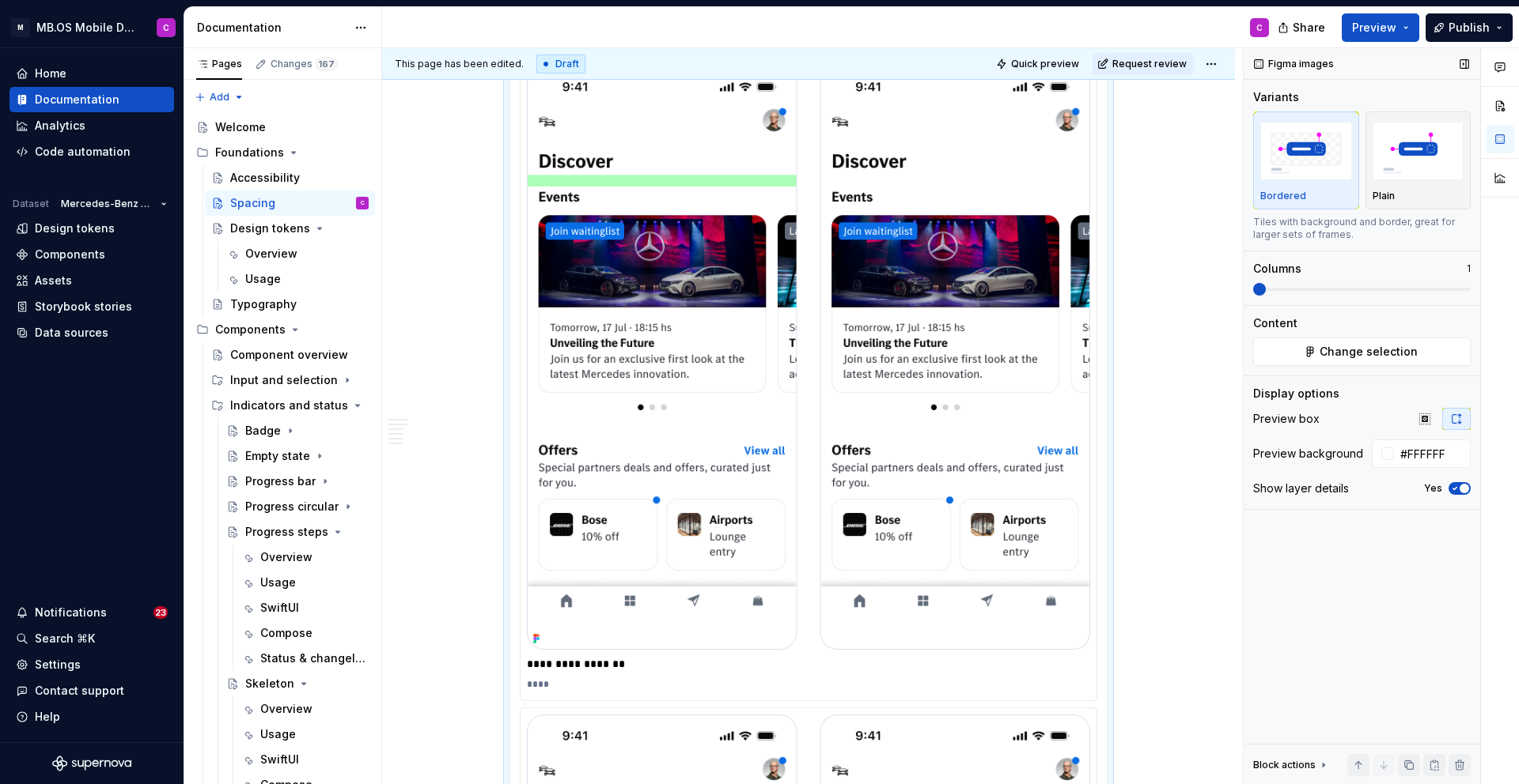
click at [1253, 286] on span at bounding box center [1259, 289] width 12 height 12
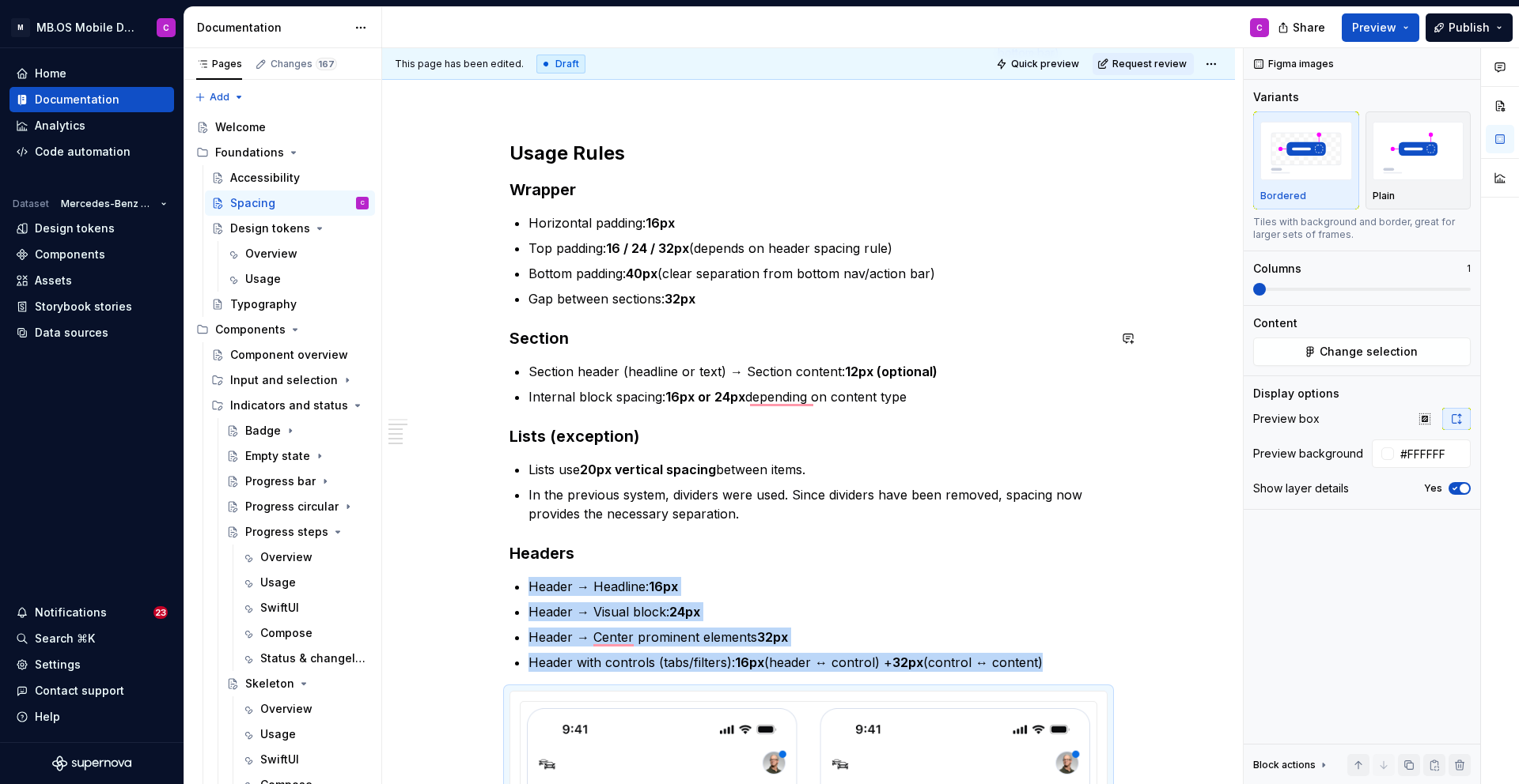
scroll to position [829, 0]
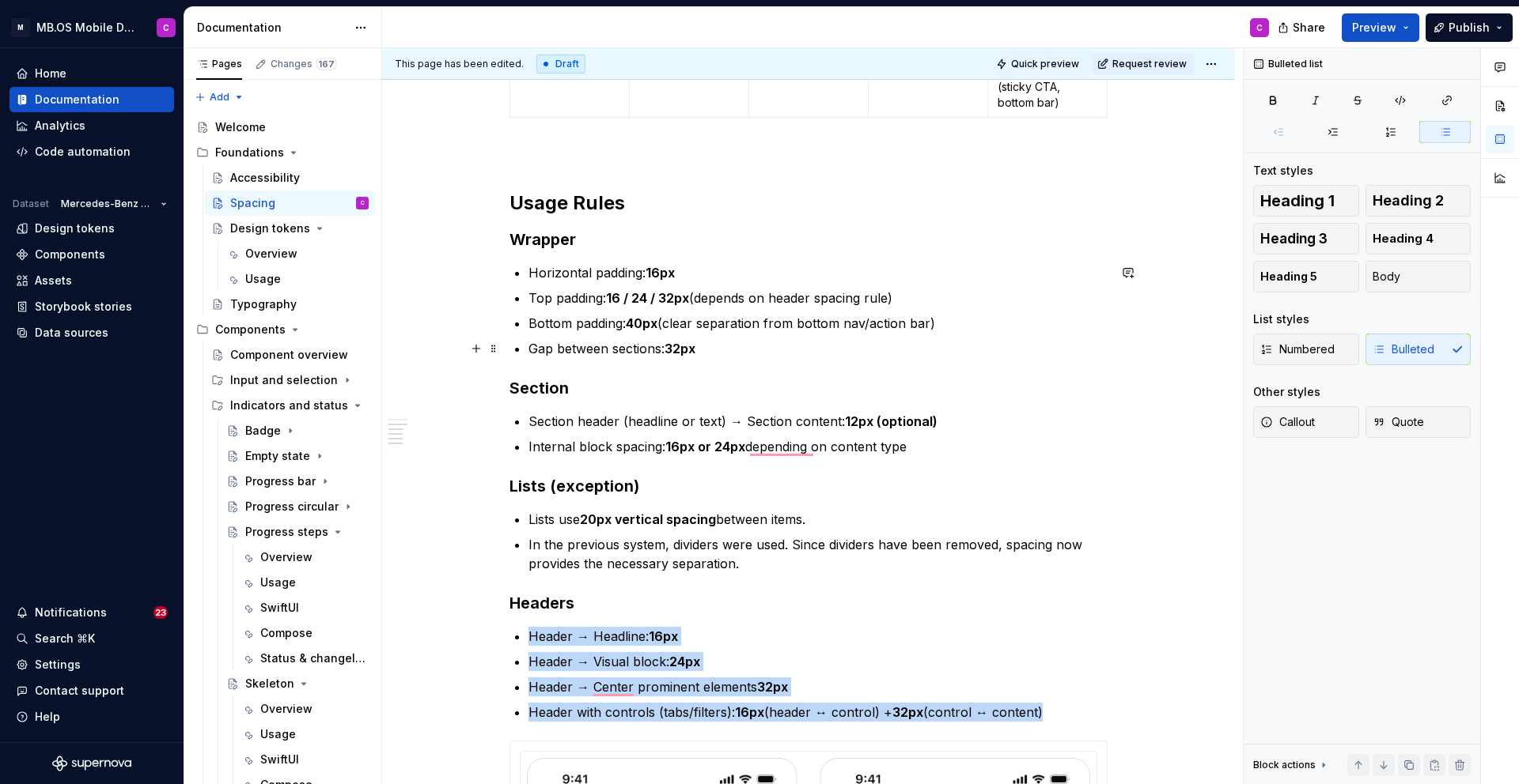
click at [712, 333] on ul "Horizontal padding: 16px Top padding: 16 / 24 / 32px (depends on header spacing…" at bounding box center [817, 311] width 579 height 95
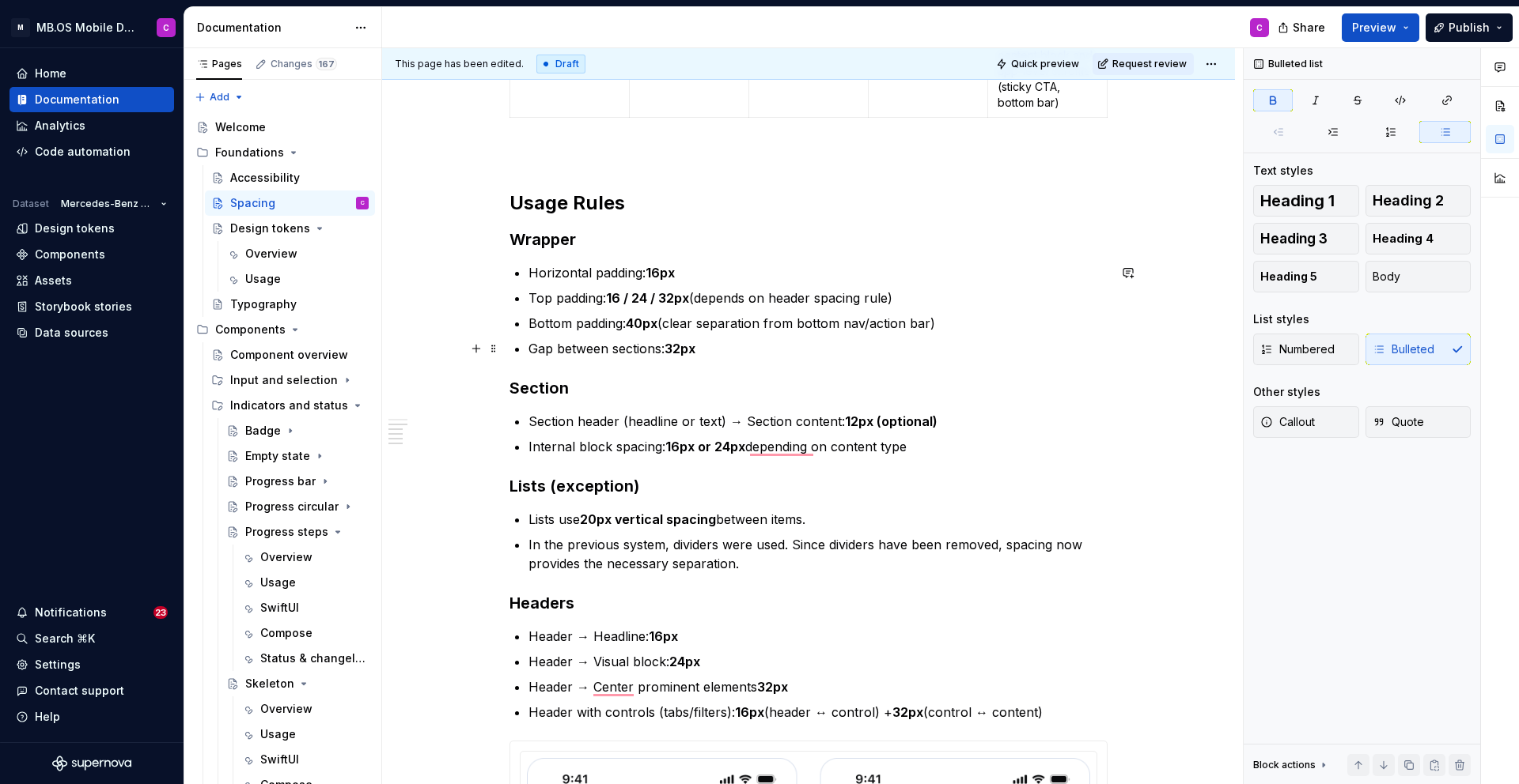
click at [724, 346] on p "Gap between sections: 32px" at bounding box center [817, 348] width 579 height 19
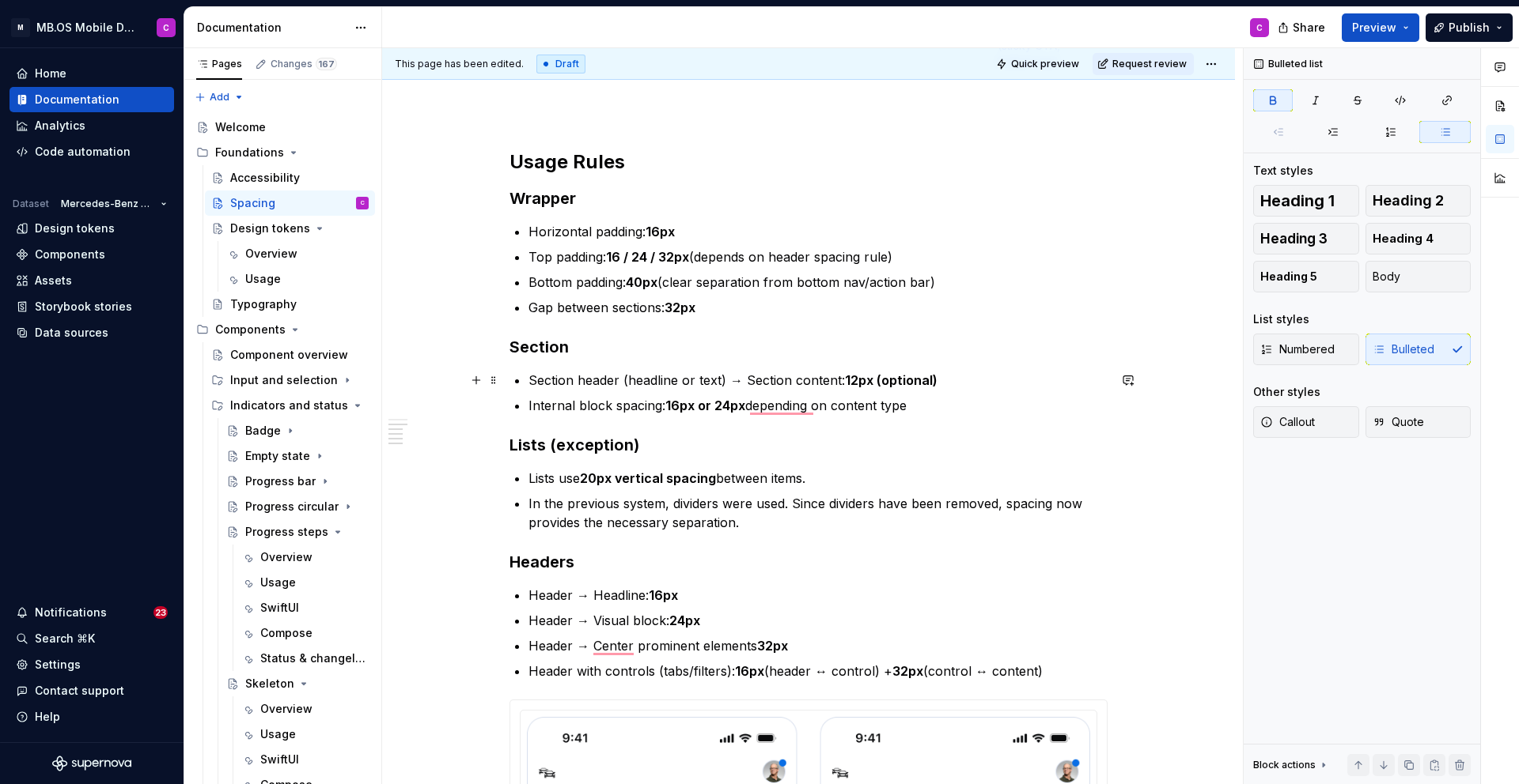
scroll to position [871, 0]
type textarea "*"
